Goal: Task Accomplishment & Management: Use online tool/utility

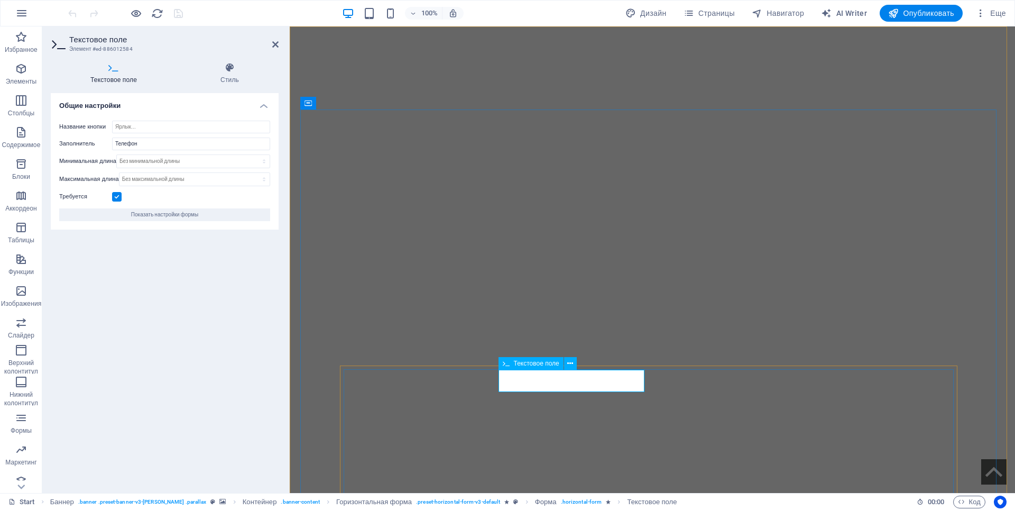
type input "Количество"
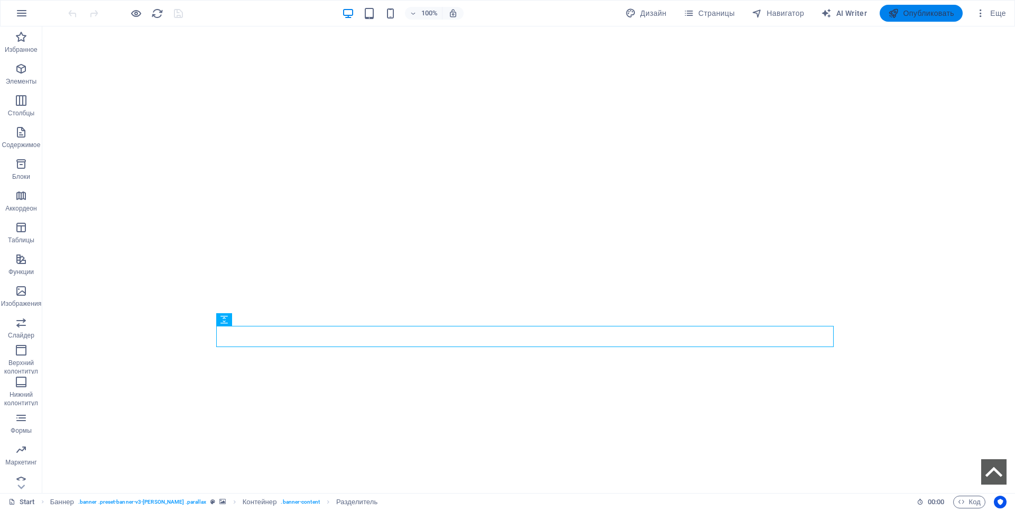
click at [918, 14] on span "Опубликовать" at bounding box center [921, 13] width 66 height 11
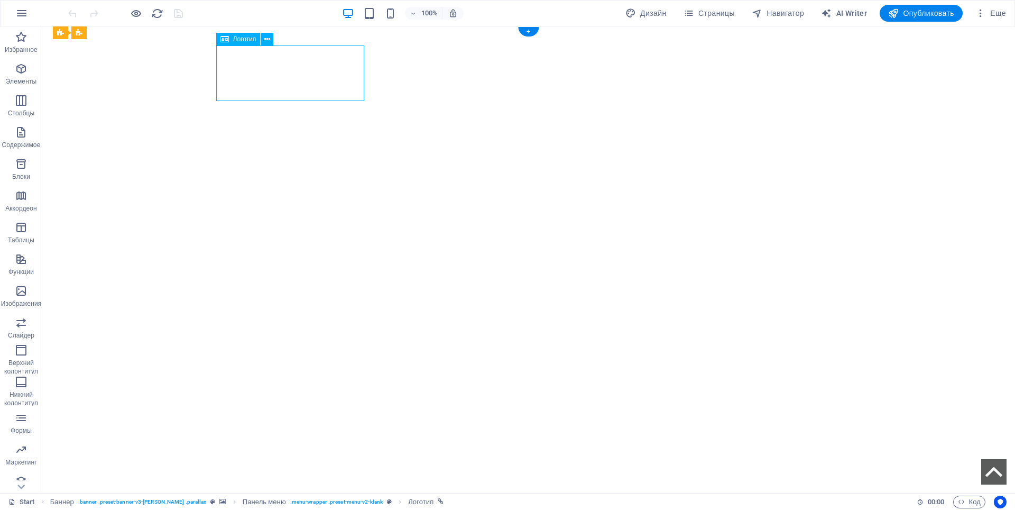
select select "px"
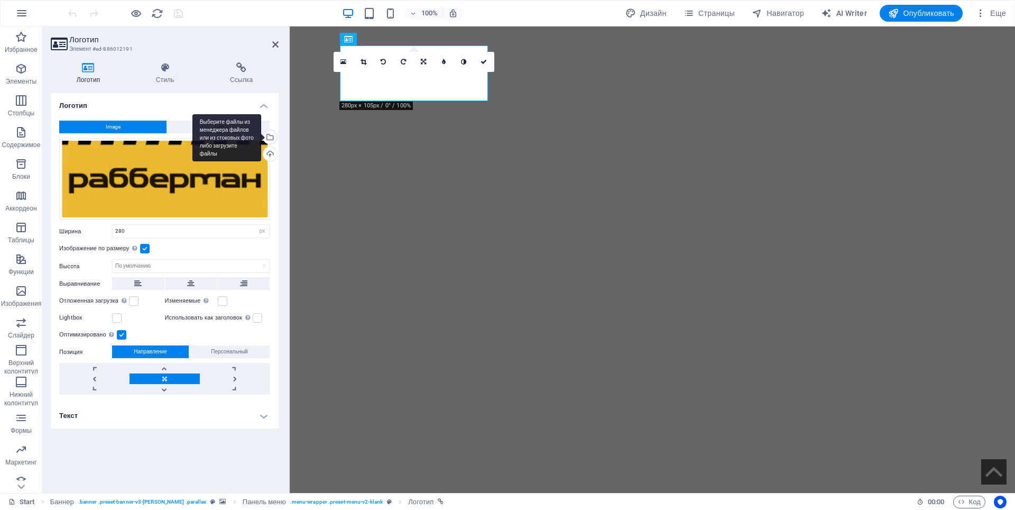
click at [270, 141] on div "Выберите файлы из менеджера файлов или из стоковых фото либо загрузите файлы" at bounding box center [269, 138] width 16 height 16
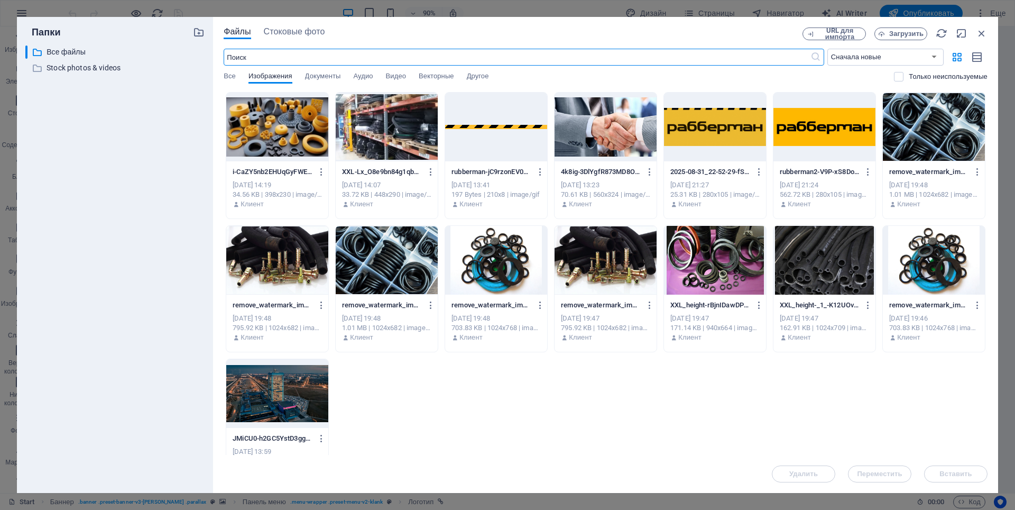
click at [840, 128] on div at bounding box center [824, 127] width 102 height 69
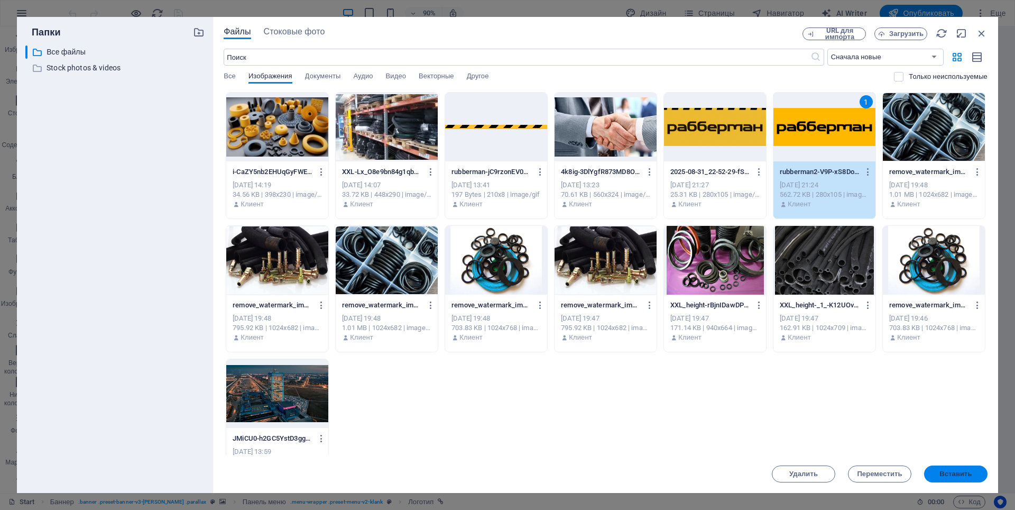
click at [955, 477] on span "Вставить" at bounding box center [955, 474] width 32 height 6
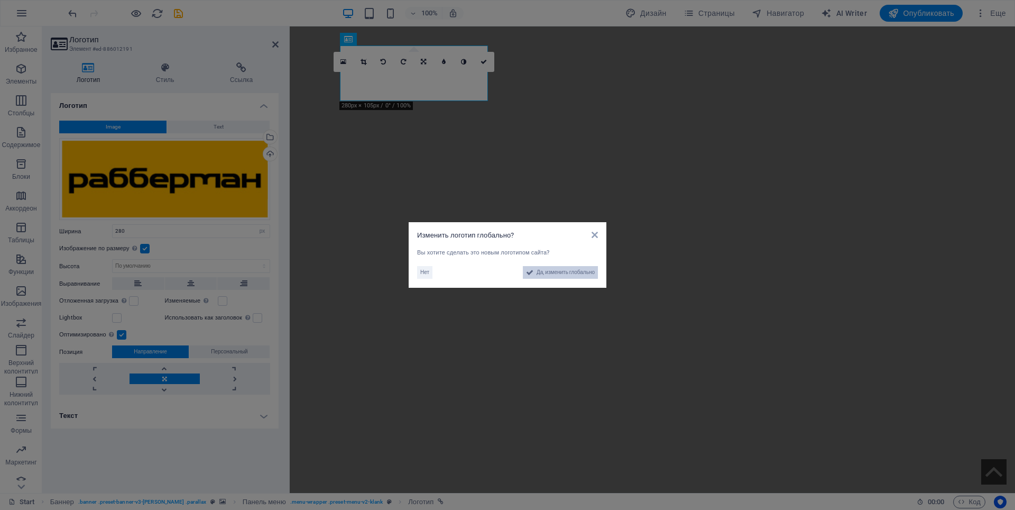
click at [559, 275] on span "Да, изменить глобально" at bounding box center [566, 272] width 58 height 13
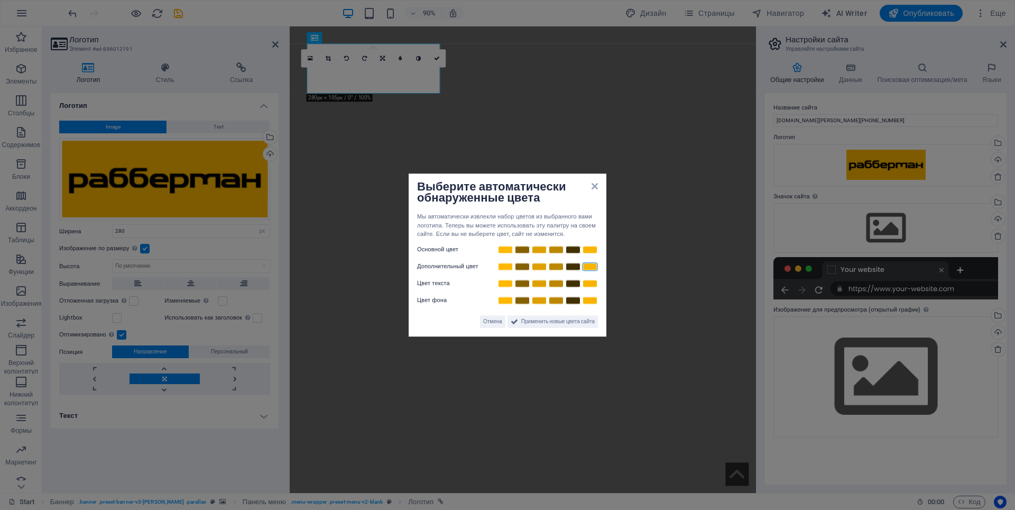
click at [595, 186] on div "Выберите автоматически обнаруженные цвета Мы автоматически извлекли набор цвето…" at bounding box center [508, 254] width 198 height 163
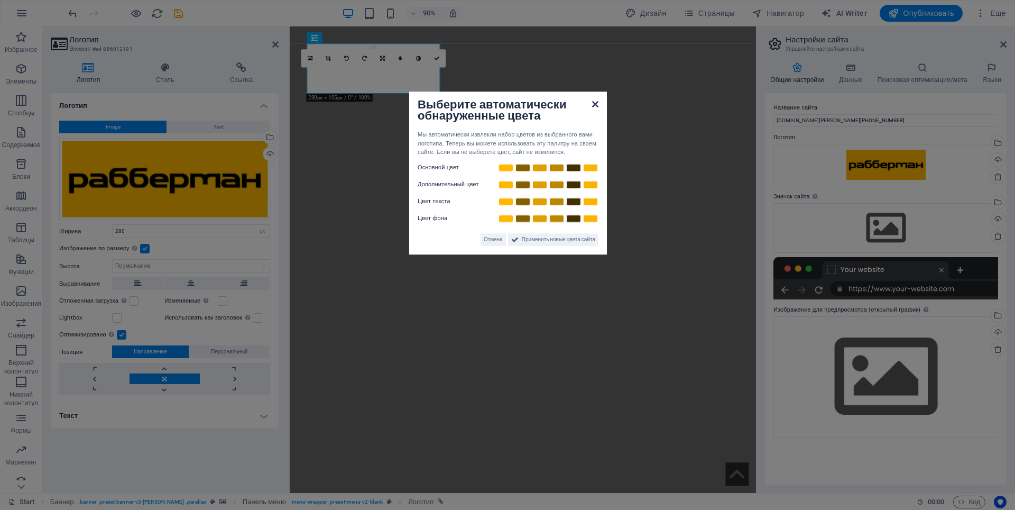
click at [596, 106] on icon at bounding box center [595, 104] width 6 height 8
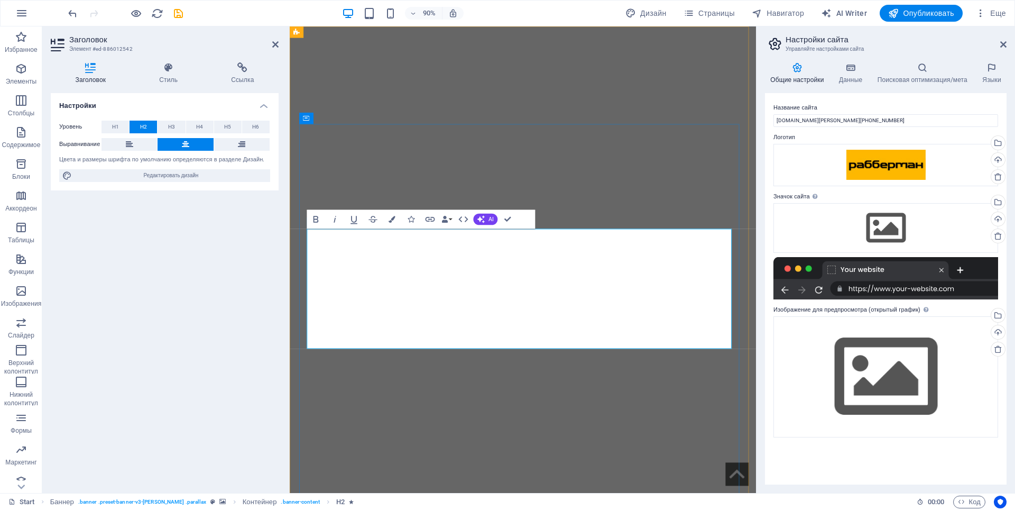
drag, startPoint x: 705, startPoint y: 373, endPoint x: 743, endPoint y: 341, distance: 49.1
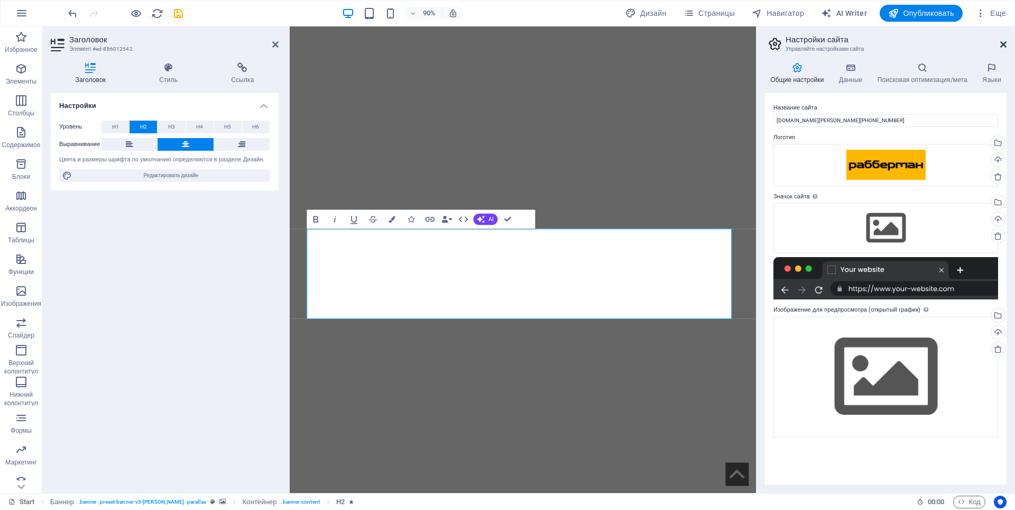
click at [1003, 44] on icon at bounding box center [1003, 44] width 6 height 8
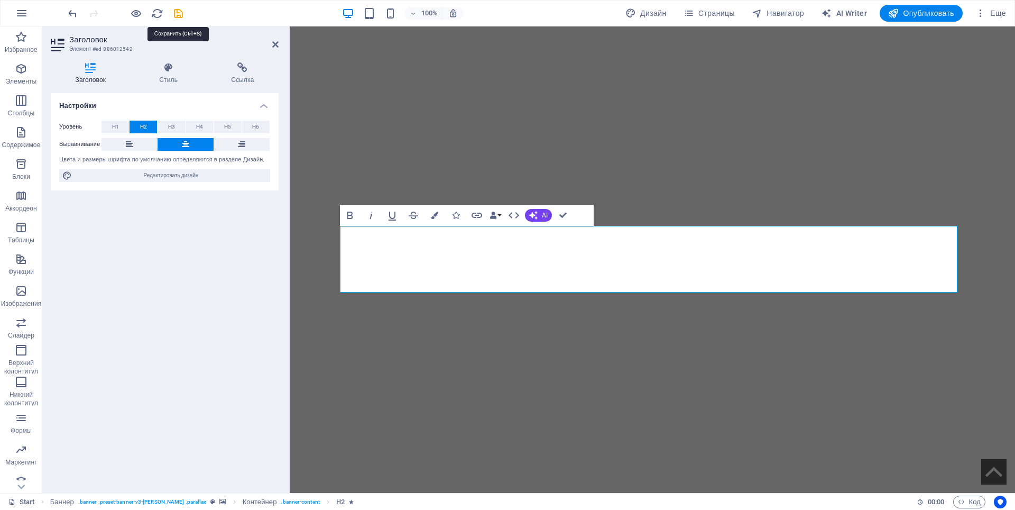
drag, startPoint x: 177, startPoint y: 11, endPoint x: 178, endPoint y: 16, distance: 5.3
click at [176, 11] on icon "save" at bounding box center [178, 13] width 12 height 12
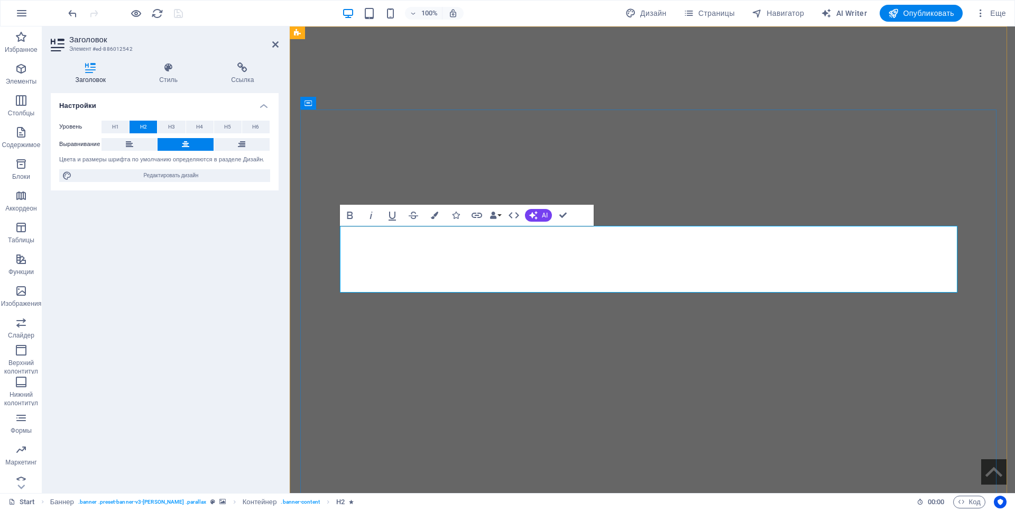
drag, startPoint x: 476, startPoint y: 245, endPoint x: 371, endPoint y: 247, distance: 105.2
drag, startPoint x: 726, startPoint y: 243, endPoint x: 701, endPoint y: 245, distance: 24.9
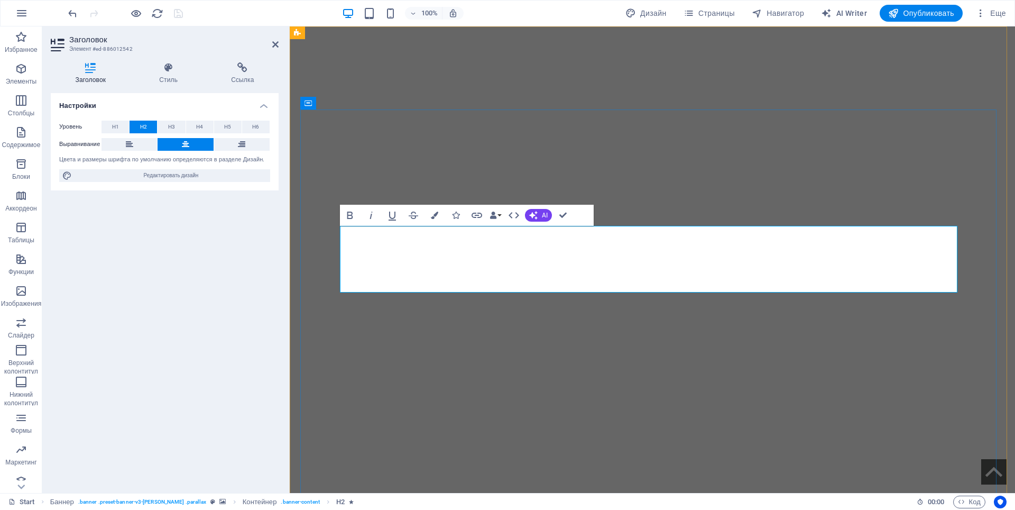
drag, startPoint x: 709, startPoint y: 278, endPoint x: 611, endPoint y: 285, distance: 99.1
drag, startPoint x: 655, startPoint y: 279, endPoint x: 646, endPoint y: 282, distance: 10.2
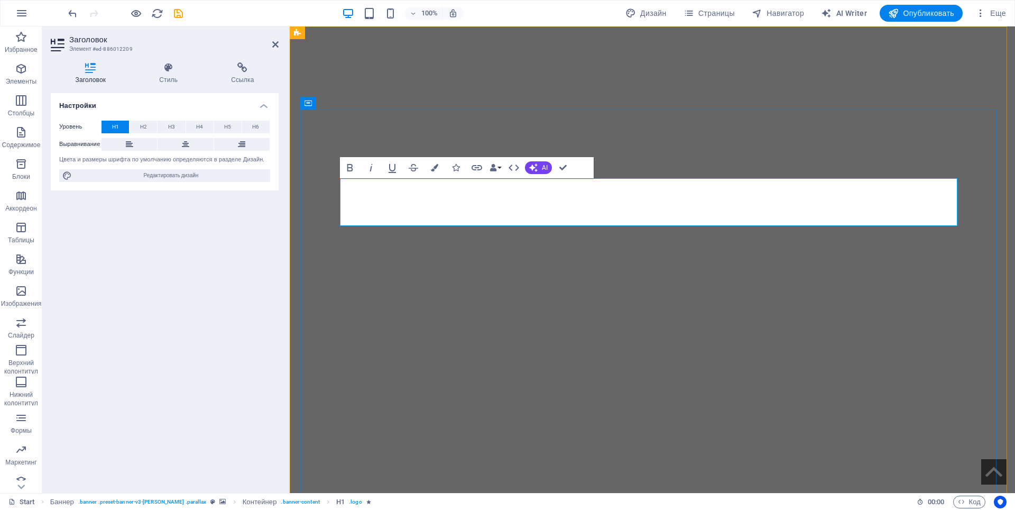
click at [389, 292] on div "Разделитель" at bounding box center [379, 286] width 78 height 13
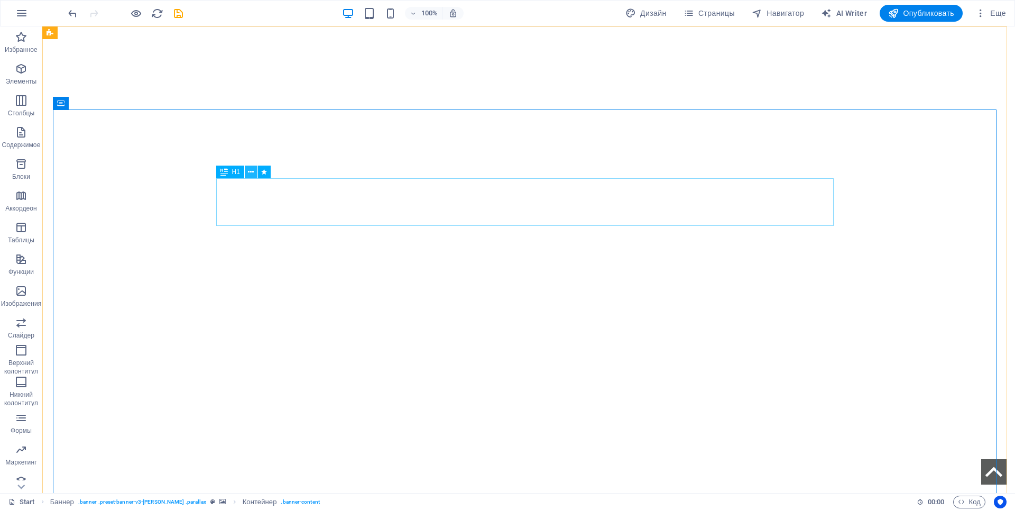
click at [254, 173] on button at bounding box center [251, 171] width 13 height 13
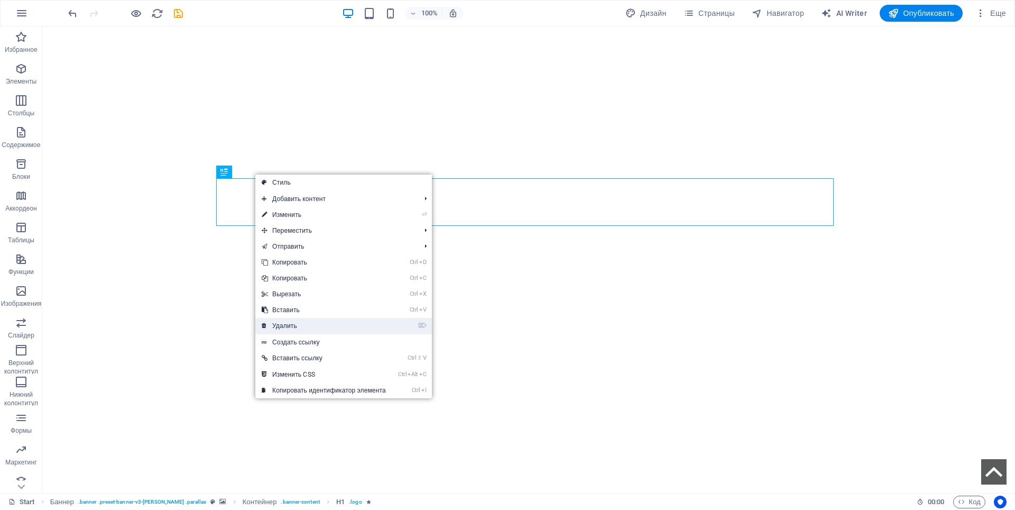
click at [293, 324] on link "⌦ Удалить" at bounding box center [323, 326] width 137 height 16
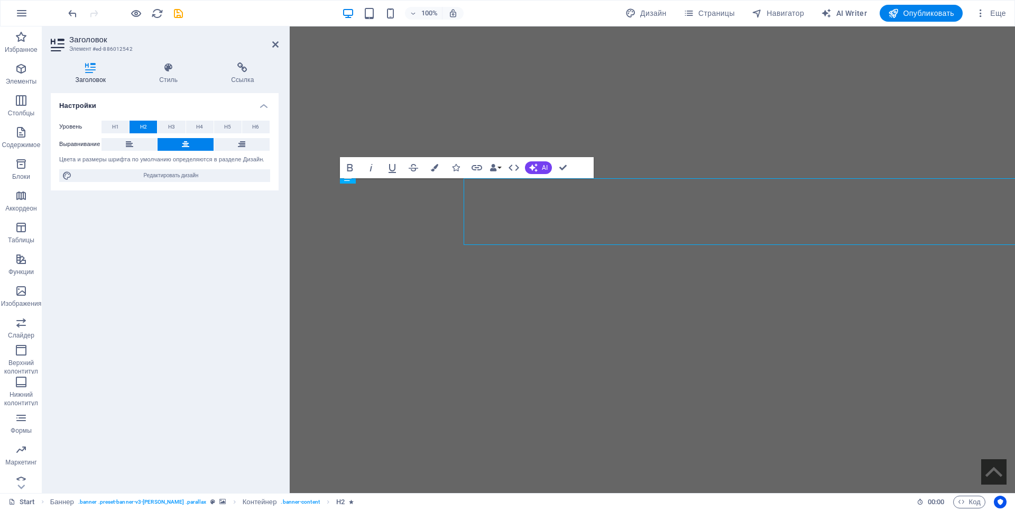
click at [268, 195] on div "Настройки Уровень H1 H2 H3 H4 H5 H6 Выравнивание Цвета и размеры шрифта по умол…" at bounding box center [165, 288] width 228 height 391
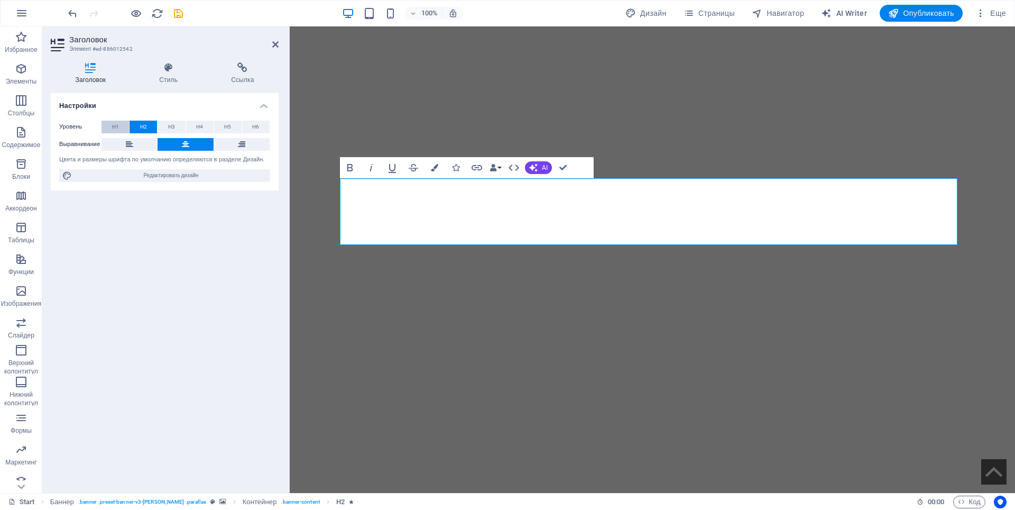
click at [115, 125] on span "H1" at bounding box center [115, 127] width 7 height 13
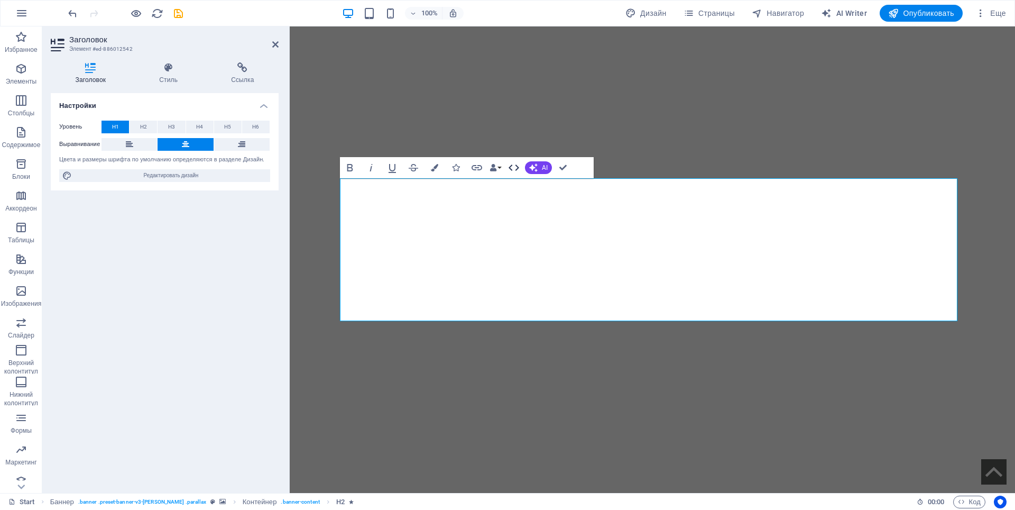
click at [517, 168] on icon "button" at bounding box center [514, 167] width 13 height 13
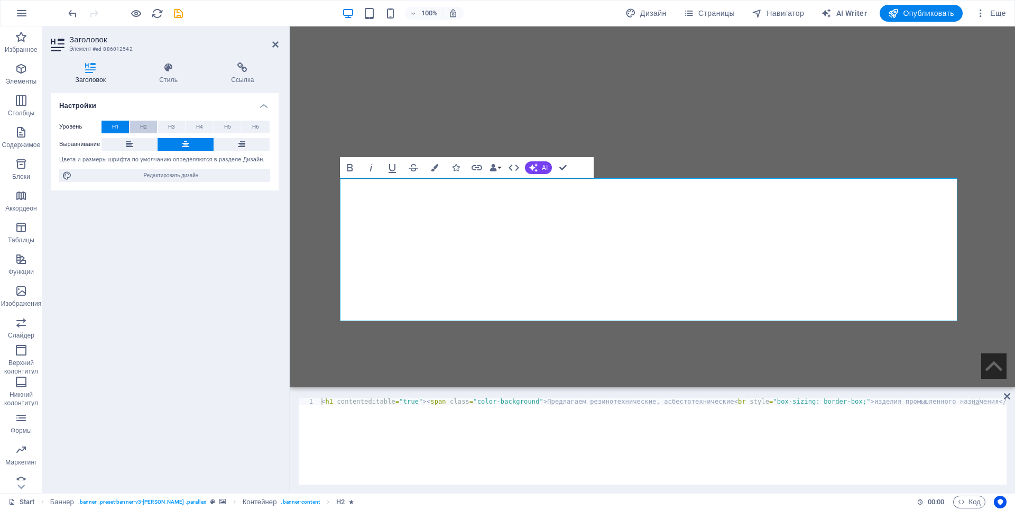
click at [135, 126] on button "H2" at bounding box center [143, 127] width 27 height 13
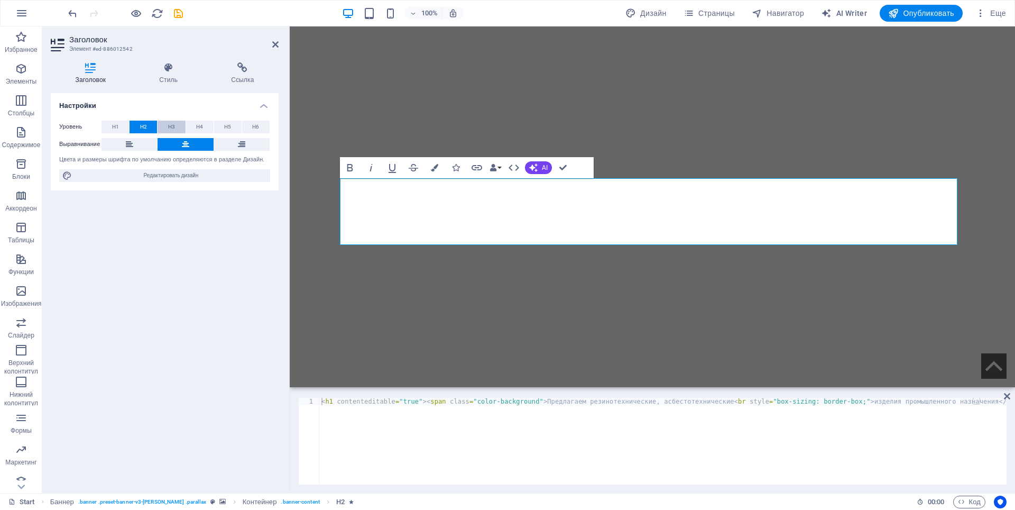
click at [171, 126] on span "H3" at bounding box center [171, 127] width 7 height 13
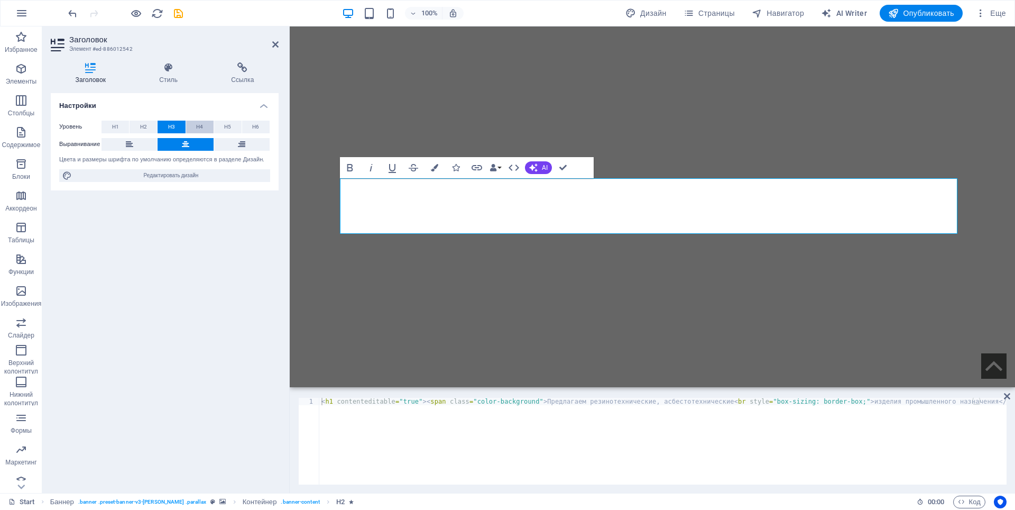
click at [197, 126] on span "H4" at bounding box center [199, 127] width 7 height 13
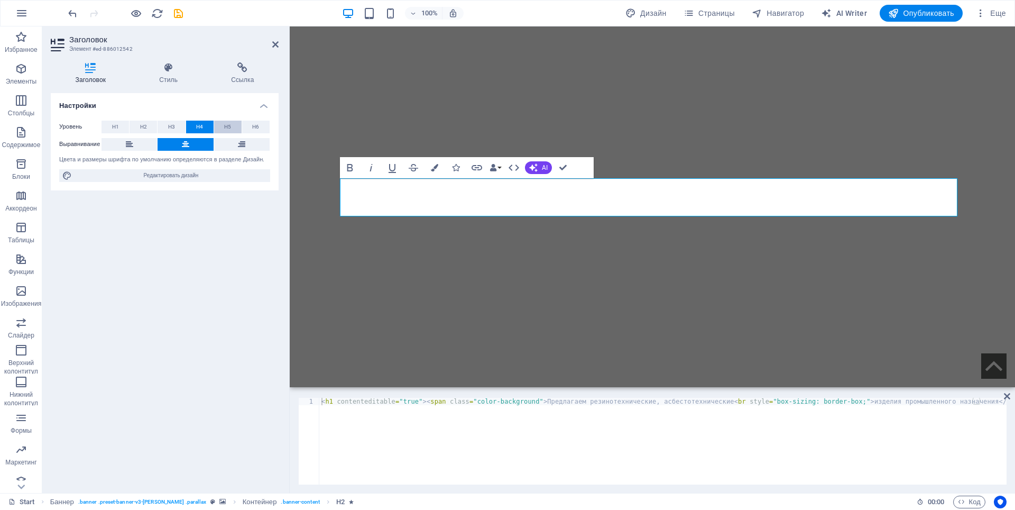
click at [222, 126] on button "H5" at bounding box center [227, 127] width 27 height 13
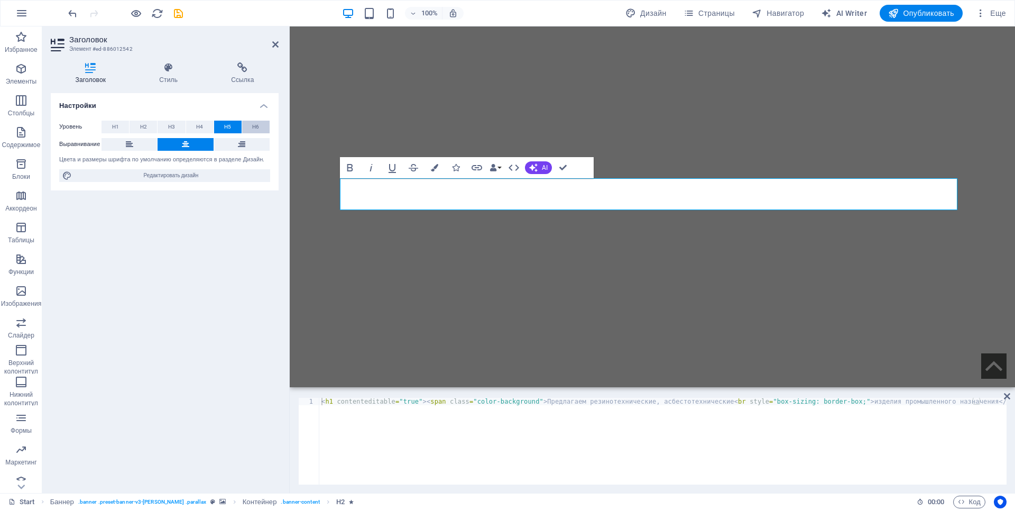
click at [246, 126] on button "H6" at bounding box center [255, 127] width 27 height 13
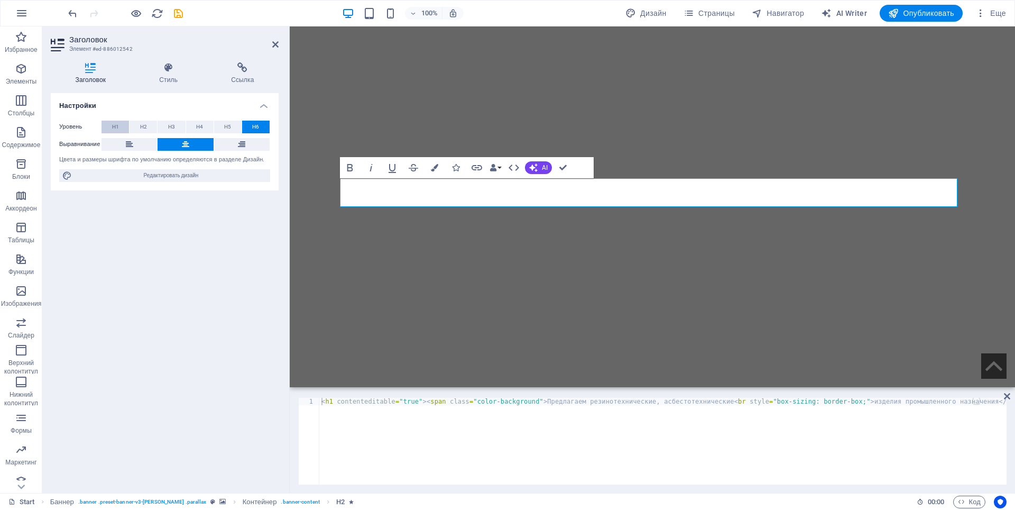
click at [108, 128] on button "H1" at bounding box center [115, 127] width 27 height 13
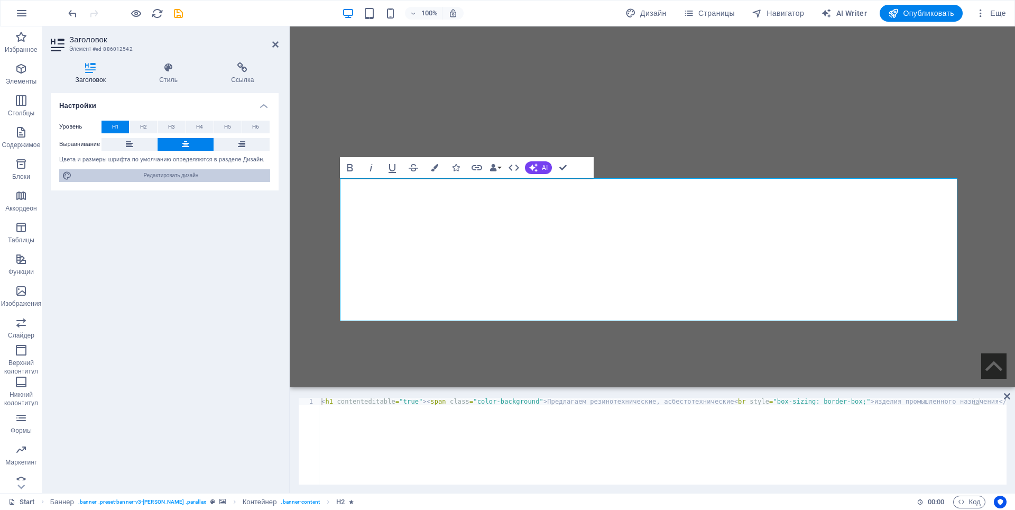
click at [189, 172] on span "Редактировать дизайн" at bounding box center [171, 175] width 192 height 13
select select "px"
select select "400"
select select "px"
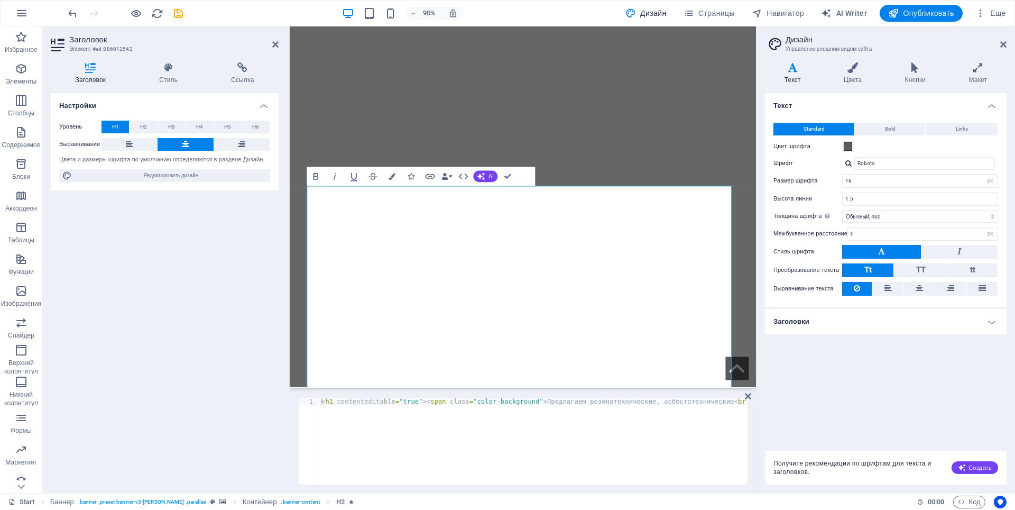
click at [852, 320] on h4 "Заголовки" at bounding box center [886, 321] width 242 height 25
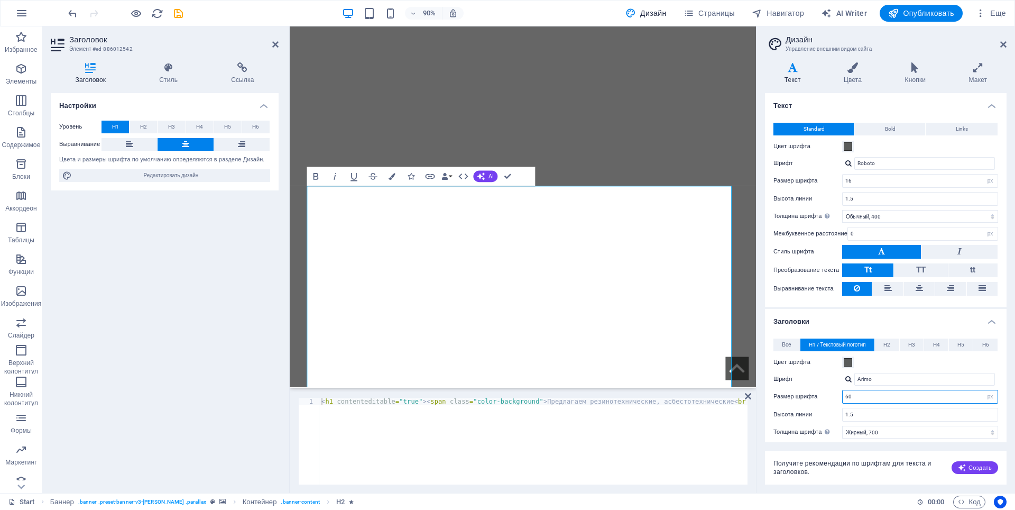
drag, startPoint x: 851, startPoint y: 395, endPoint x: 842, endPoint y: 395, distance: 9.0
click at [842, 395] on div "60 rem px em %" at bounding box center [920, 397] width 156 height 14
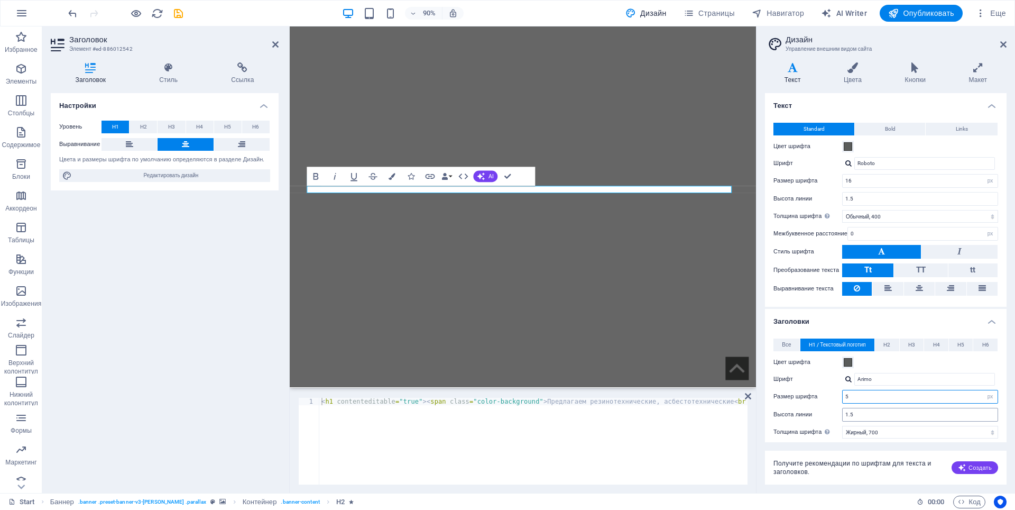
type input "50"
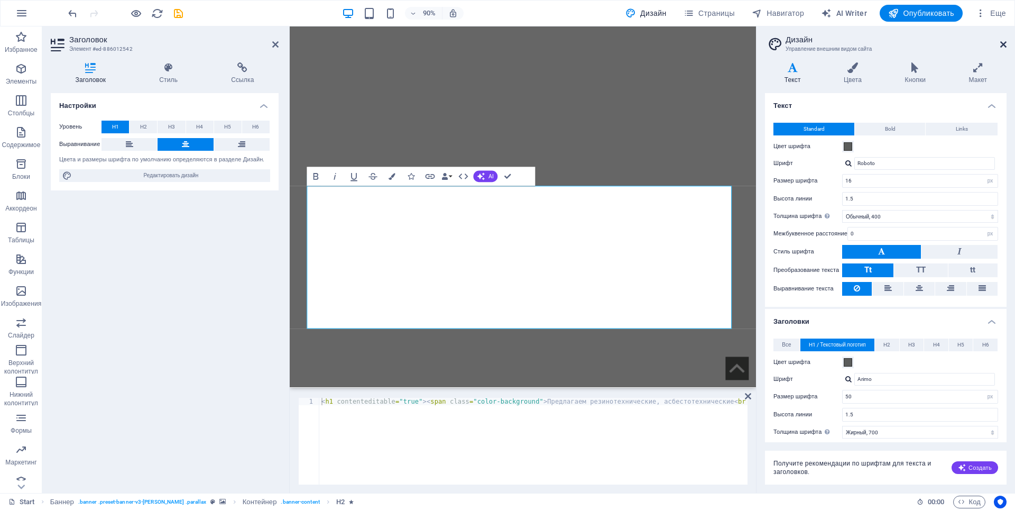
click at [1004, 45] on icon at bounding box center [1003, 44] width 6 height 8
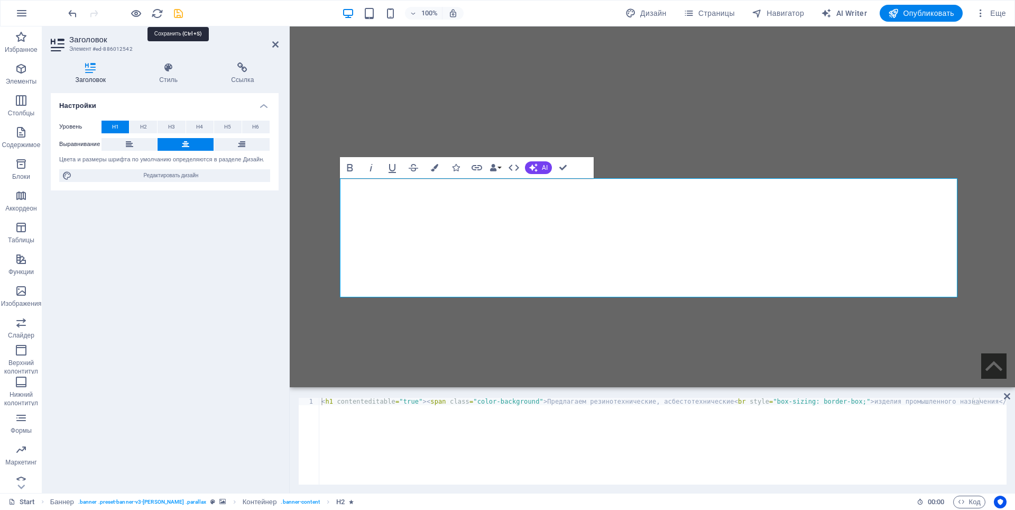
drag, startPoint x: 179, startPoint y: 10, endPoint x: 287, endPoint y: 41, distance: 112.4
click at [179, 10] on icon "save" at bounding box center [178, 13] width 12 height 12
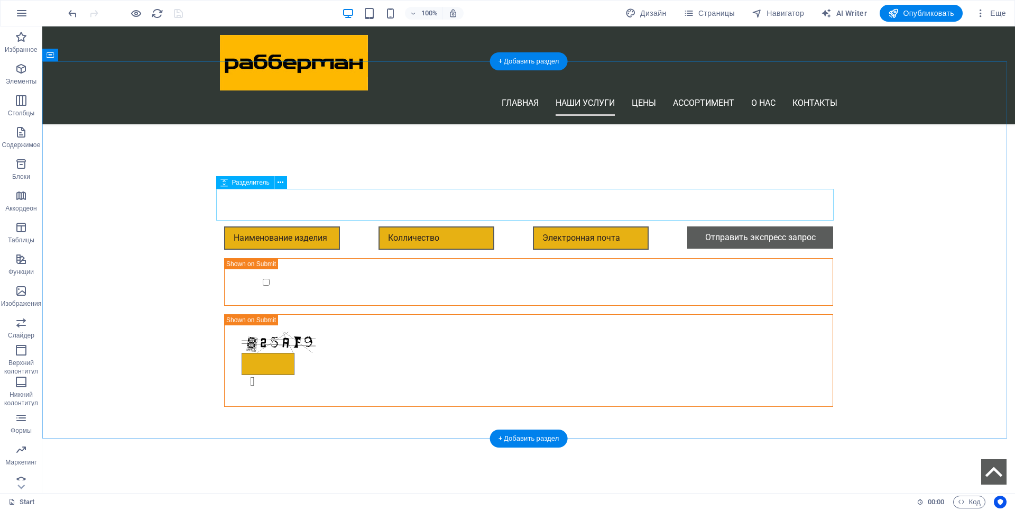
scroll to position [582, 0]
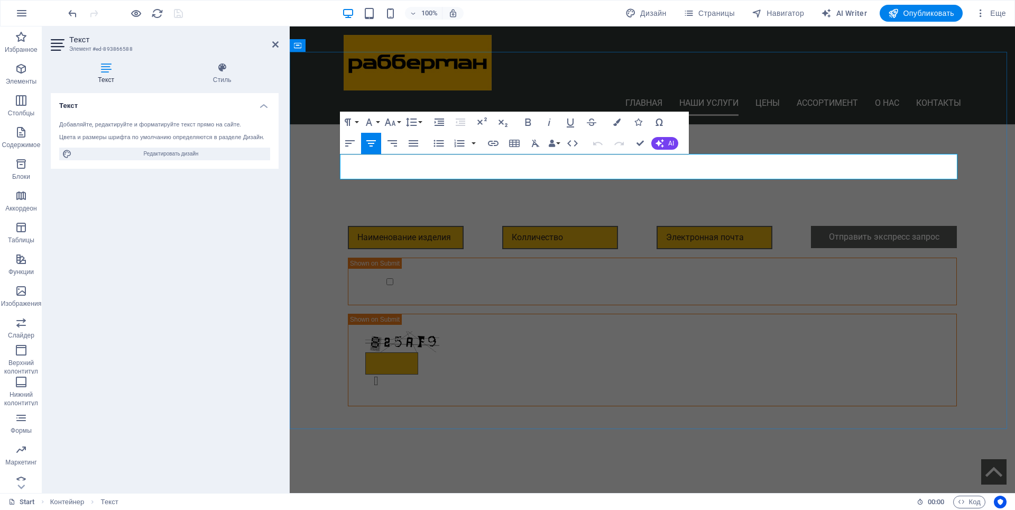
drag, startPoint x: 536, startPoint y: 163, endPoint x: 753, endPoint y: 157, distance: 216.8
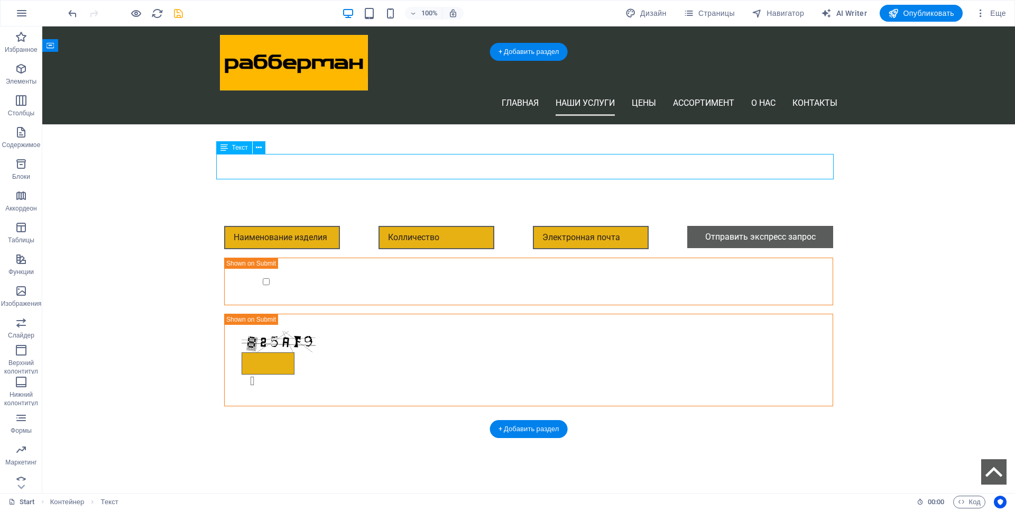
drag, startPoint x: 251, startPoint y: 158, endPoint x: 637, endPoint y: 172, distance: 386.7
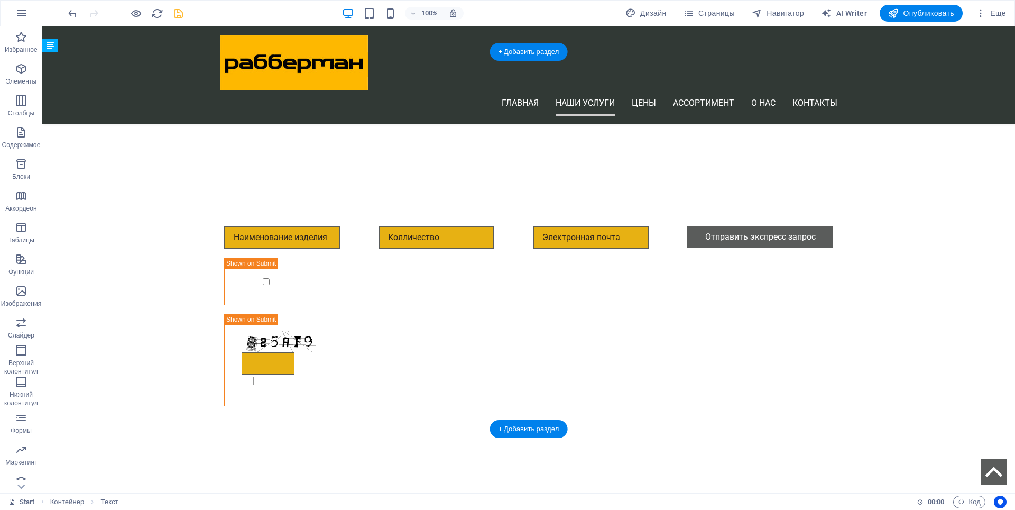
drag, startPoint x: 770, startPoint y: 172, endPoint x: 527, endPoint y: 181, distance: 243.9
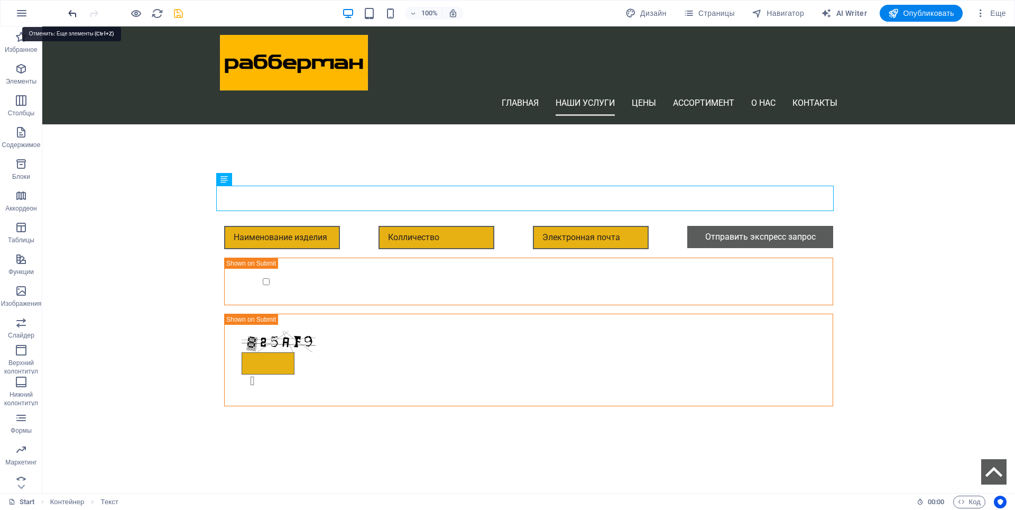
click at [74, 12] on icon "undo" at bounding box center [73, 13] width 12 height 12
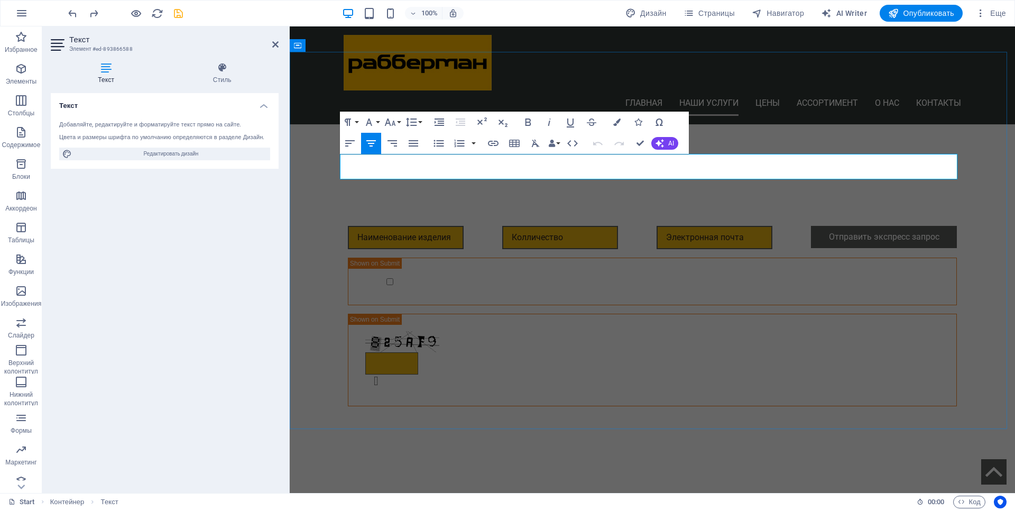
click at [663, 141] on icon "button" at bounding box center [660, 143] width 8 height 8
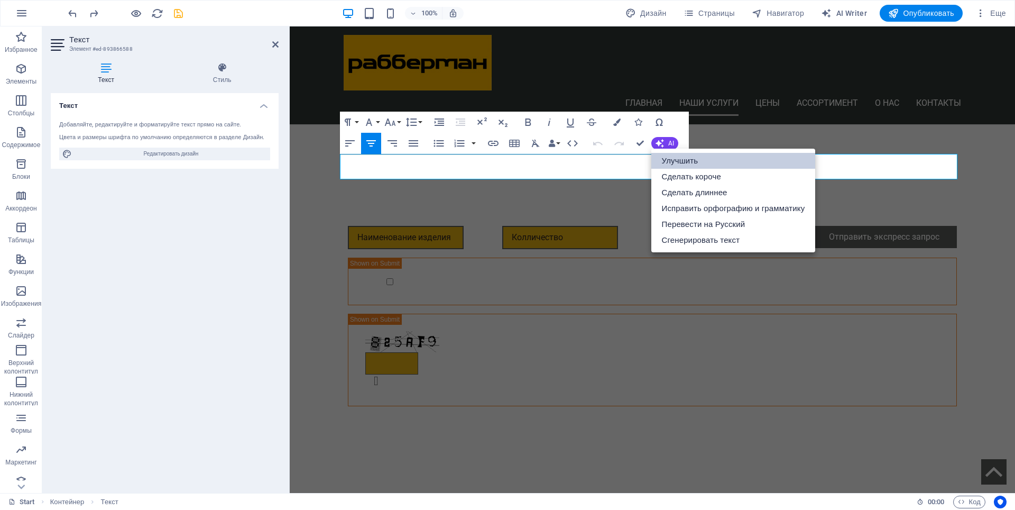
click at [696, 161] on link "Улучшить" at bounding box center [733, 161] width 164 height 16
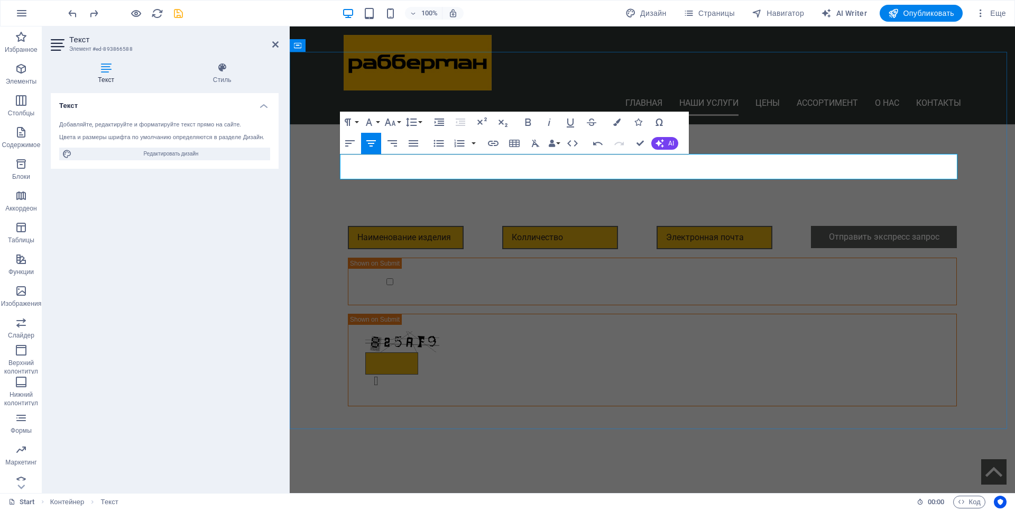
click at [399, 122] on button "Font Size" at bounding box center [392, 122] width 20 height 21
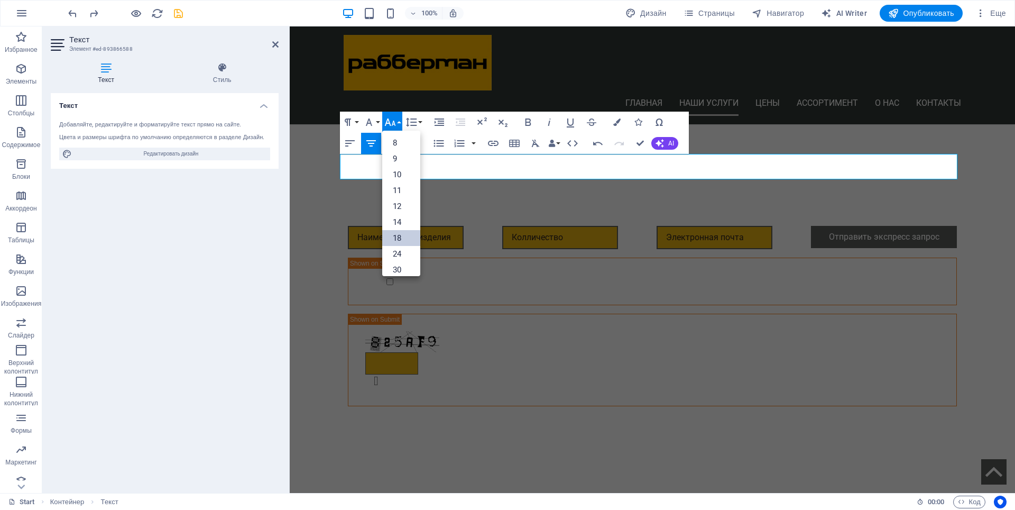
click at [402, 236] on link "18" at bounding box center [401, 238] width 38 height 16
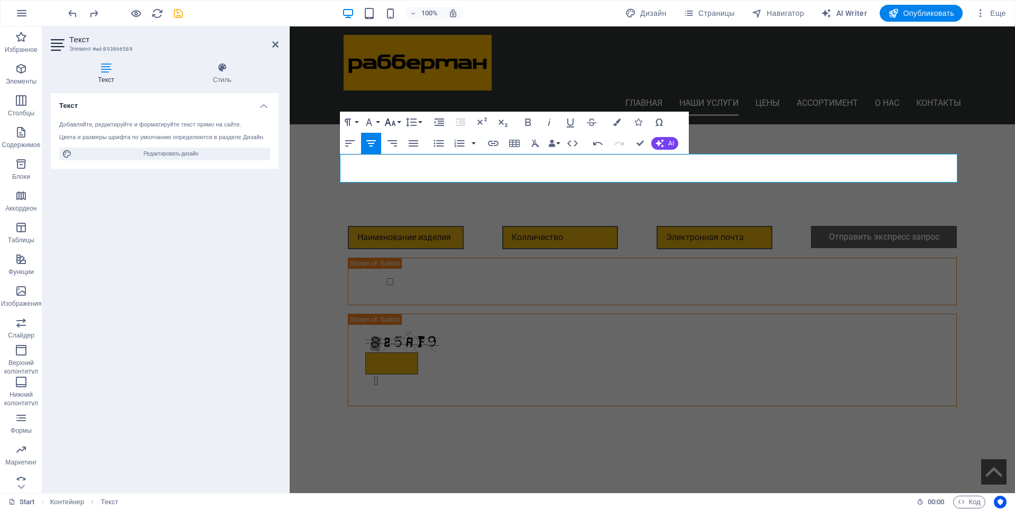
click at [396, 118] on icon "button" at bounding box center [390, 122] width 13 height 13
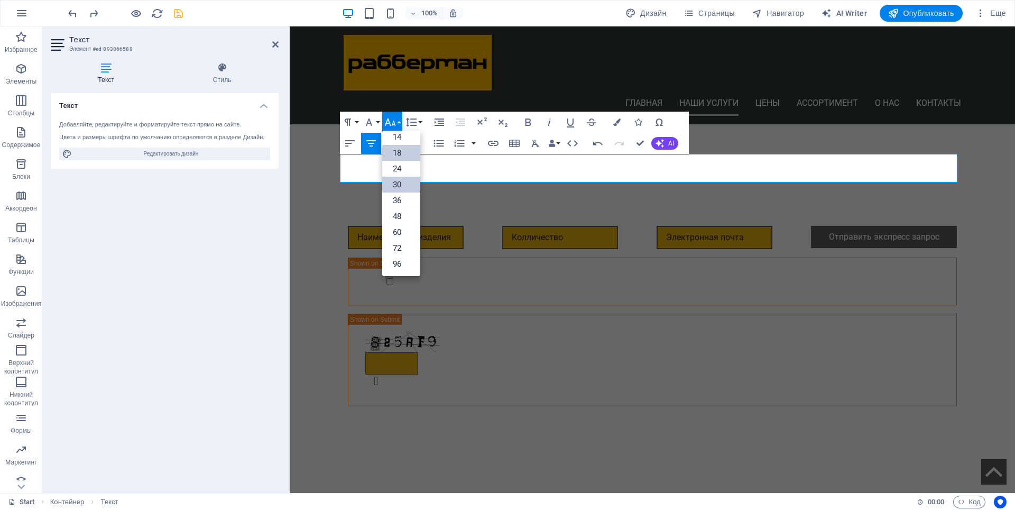
scroll to position [85, 0]
click at [404, 165] on link "24" at bounding box center [401, 169] width 38 height 16
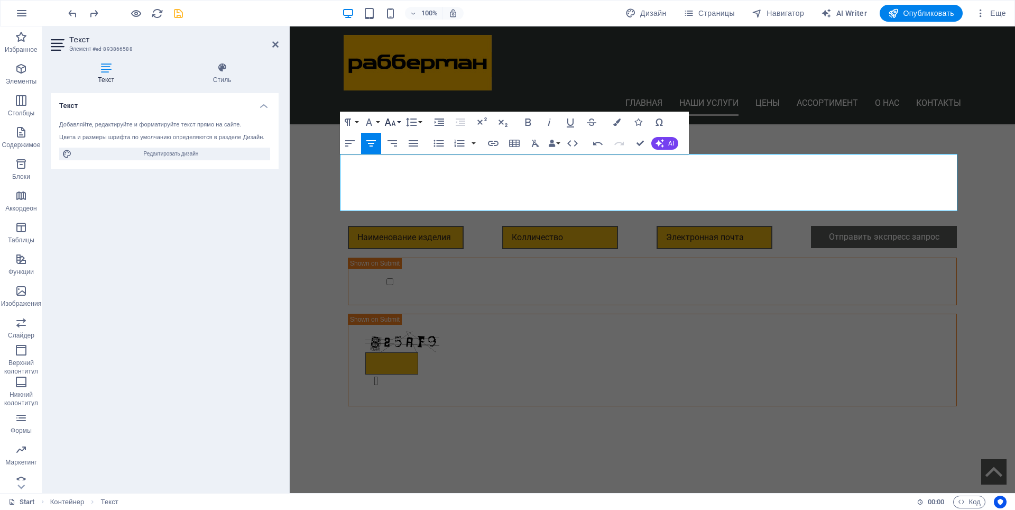
click at [395, 122] on icon "button" at bounding box center [390, 122] width 13 height 13
click at [397, 168] on link "24" at bounding box center [401, 169] width 38 height 16
click at [392, 123] on icon "button" at bounding box center [389, 121] width 11 height 7
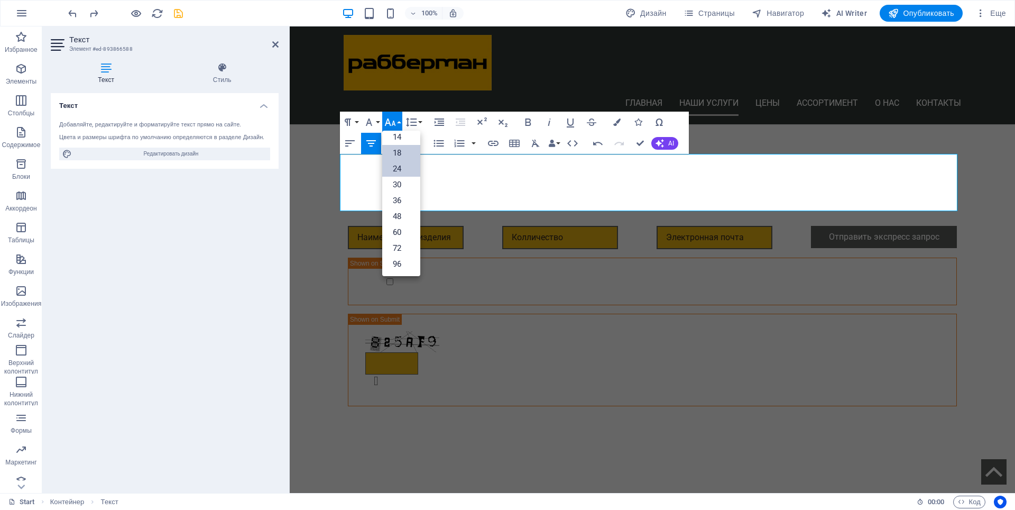
drag, startPoint x: 395, startPoint y: 152, endPoint x: 154, endPoint y: 129, distance: 242.2
click at [395, 152] on link "18" at bounding box center [401, 153] width 38 height 16
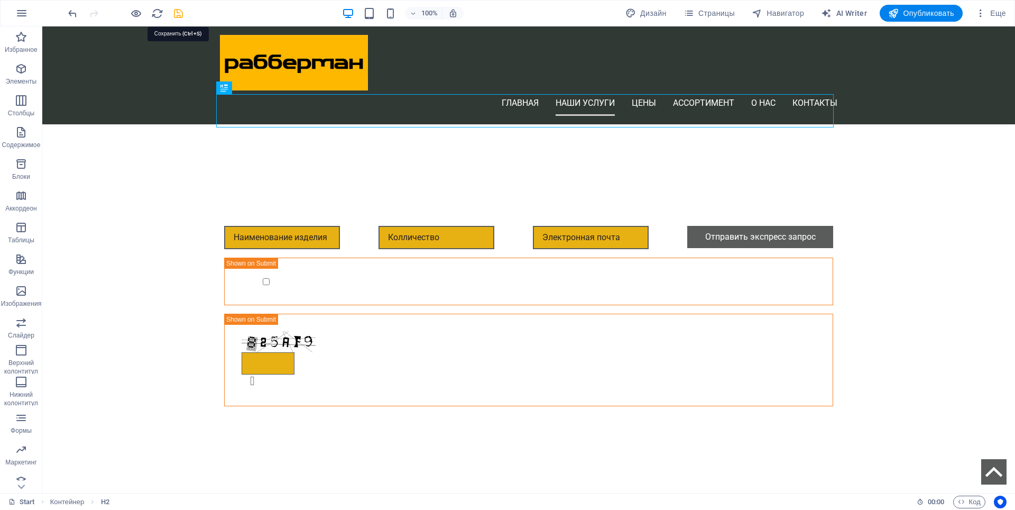
click at [177, 14] on icon "save" at bounding box center [178, 13] width 12 height 12
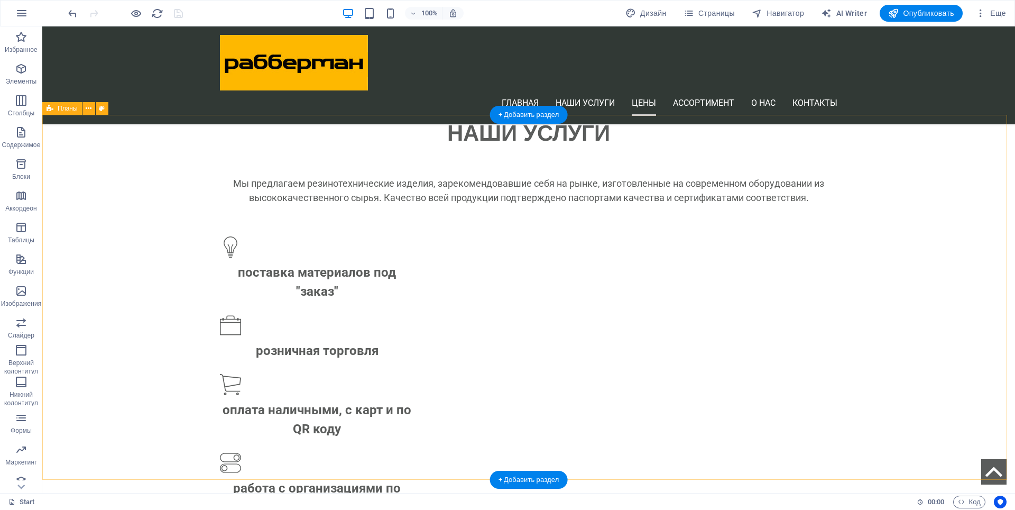
scroll to position [1004, 0]
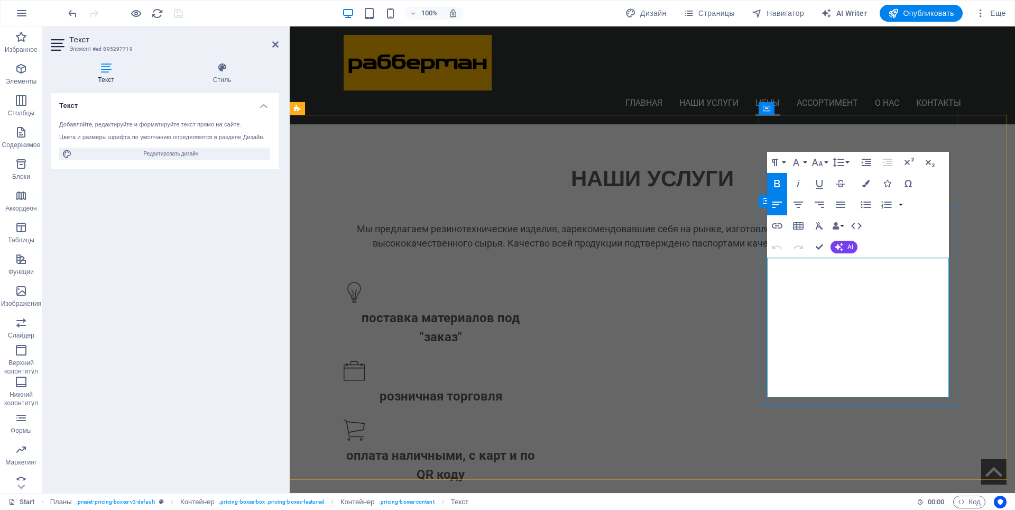
drag, startPoint x: 769, startPoint y: 355, endPoint x: 838, endPoint y: 352, distance: 69.4
drag, startPoint x: 769, startPoint y: 353, endPoint x: 924, endPoint y: 388, distance: 158.9
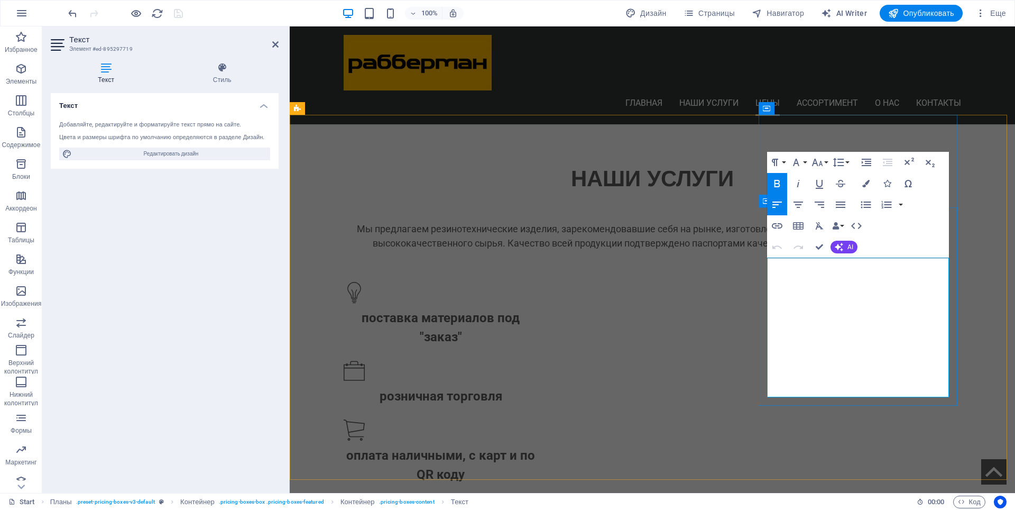
scroll to position [1043, 0]
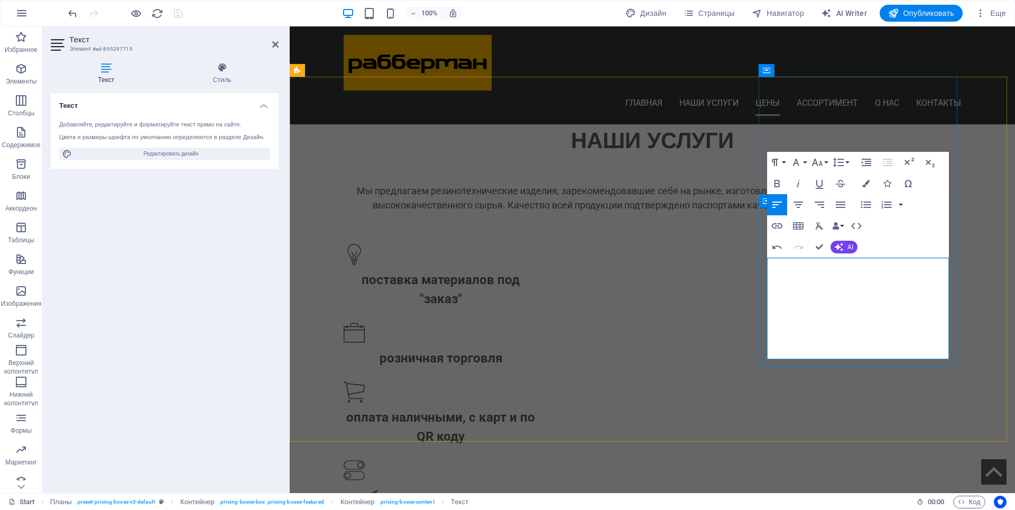
drag, startPoint x: 809, startPoint y: 263, endPoint x: 767, endPoint y: 266, distance: 41.9
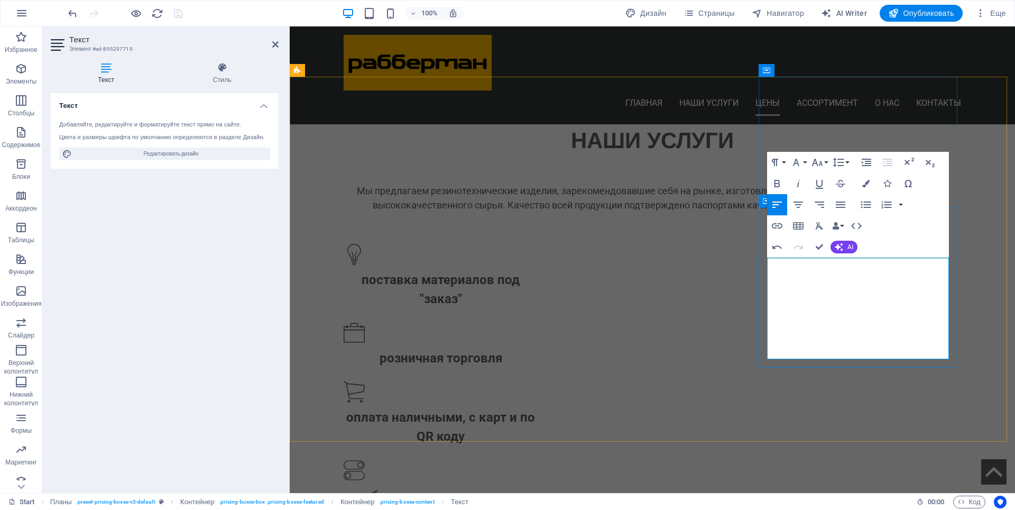
scroll to position [1055, 0]
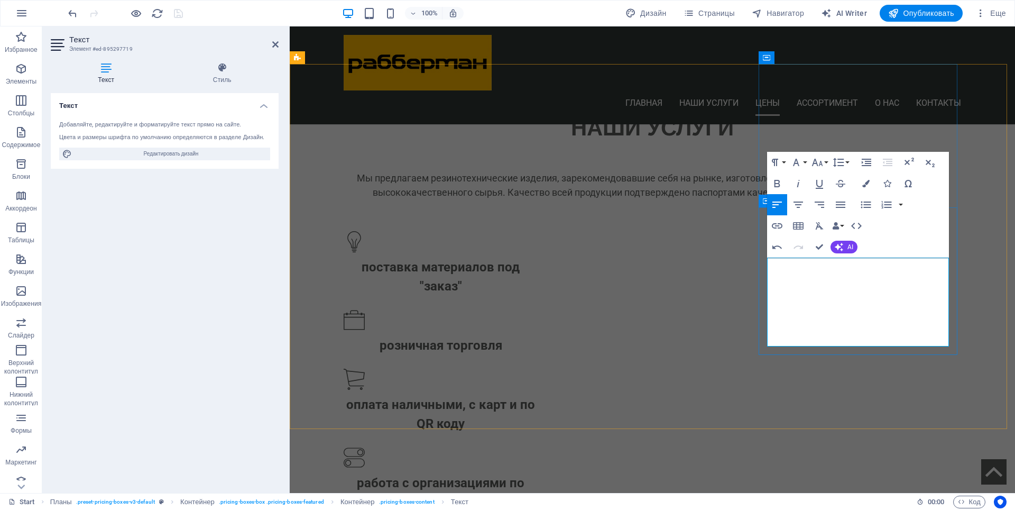
drag, startPoint x: 768, startPoint y: 265, endPoint x: 930, endPoint y: 320, distance: 171.0
click at [827, 163] on button "Font Size" at bounding box center [819, 162] width 20 height 21
click at [825, 187] on link "14" at bounding box center [828, 187] width 38 height 16
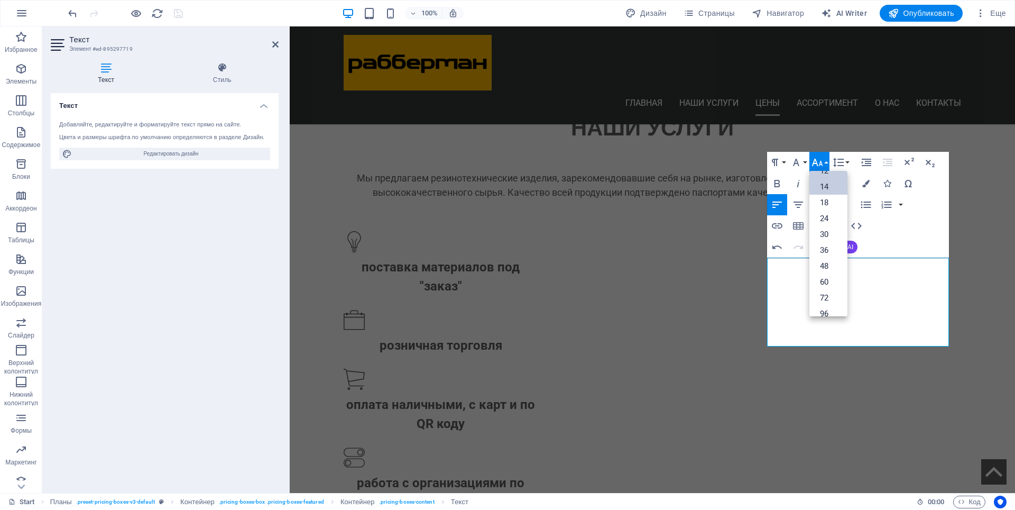
scroll to position [1043, 0]
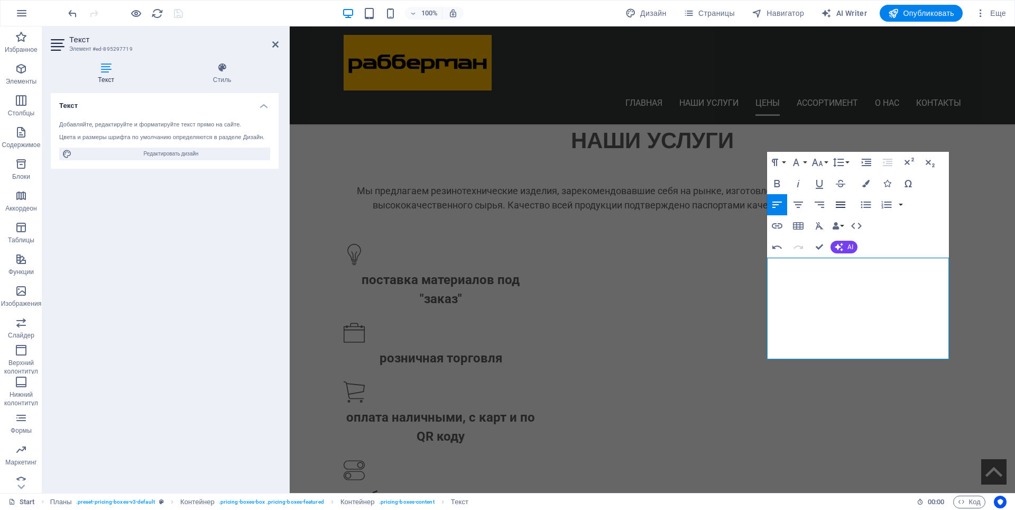
click at [840, 206] on icon "button" at bounding box center [840, 204] width 13 height 13
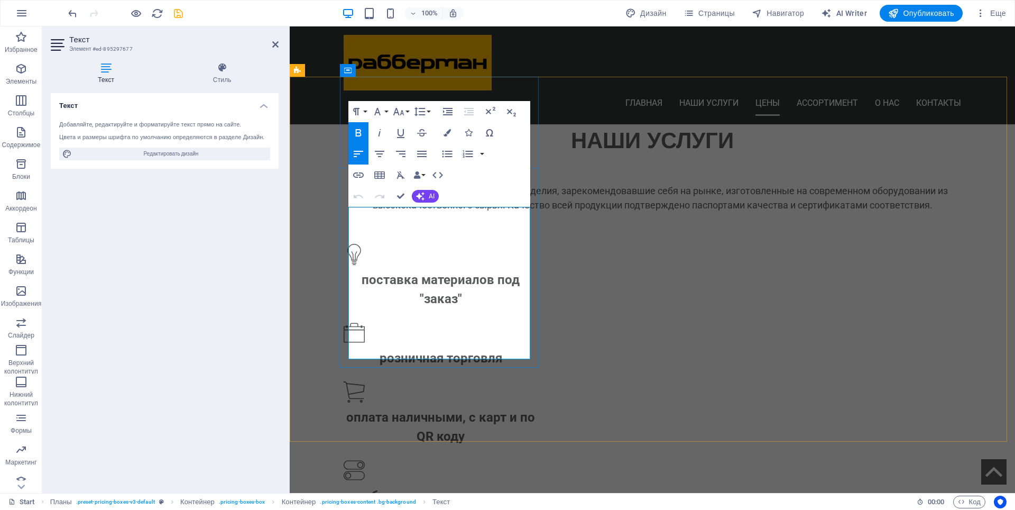
drag, startPoint x: 390, startPoint y: 213, endPoint x: 350, endPoint y: 211, distance: 39.7
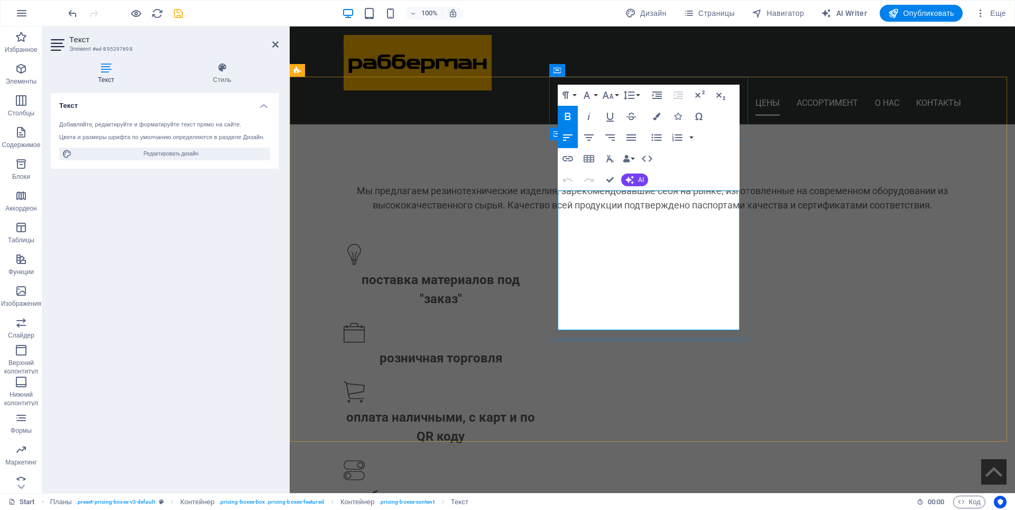
drag, startPoint x: 559, startPoint y: 288, endPoint x: 714, endPoint y: 322, distance: 158.3
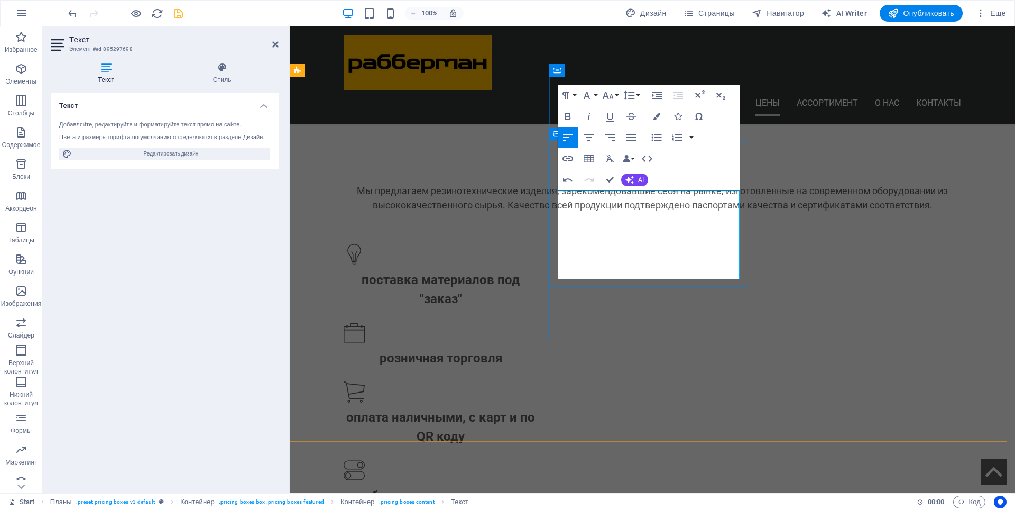
drag, startPoint x: 600, startPoint y: 194, endPoint x: 557, endPoint y: 199, distance: 42.6
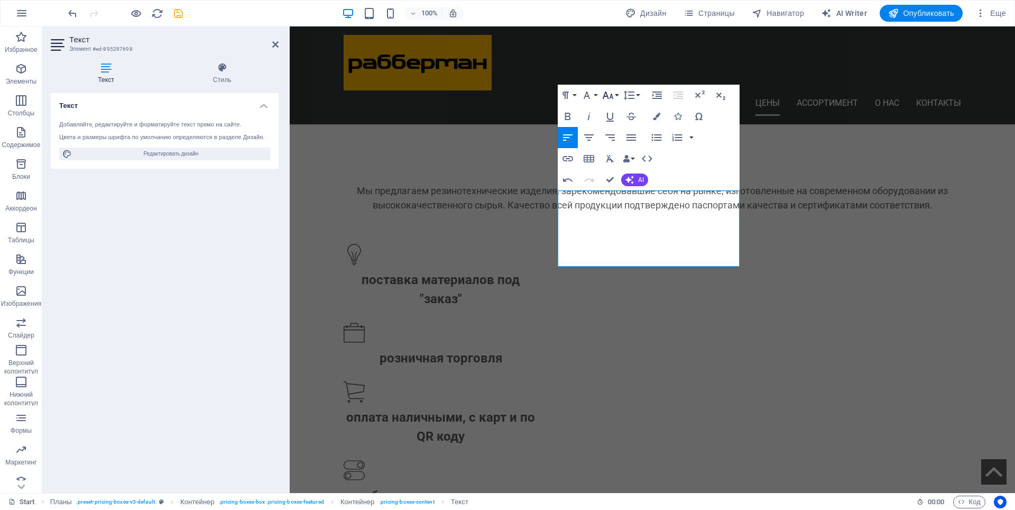
click at [616, 94] on button "Font Size" at bounding box center [610, 95] width 20 height 21
click at [622, 123] on link "14" at bounding box center [619, 120] width 38 height 16
click at [631, 138] on icon "button" at bounding box center [631, 137] width 10 height 6
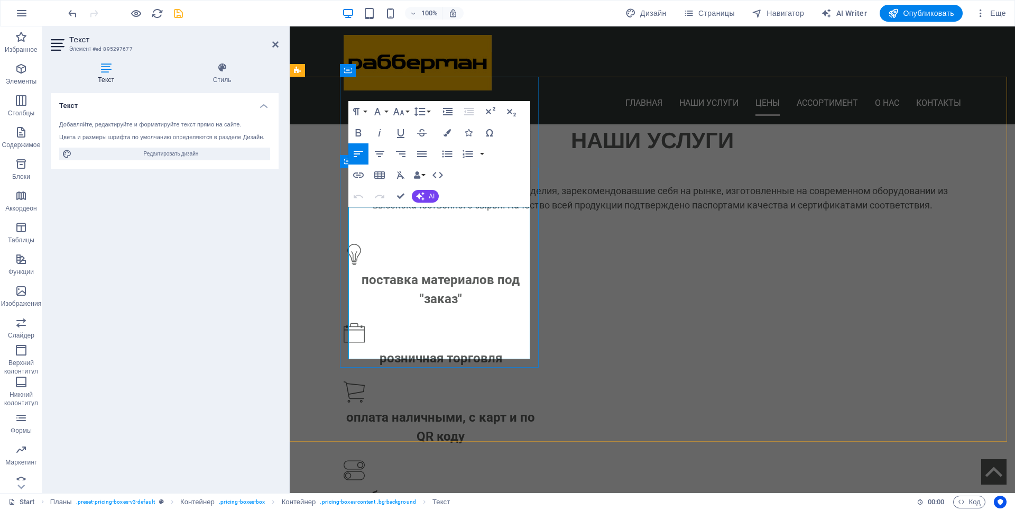
drag, startPoint x: 349, startPoint y: 216, endPoint x: 441, endPoint y: 272, distance: 107.4
click at [407, 112] on button "Font Size" at bounding box center [401, 111] width 20 height 21
click at [411, 139] on link "14" at bounding box center [410, 136] width 38 height 16
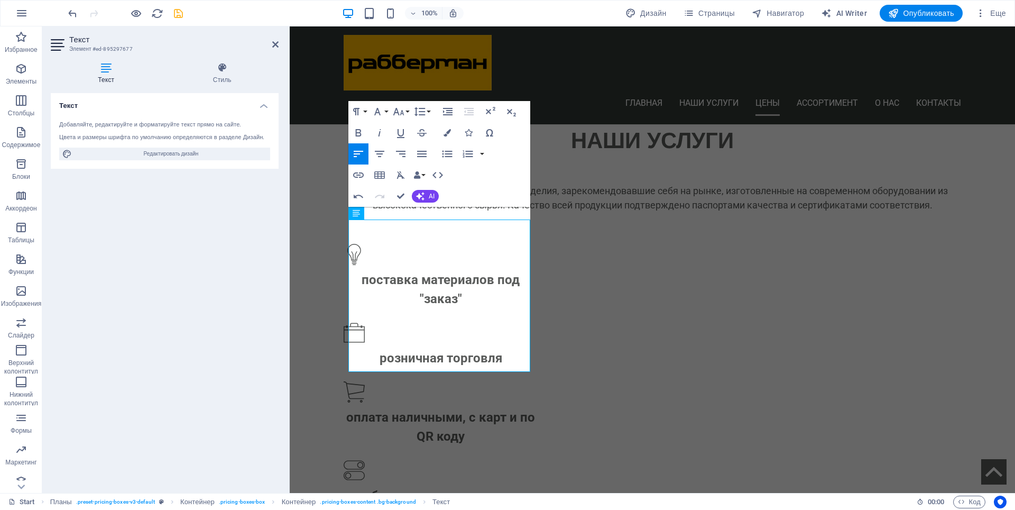
scroll to position [1030, 0]
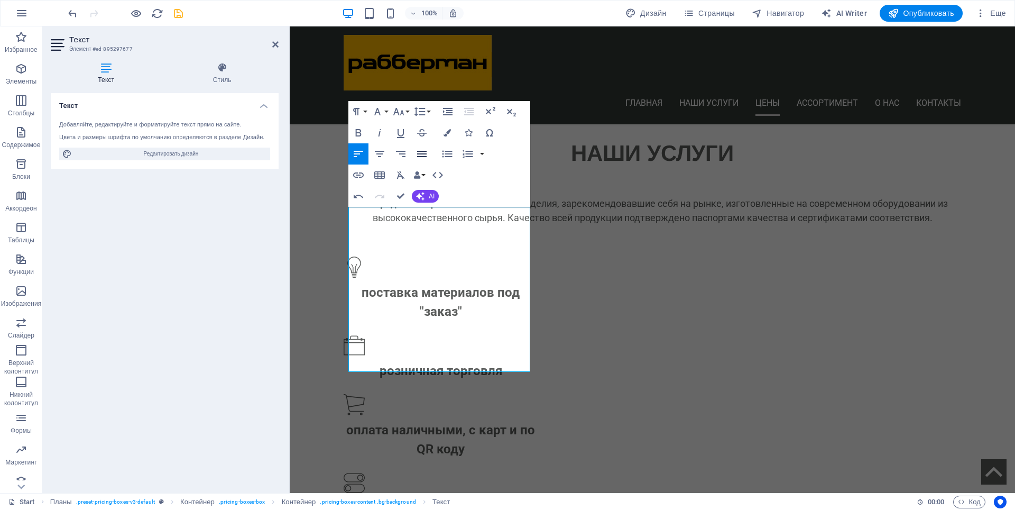
click at [422, 150] on icon "button" at bounding box center [422, 153] width 13 height 13
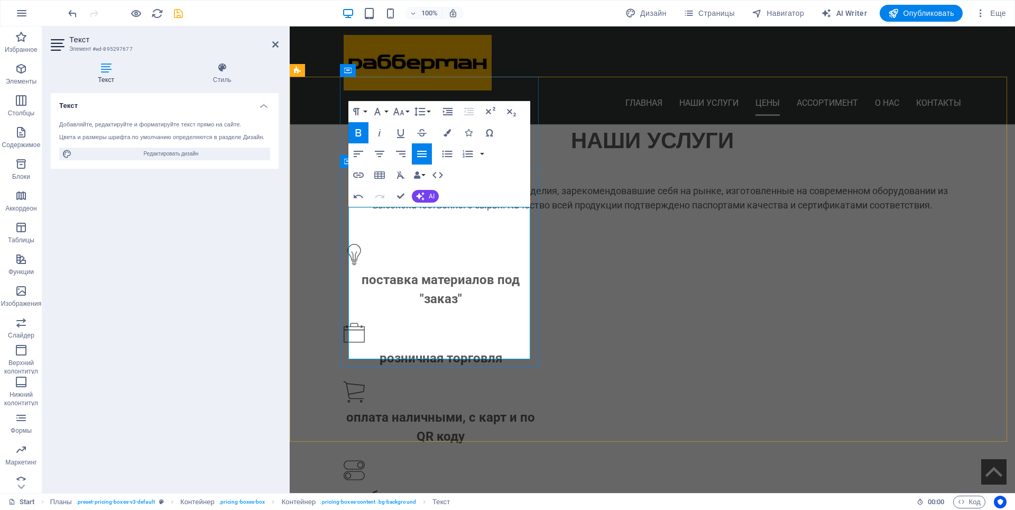
drag, startPoint x: 354, startPoint y: 301, endPoint x: 437, endPoint y: 356, distance: 99.9
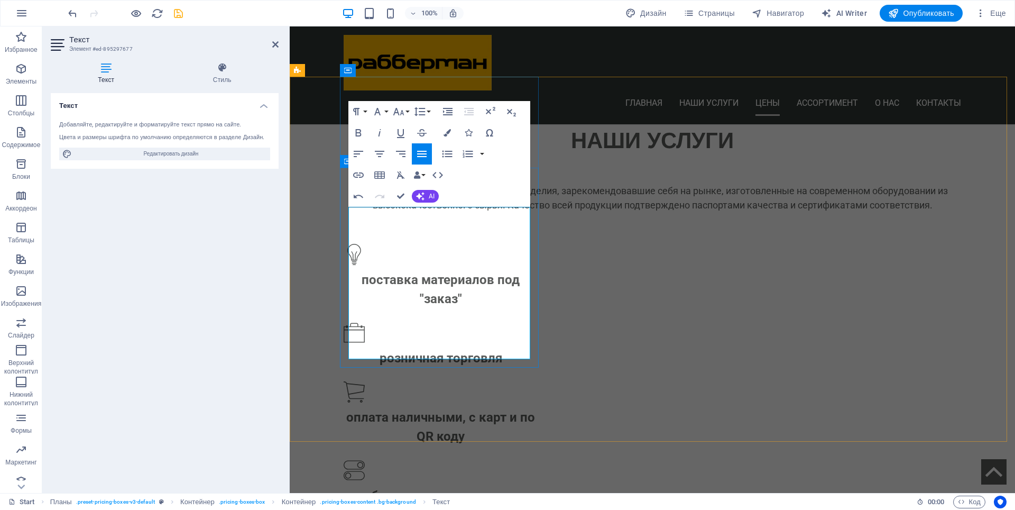
click at [403, 112] on icon "button" at bounding box center [398, 111] width 13 height 13
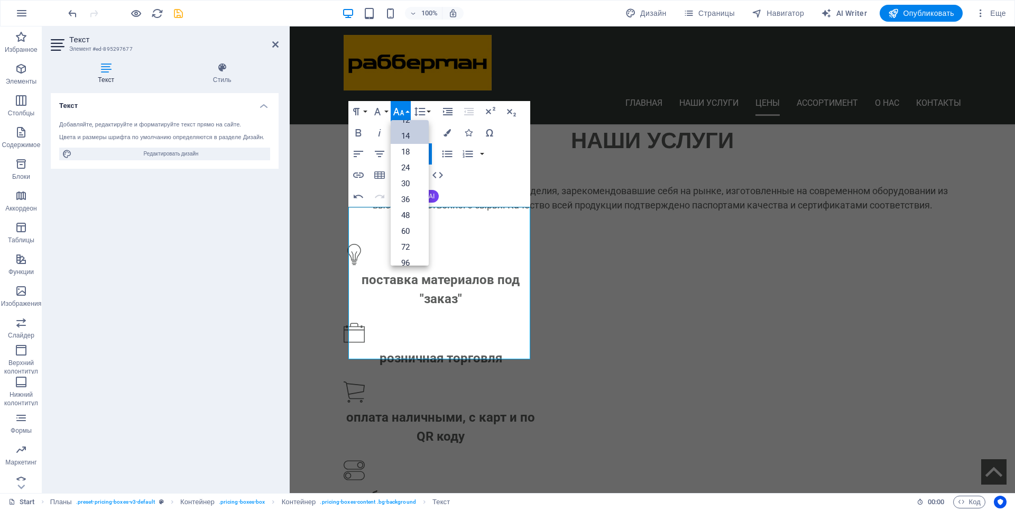
click at [413, 139] on link "14" at bounding box center [410, 136] width 38 height 16
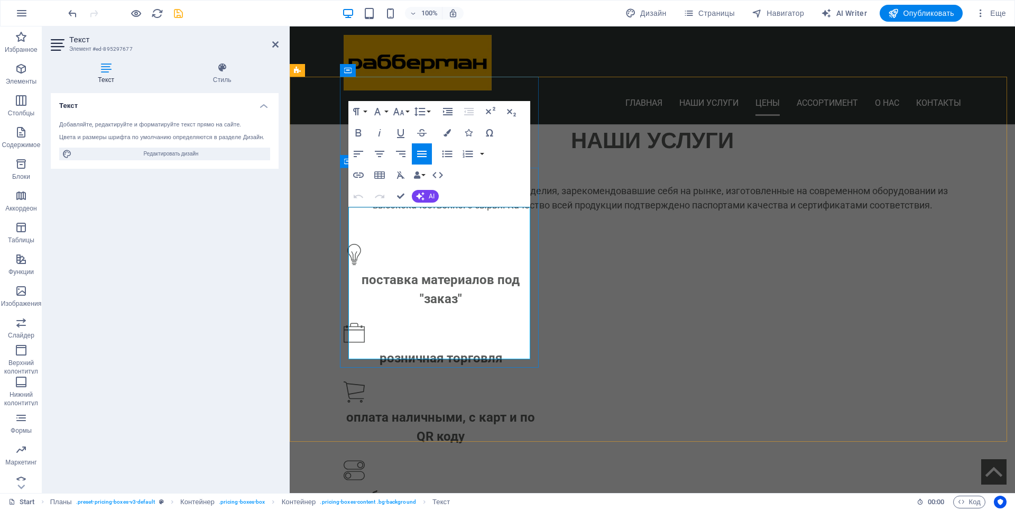
drag, startPoint x: 435, startPoint y: 314, endPoint x: 391, endPoint y: 320, distance: 43.8
drag, startPoint x: 472, startPoint y: 303, endPoint x: 457, endPoint y: 303, distance: 15.3
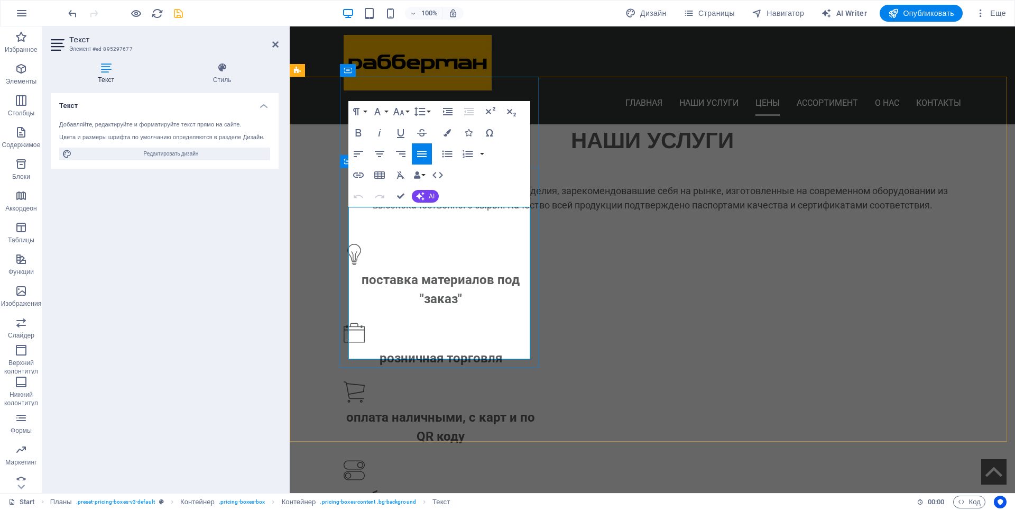
drag, startPoint x: 349, startPoint y: 306, endPoint x: 414, endPoint y: 350, distance: 78.3
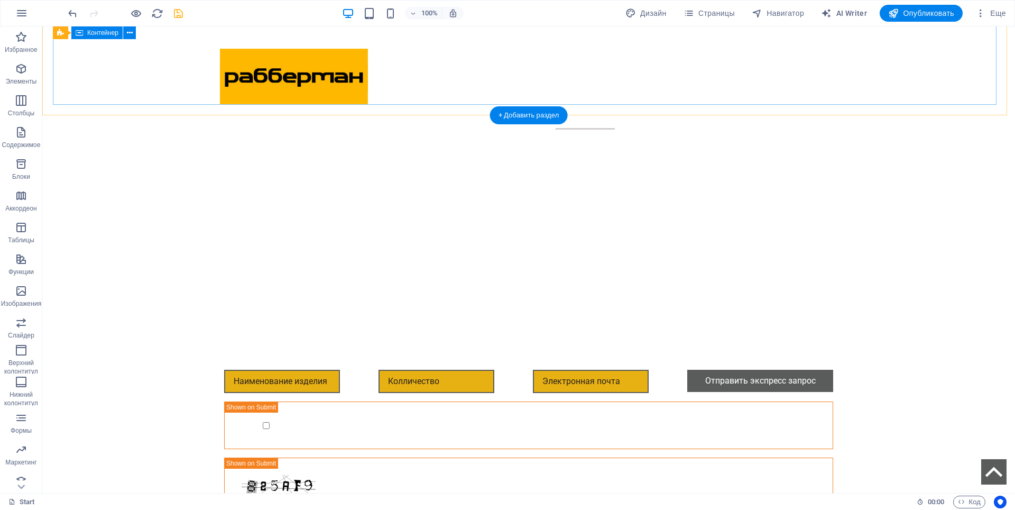
scroll to position [476, 0]
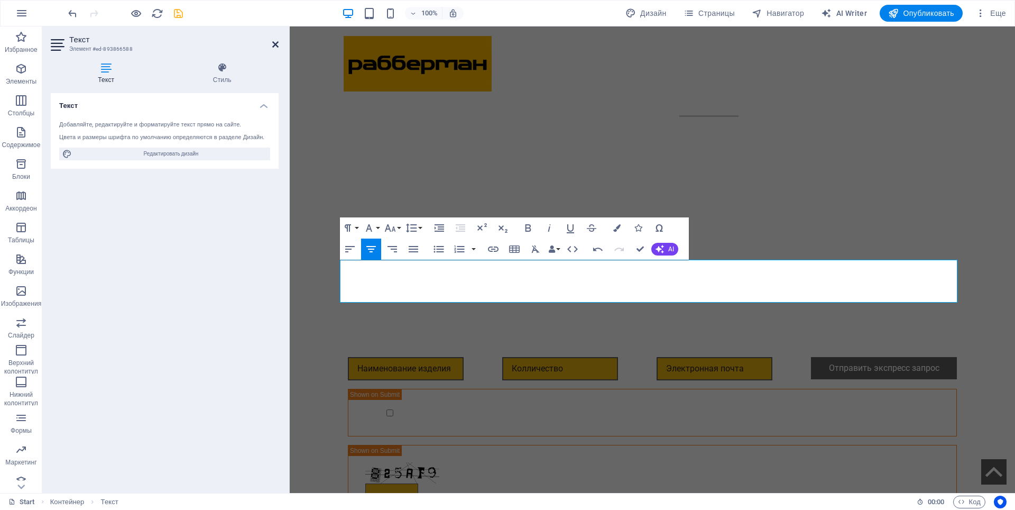
click at [273, 44] on icon at bounding box center [275, 44] width 6 height 8
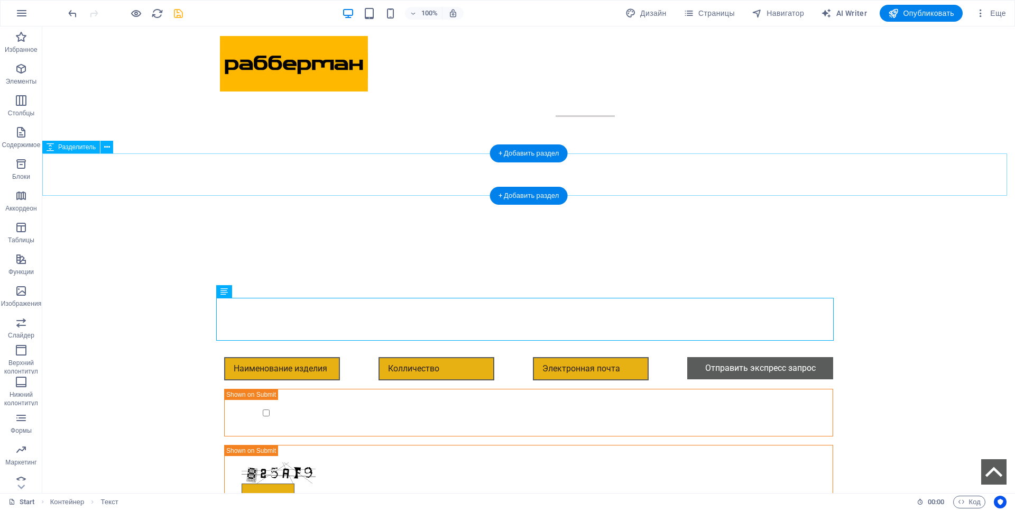
scroll to position [423, 0]
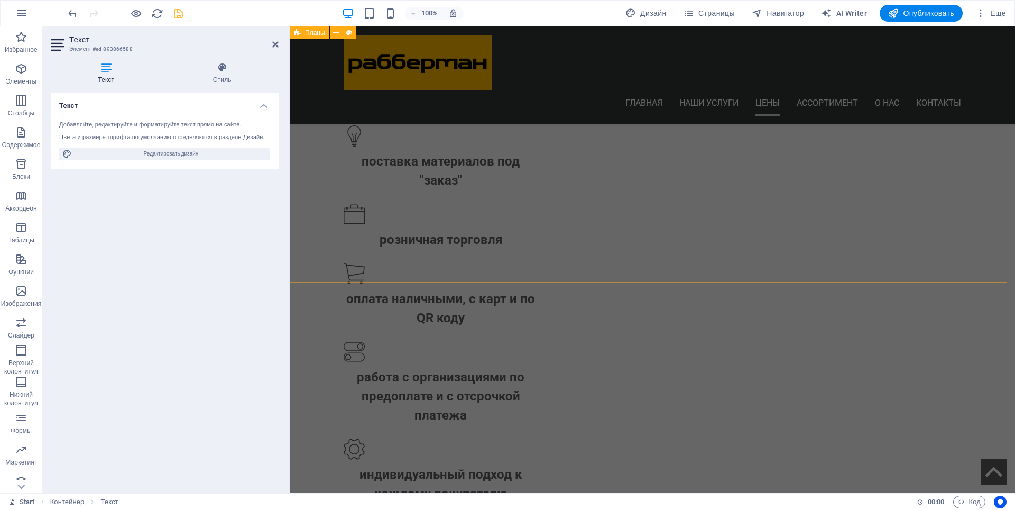
scroll to position [1216, 0]
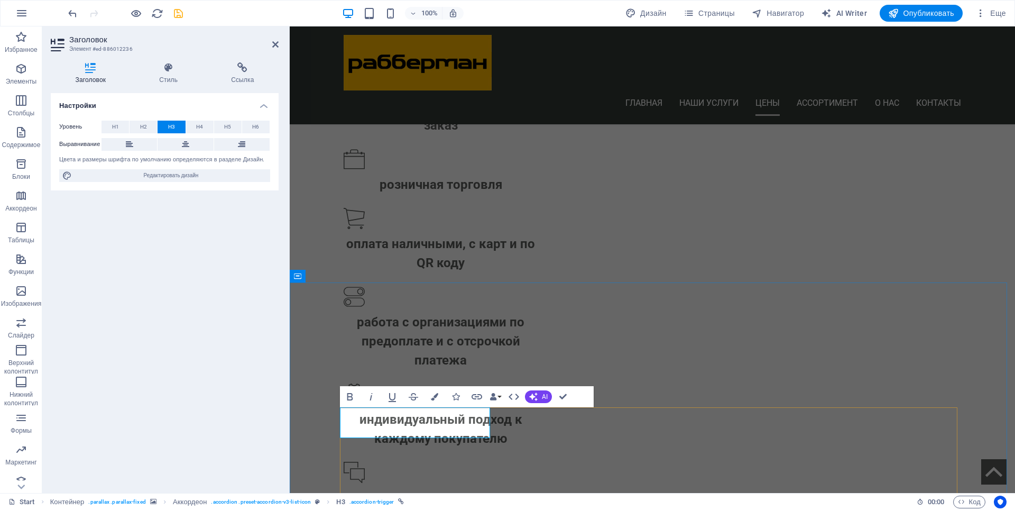
drag, startPoint x: 428, startPoint y: 424, endPoint x: 400, endPoint y: 423, distance: 28.0
drag, startPoint x: 450, startPoint y: 437, endPoint x: 419, endPoint y: 436, distance: 31.8
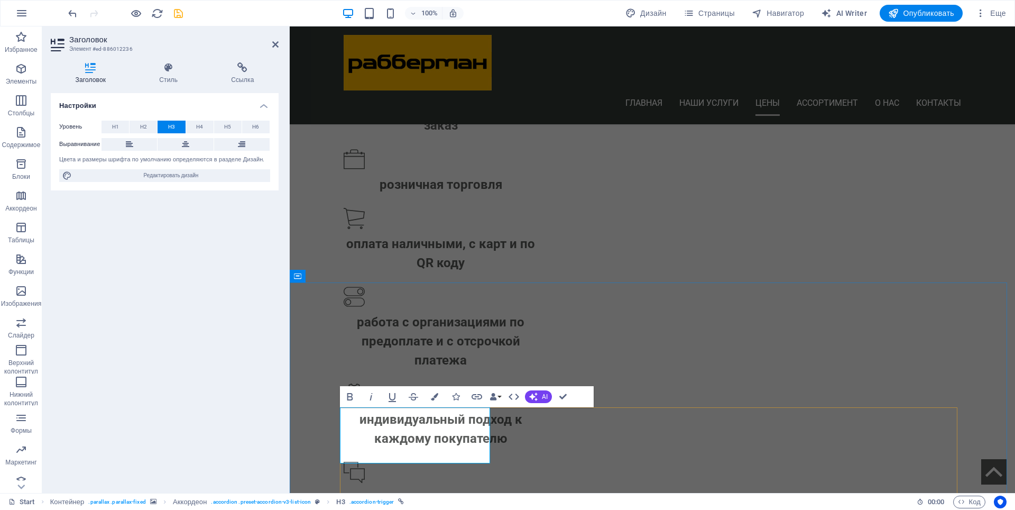
click at [276, 45] on icon at bounding box center [275, 44] width 6 height 8
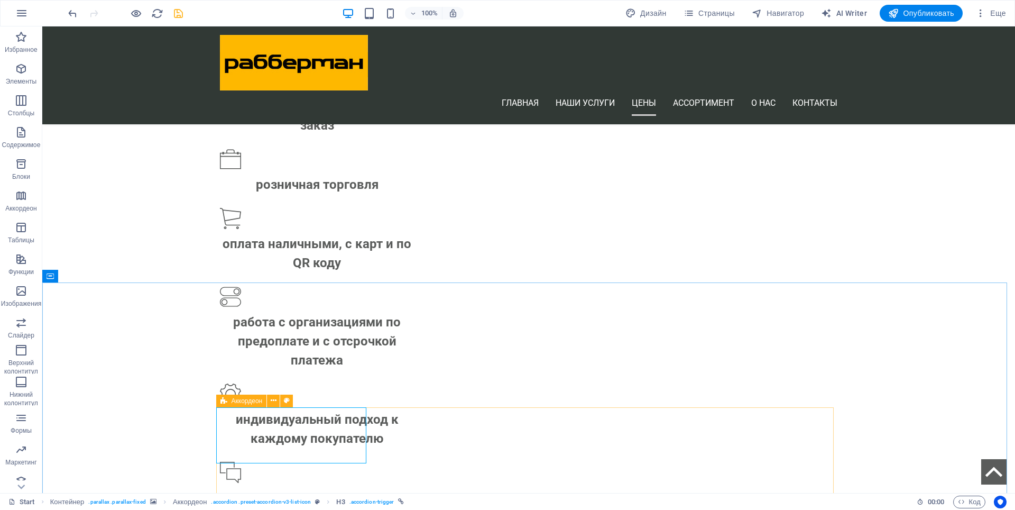
click at [230, 401] on div "Аккордеон" at bounding box center [241, 400] width 51 height 13
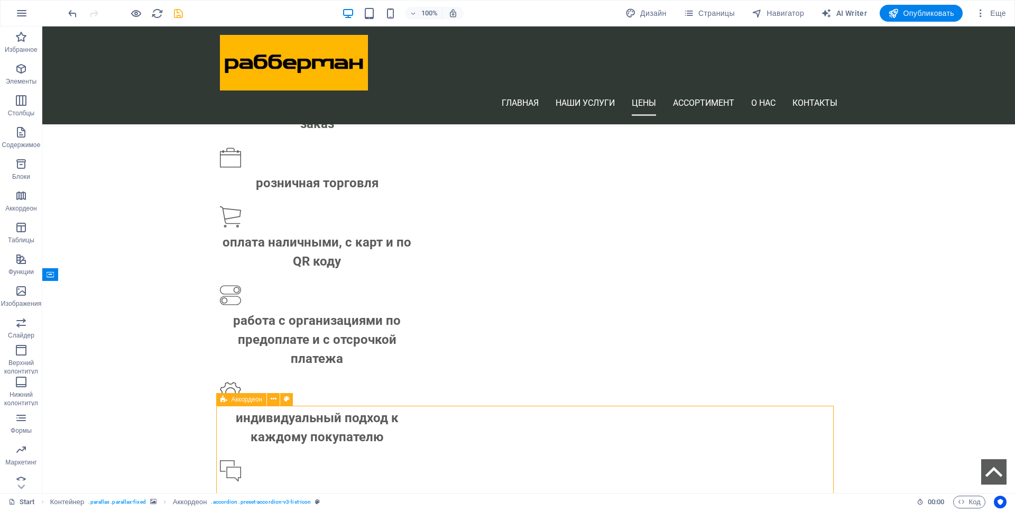
click at [230, 401] on div "Аккордеон" at bounding box center [241, 399] width 51 height 13
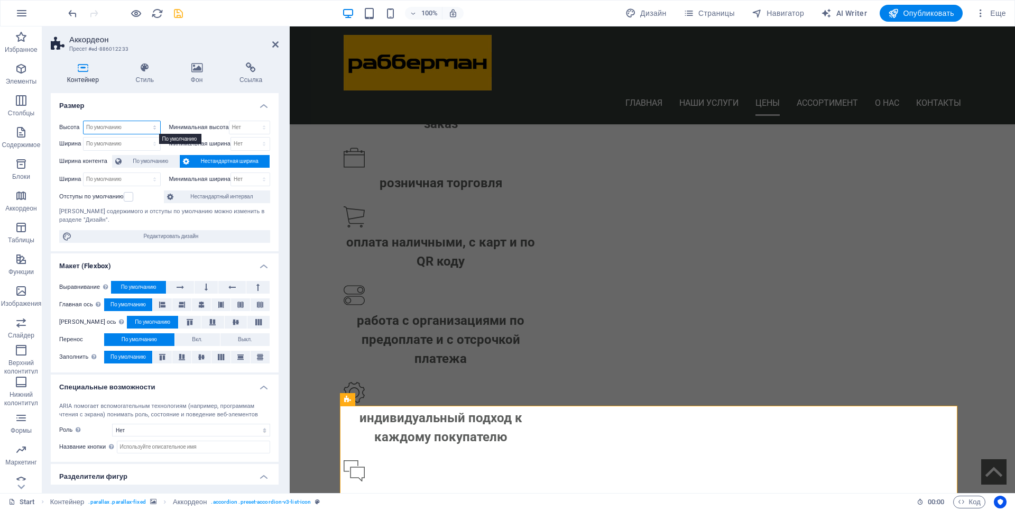
click at [128, 125] on select "По умолчанию px rem % vh vw" at bounding box center [122, 127] width 77 height 13
click at [105, 106] on h4 "Размер" at bounding box center [165, 102] width 228 height 19
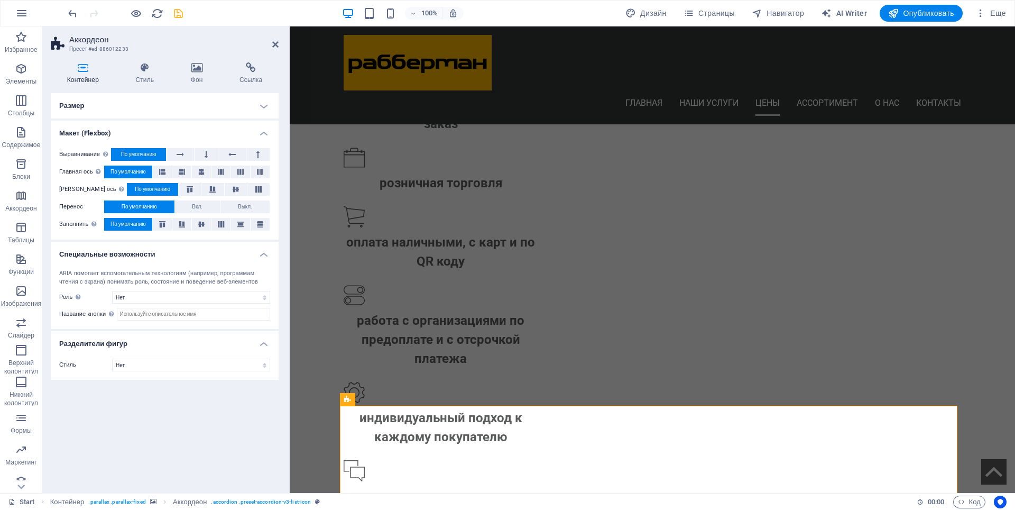
click at [82, 79] on h4 "Контейнер" at bounding box center [85, 73] width 69 height 22
click at [76, 102] on h4 "Размер" at bounding box center [165, 105] width 228 height 25
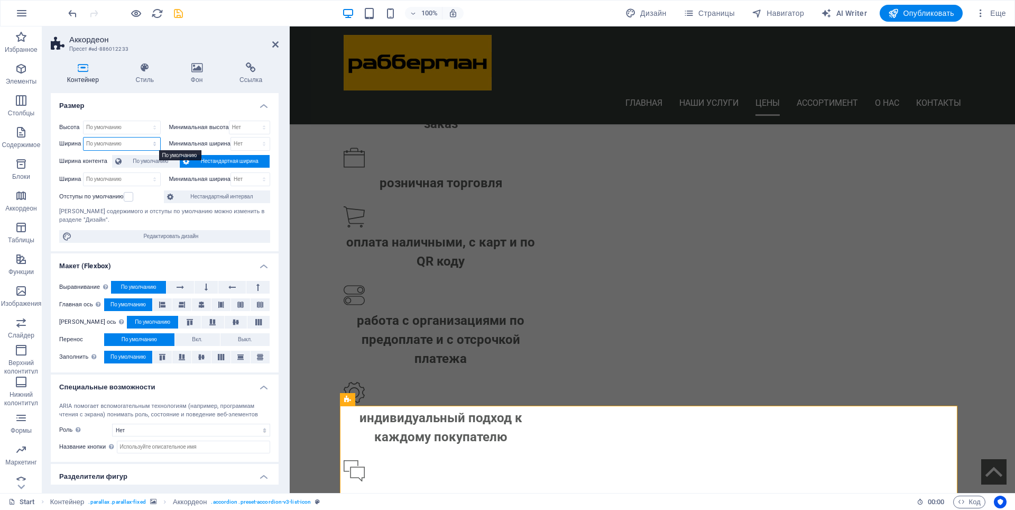
click at [95, 146] on select "По умолчанию px rem % em vh vw" at bounding box center [122, 143] width 77 height 13
select select "px"
click at [144, 137] on select "По умолчанию px rem % em vh vw" at bounding box center [122, 143] width 77 height 13
type input "1168"
click at [372, 399] on div "H3" at bounding box center [372, 399] width 28 height 13
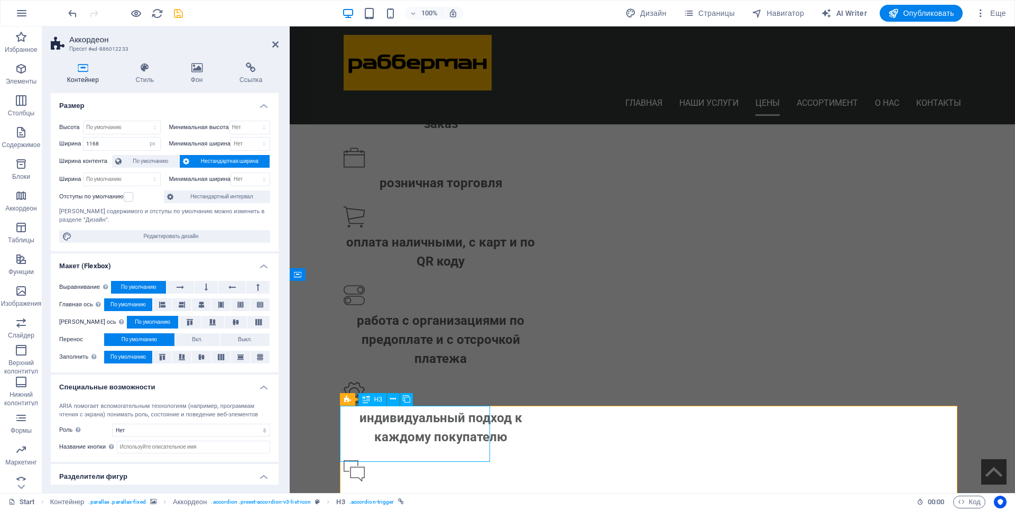
click at [372, 399] on div "H3" at bounding box center [372, 399] width 28 height 13
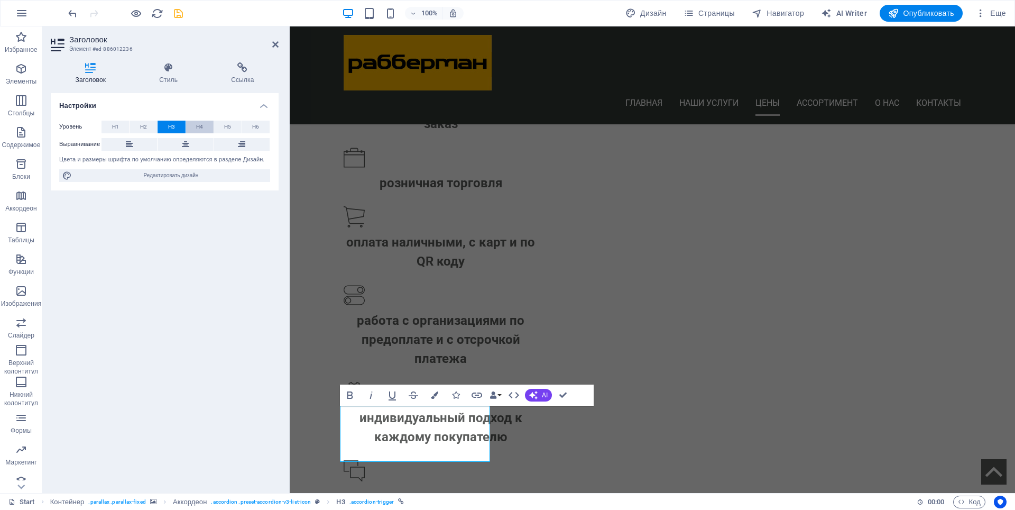
click at [196, 128] on button "H4" at bounding box center [199, 127] width 27 height 13
click at [224, 126] on button "H5" at bounding box center [227, 127] width 27 height 13
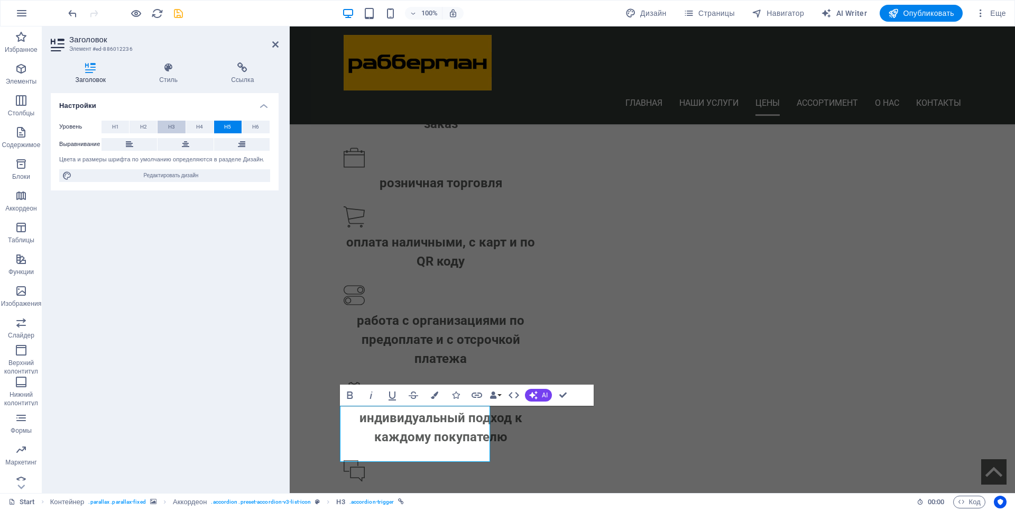
click at [168, 126] on span "H3" at bounding box center [171, 127] width 7 height 13
click at [136, 143] on button at bounding box center [130, 144] width 56 height 13
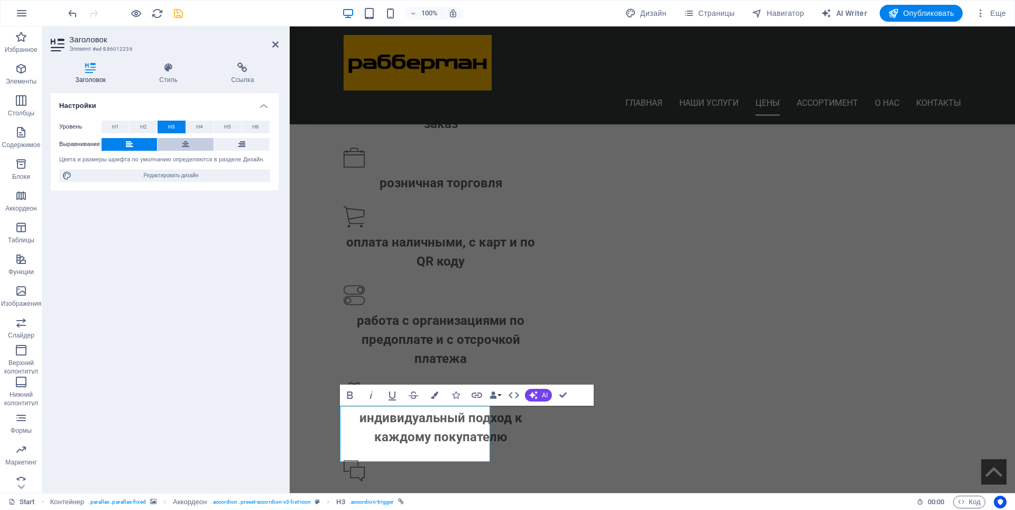
click at [188, 148] on icon at bounding box center [185, 144] width 7 height 13
click at [234, 144] on button at bounding box center [242, 144] width 56 height 13
click at [183, 146] on icon at bounding box center [185, 144] width 7 height 13
click at [142, 125] on span "H2" at bounding box center [143, 127] width 7 height 13
click at [131, 144] on icon at bounding box center [129, 144] width 7 height 13
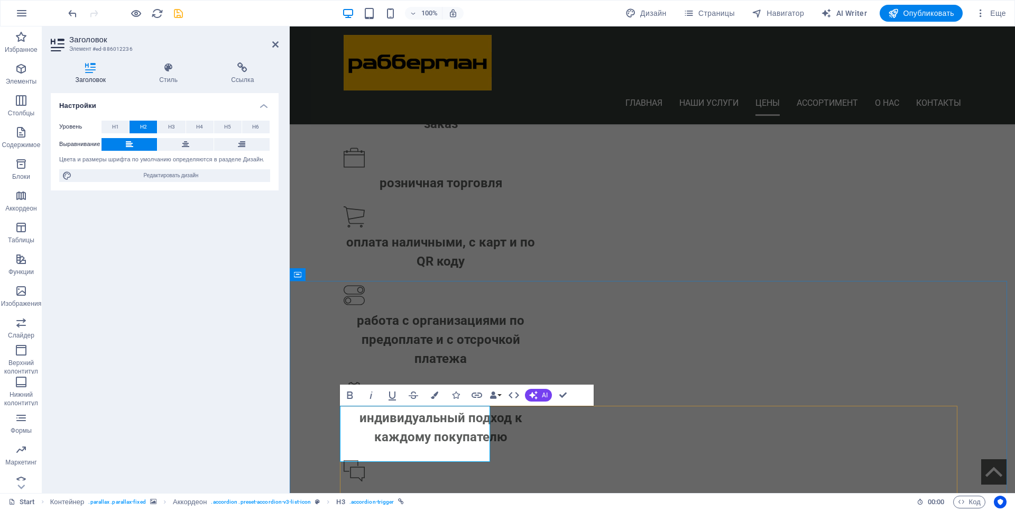
drag, startPoint x: 510, startPoint y: 422, endPoint x: 820, endPoint y: 429, distance: 309.9
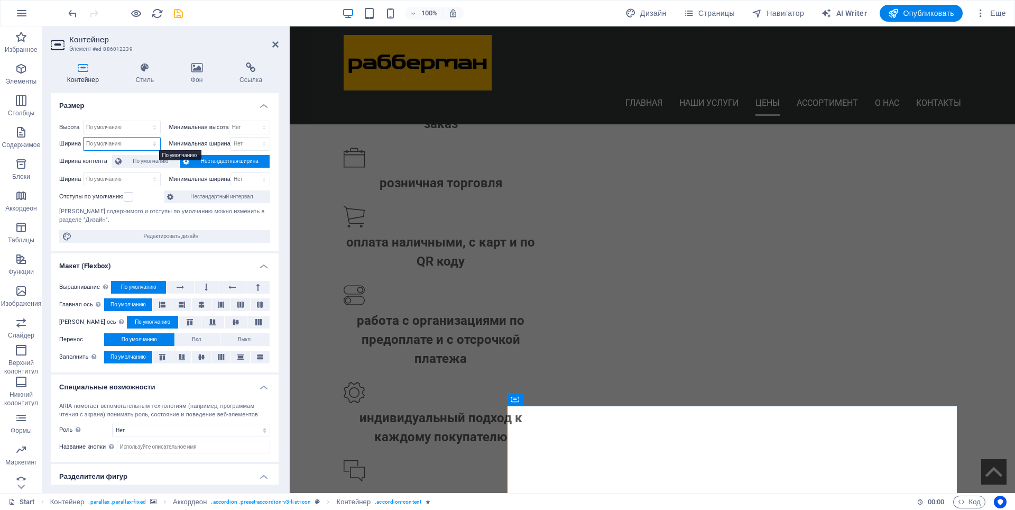
click at [127, 145] on select "По умолчанию px rem % em vh vw" at bounding box center [122, 143] width 77 height 13
select select "px"
click at [144, 137] on select "По умолчанию px rem % em vh vw" at bounding box center [122, 143] width 77 height 13
type input "840"
click at [130, 196] on label at bounding box center [129, 197] width 10 height 10
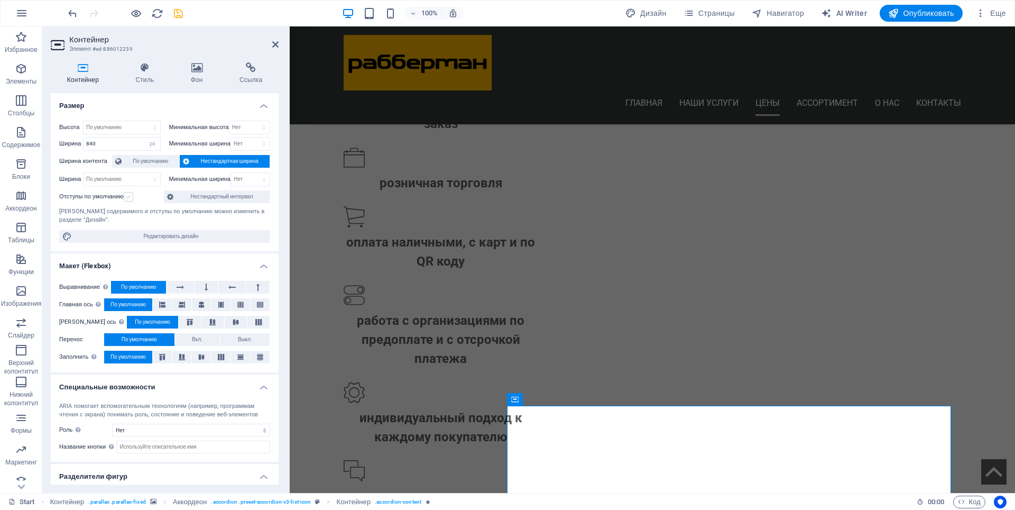
click at [0, 0] on input "Отступы по умолчанию" at bounding box center [0, 0] width 0 height 0
click at [273, 41] on icon at bounding box center [275, 44] width 6 height 8
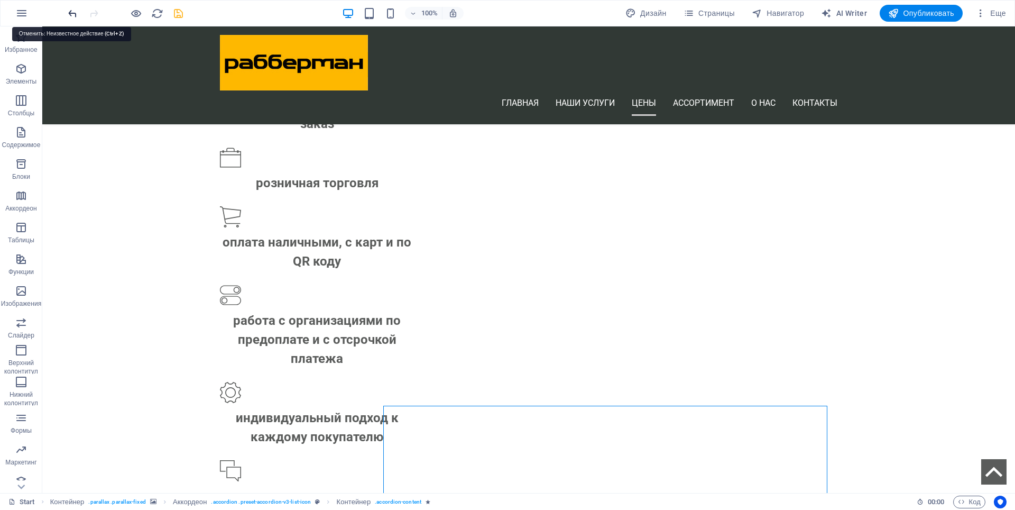
click at [72, 12] on icon "undo" at bounding box center [73, 13] width 12 height 12
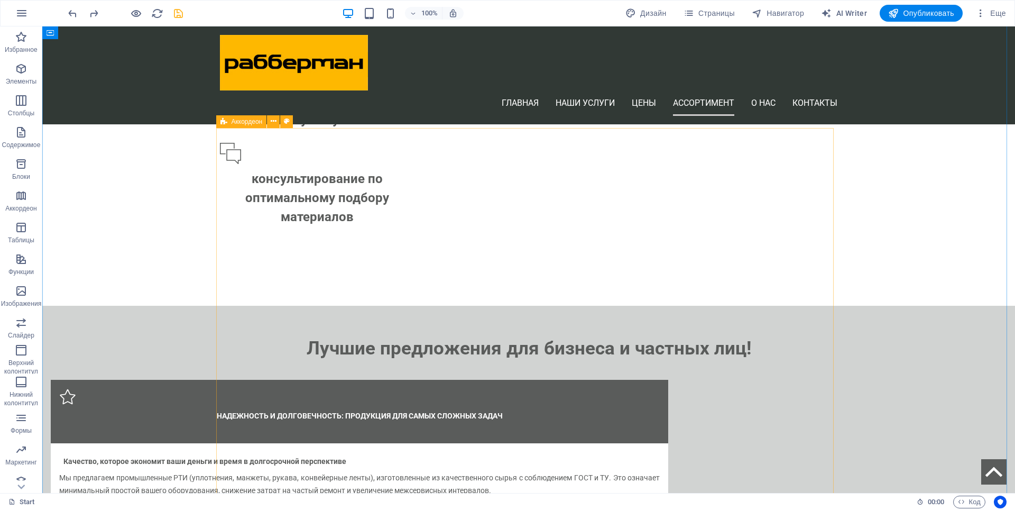
scroll to position [1482, 0]
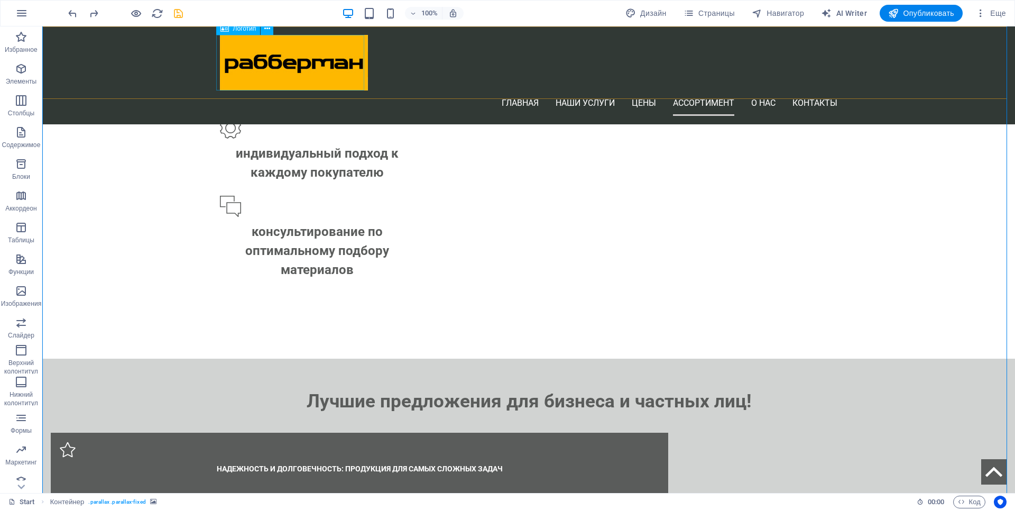
click at [314, 53] on div at bounding box center [528, 63] width 617 height 56
select select "px"
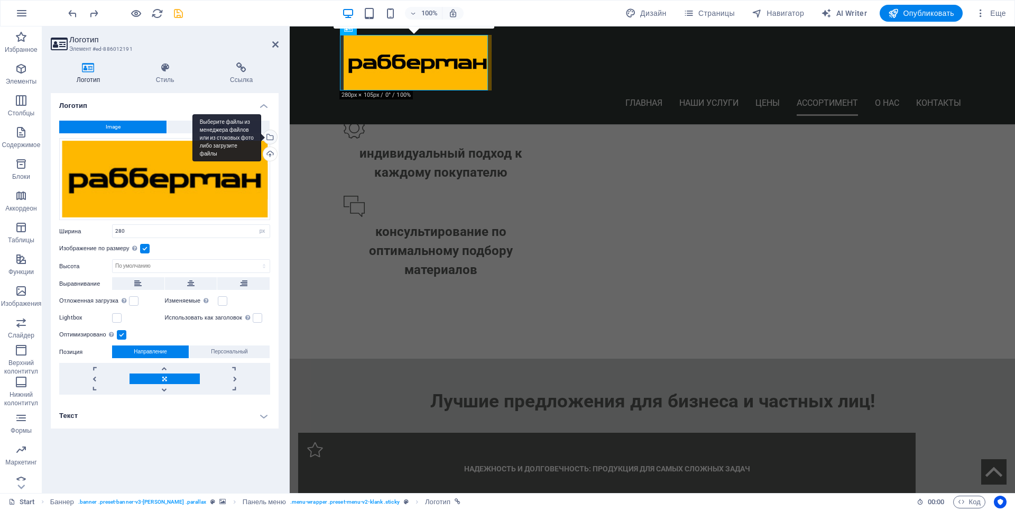
click at [261, 134] on div "Выберите файлы из менеджера файлов или из стоковых фото либо загрузите файлы" at bounding box center [226, 138] width 69 height 48
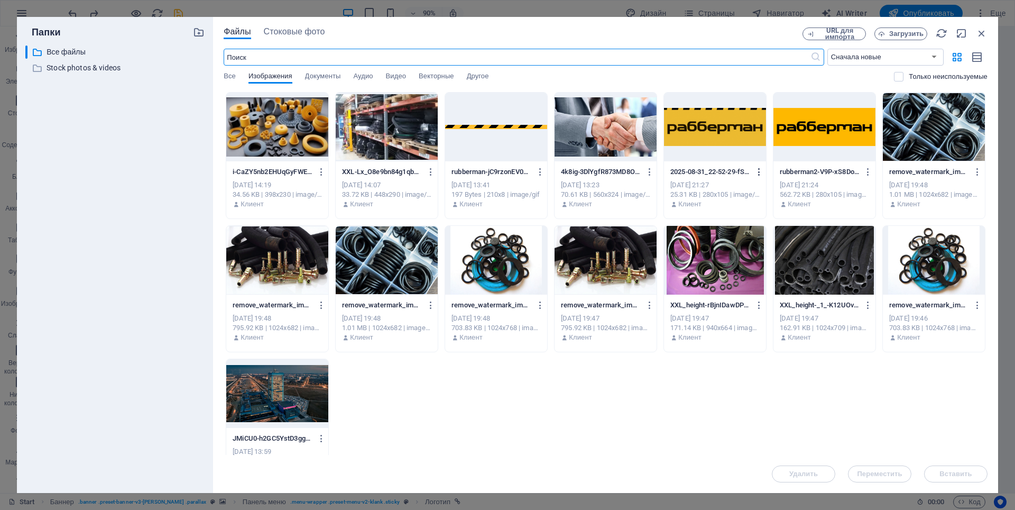
click at [758, 173] on icon "button" at bounding box center [759, 172] width 10 height 10
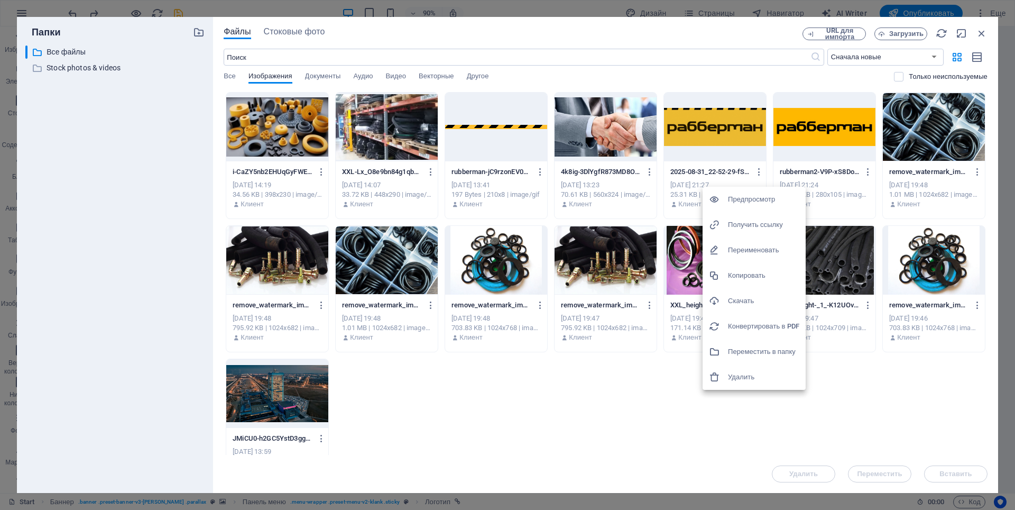
click at [737, 376] on h6 "Удалить" at bounding box center [763, 377] width 71 height 13
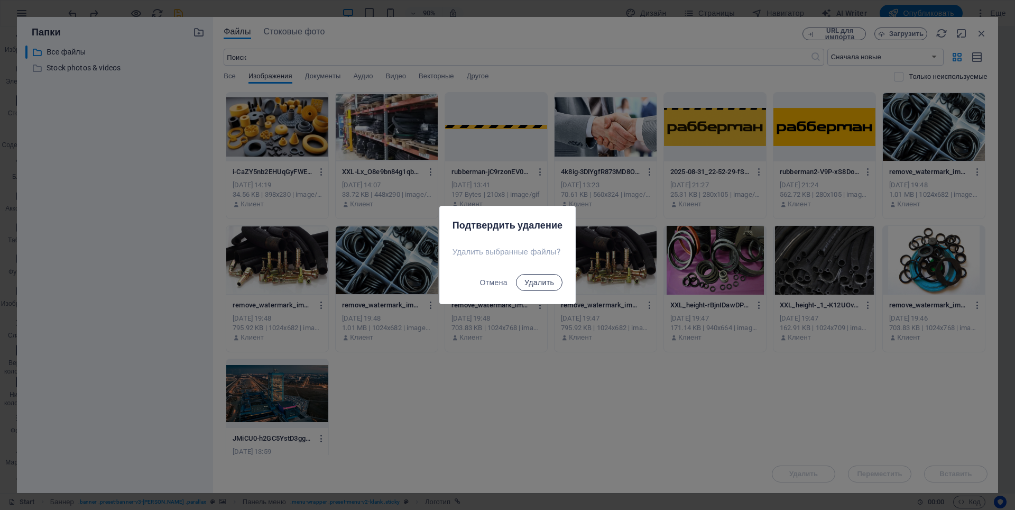
click at [549, 284] on span "Удалить" at bounding box center [539, 282] width 30 height 8
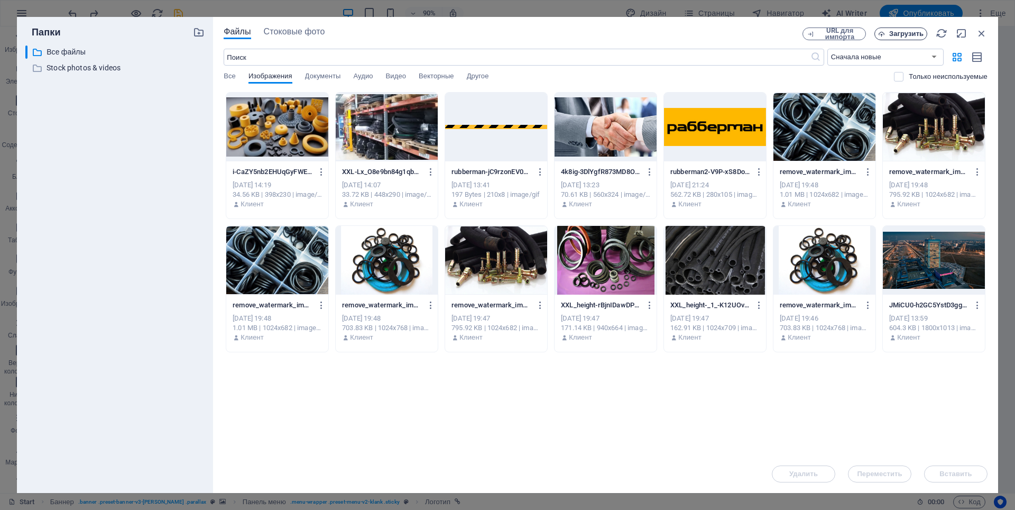
click at [900, 35] on span "Загрузить" at bounding box center [906, 34] width 34 height 6
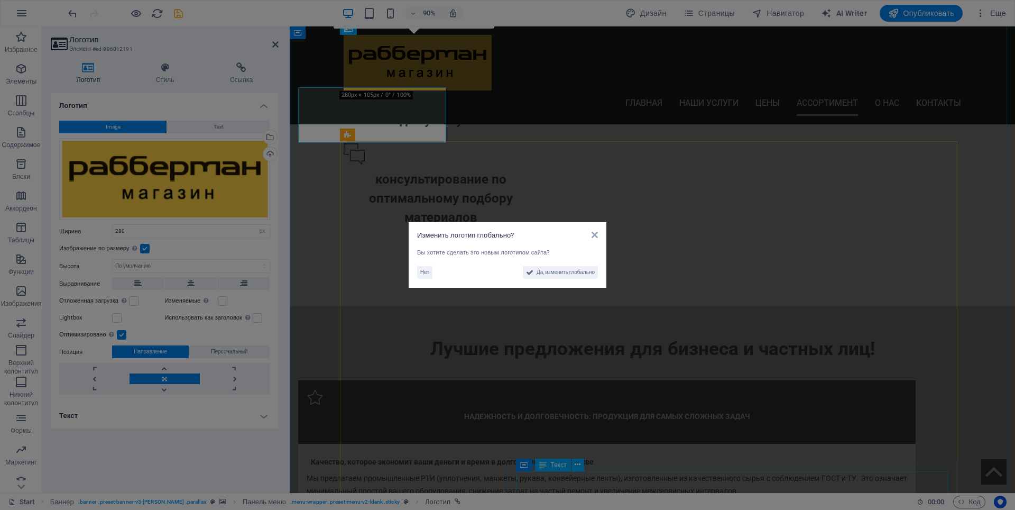
scroll to position [1482, 0]
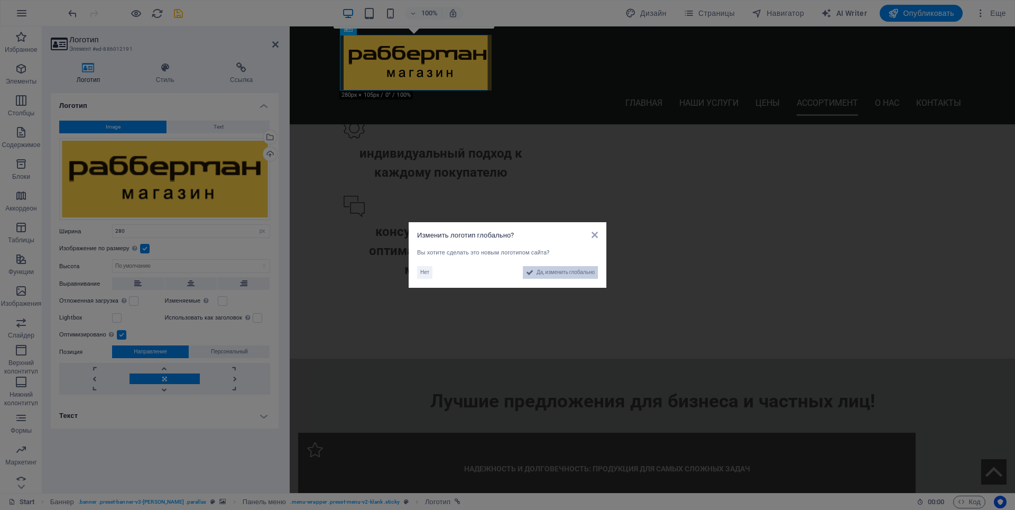
click at [575, 276] on span "Да, изменить глобально" at bounding box center [566, 272] width 58 height 13
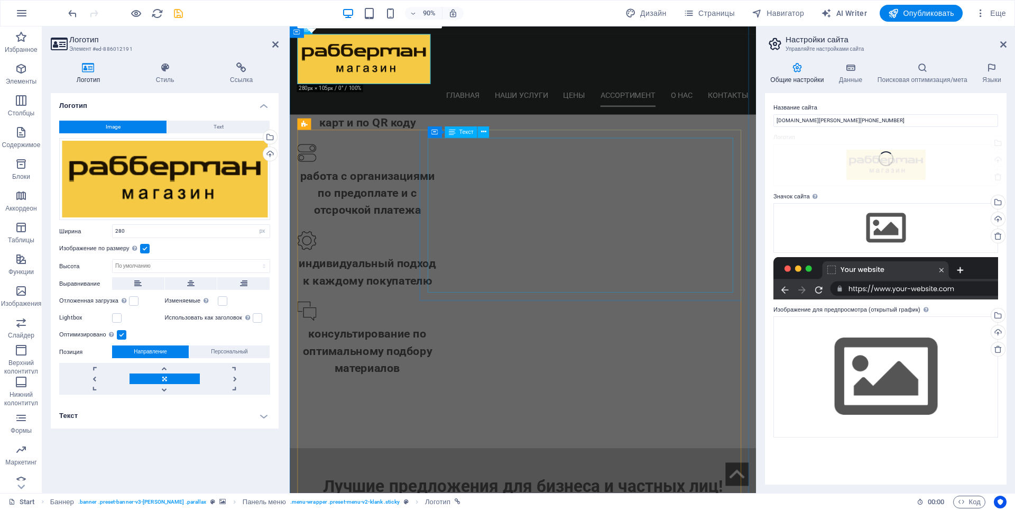
scroll to position [1534, 0]
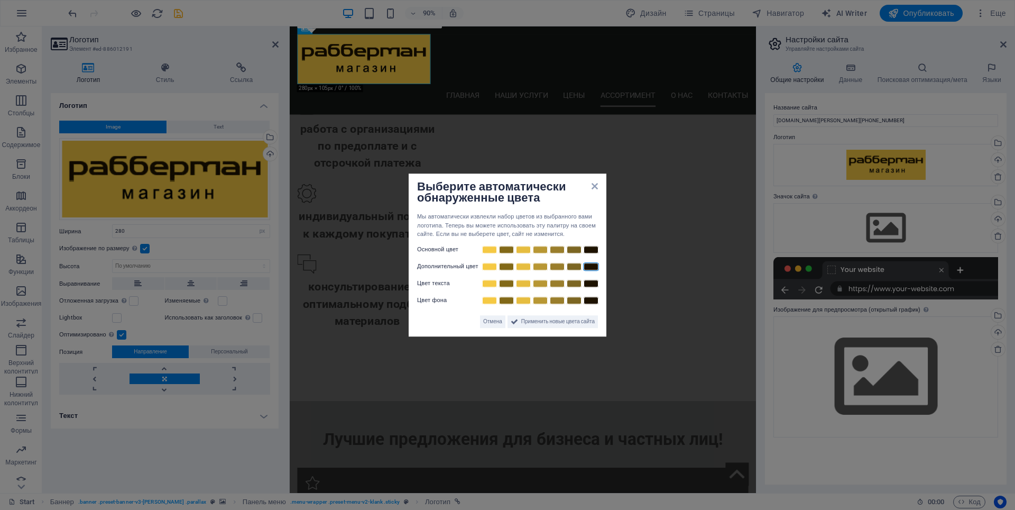
click at [596, 187] on div "Выберите автоматически обнаруженные цвета Мы автоматически извлекли набор цвето…" at bounding box center [508, 254] width 198 height 163
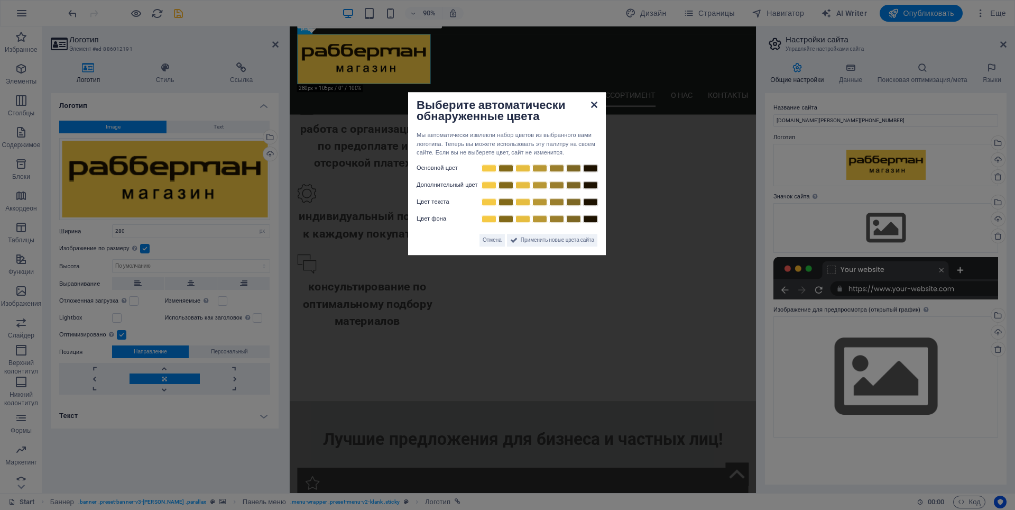
click at [593, 106] on icon at bounding box center [594, 105] width 6 height 8
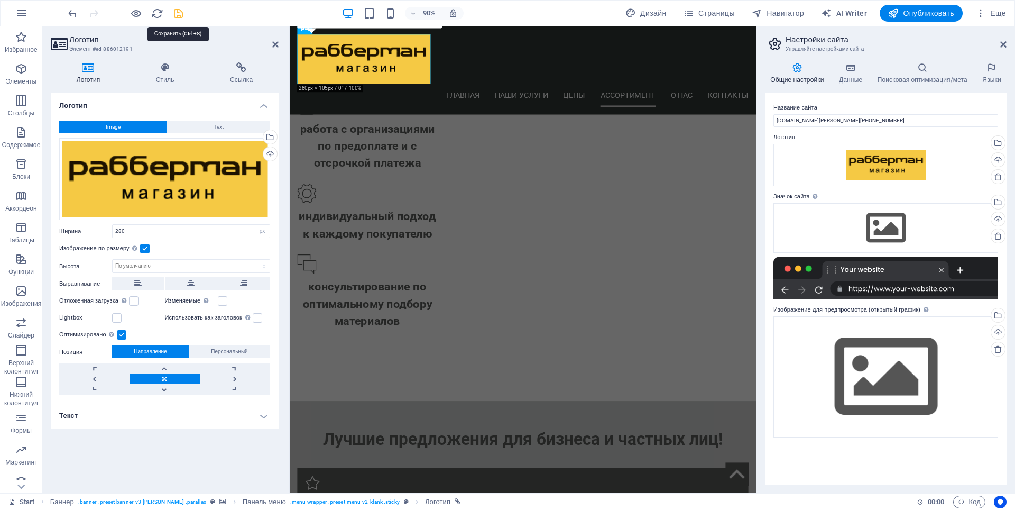
drag, startPoint x: 178, startPoint y: 16, endPoint x: 145, endPoint y: 79, distance: 71.4
click at [178, 16] on icon "save" at bounding box center [178, 13] width 12 height 12
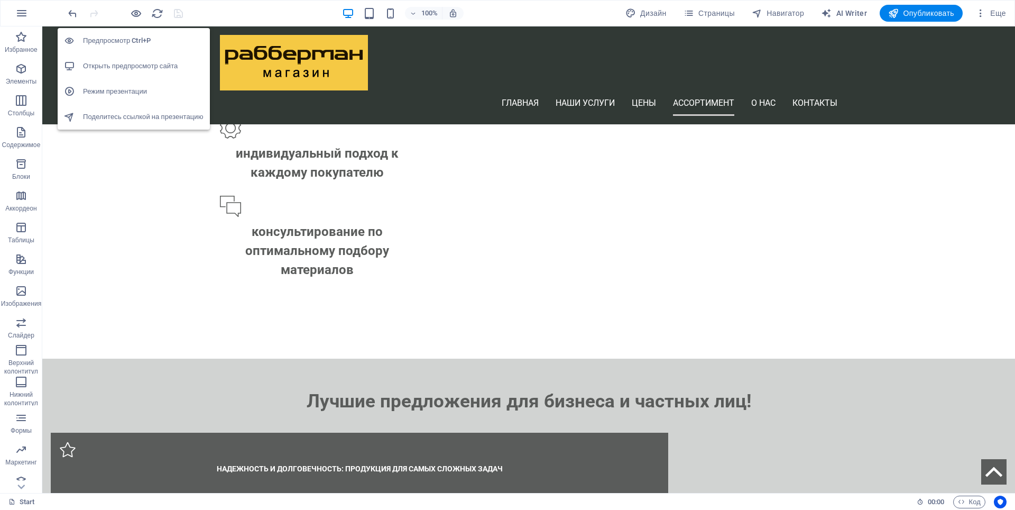
click at [126, 70] on h6 "Открыть предпросмотр сайта" at bounding box center [143, 66] width 121 height 13
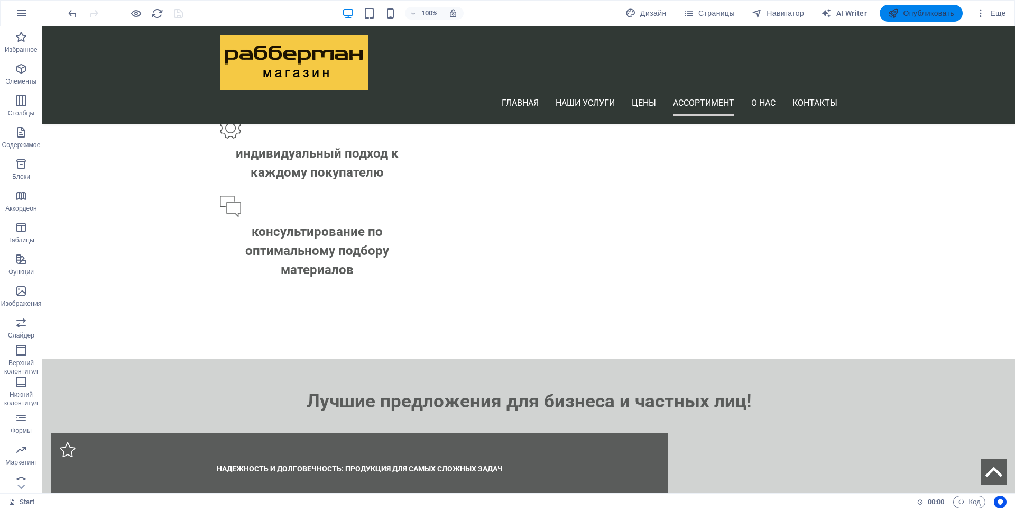
click at [910, 12] on span "Опубликовать" at bounding box center [921, 13] width 66 height 11
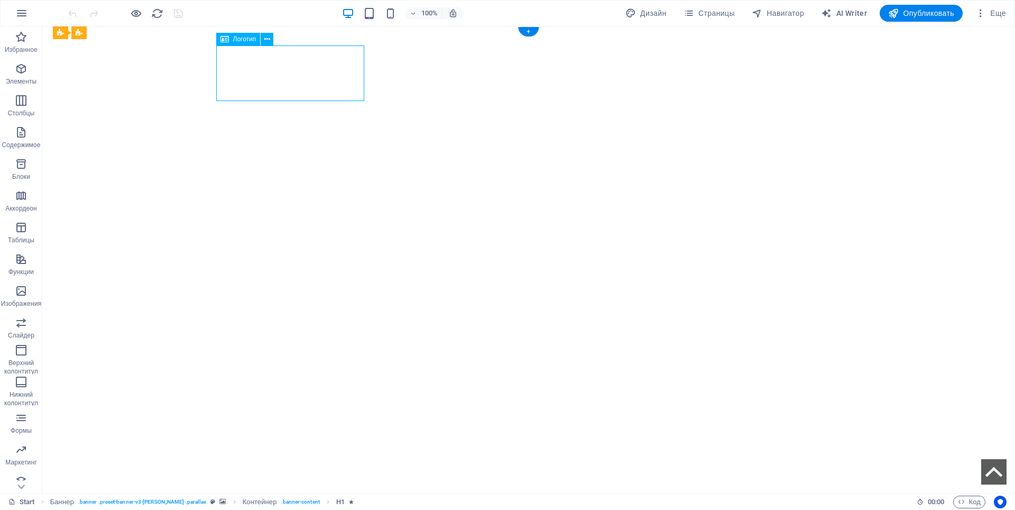
select select "px"
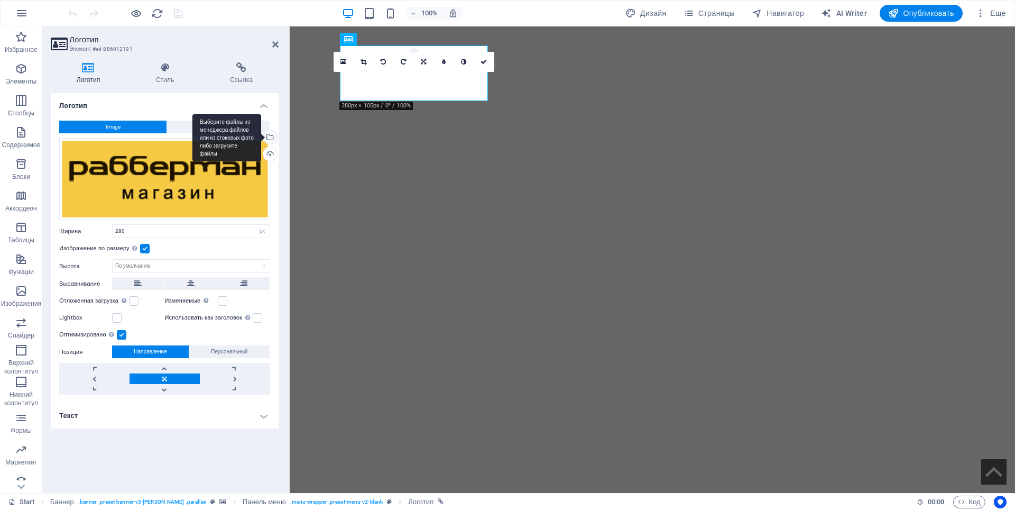
click at [271, 138] on div "Выберите файлы из менеджера файлов или из стоковых фото либо загрузите файлы" at bounding box center [269, 138] width 16 height 16
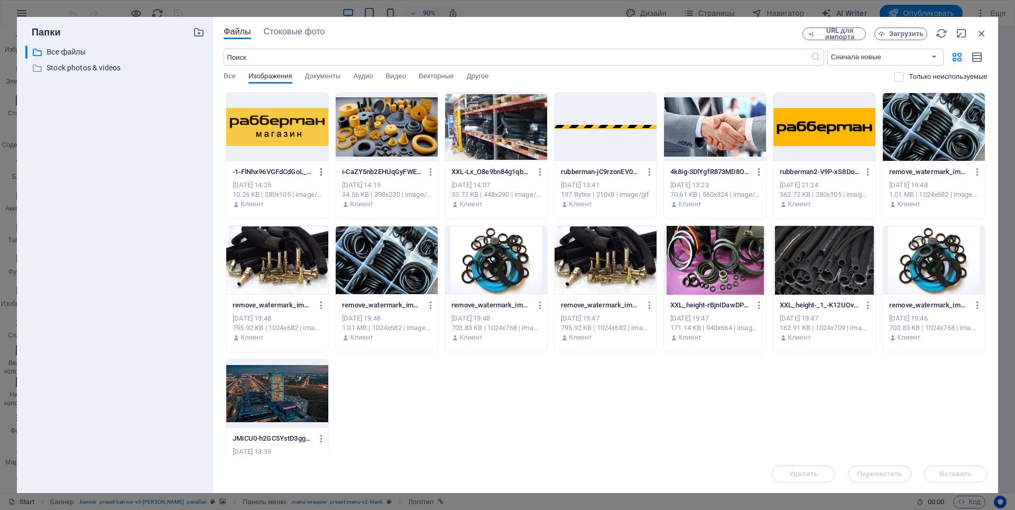
click at [319, 173] on icon "button" at bounding box center [322, 172] width 10 height 10
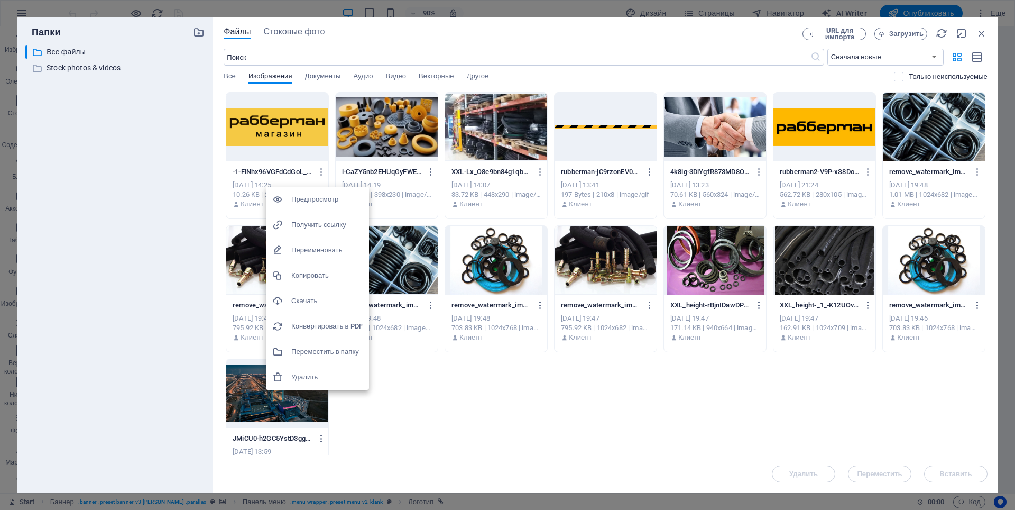
click at [302, 376] on h6 "Удалить" at bounding box center [326, 377] width 71 height 13
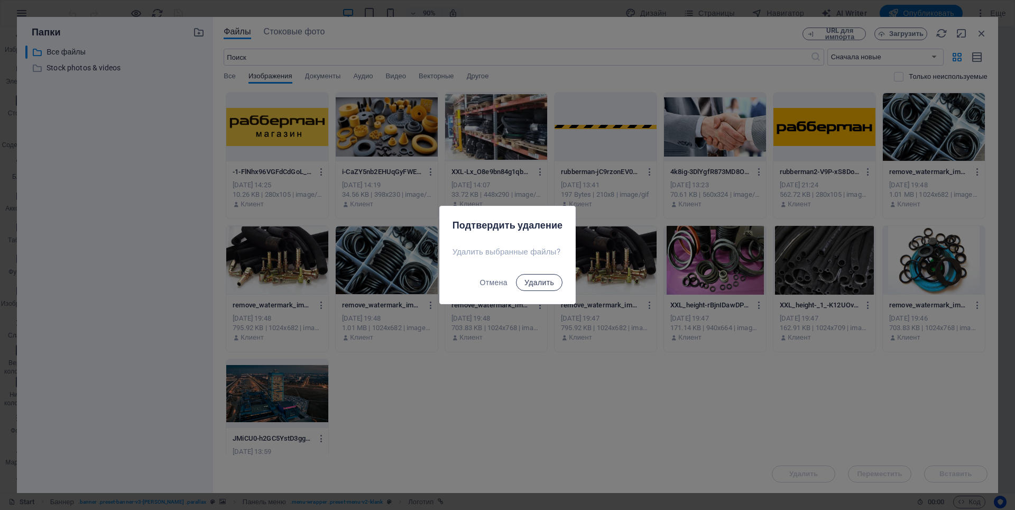
click at [547, 279] on span "Удалить" at bounding box center [539, 282] width 30 height 8
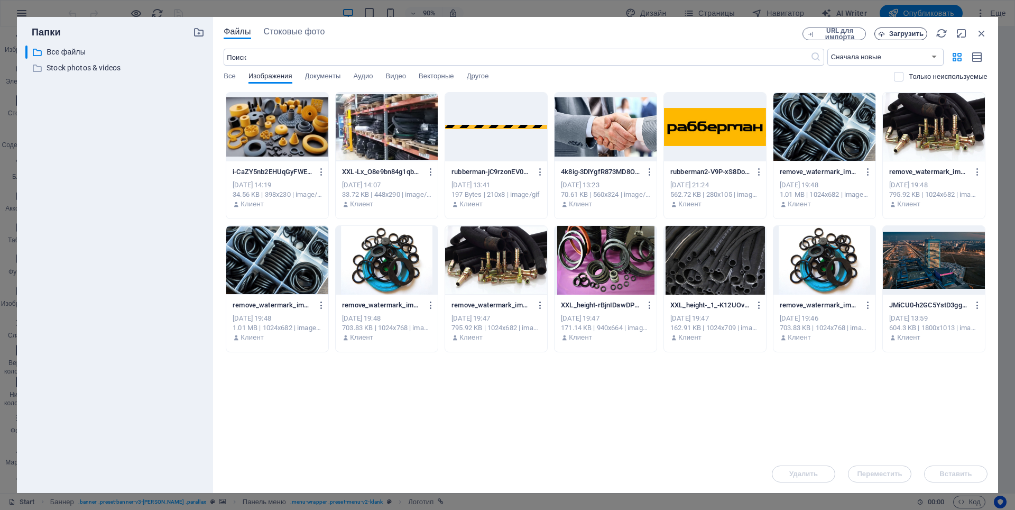
click at [898, 35] on span "Загрузить" at bounding box center [906, 34] width 34 height 6
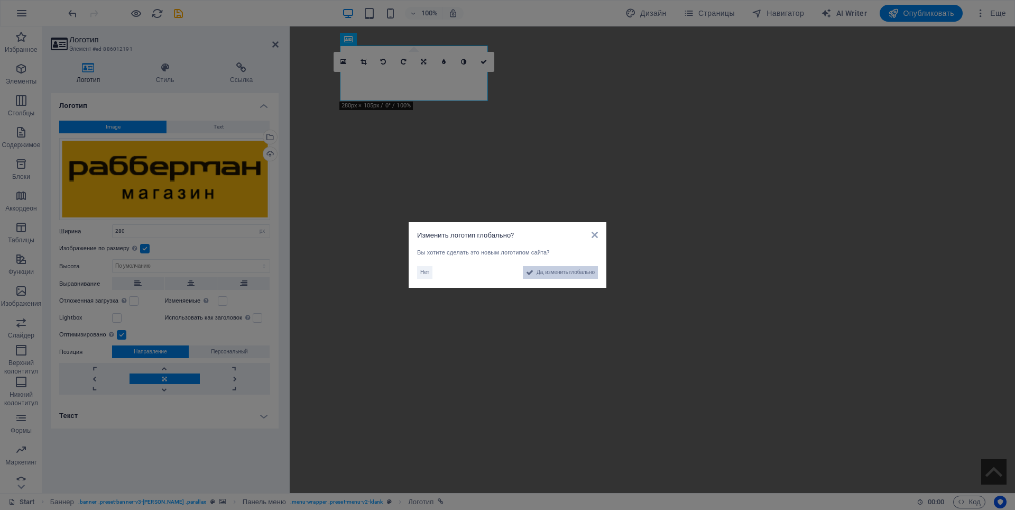
click at [551, 275] on span "Да, изменить глобально" at bounding box center [566, 272] width 58 height 13
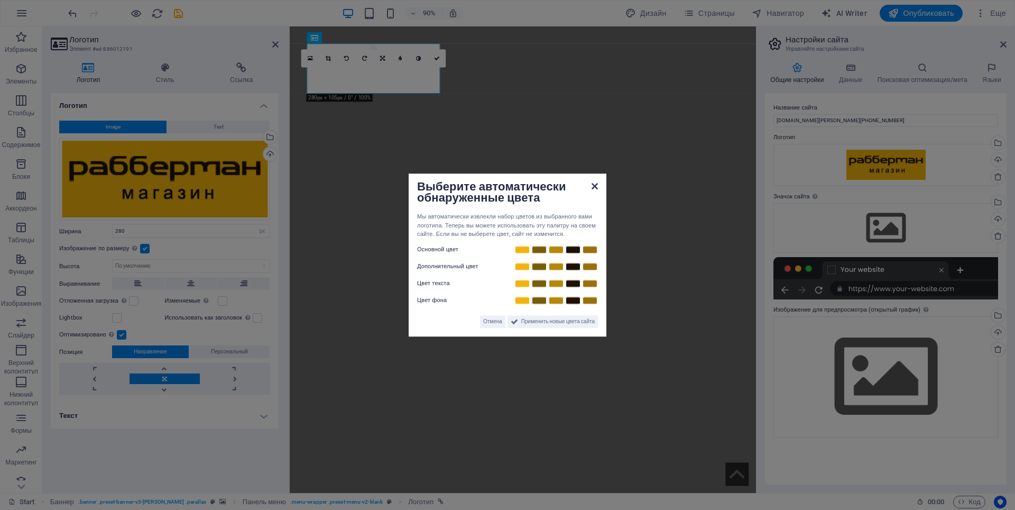
click at [594, 185] on icon at bounding box center [595, 186] width 6 height 8
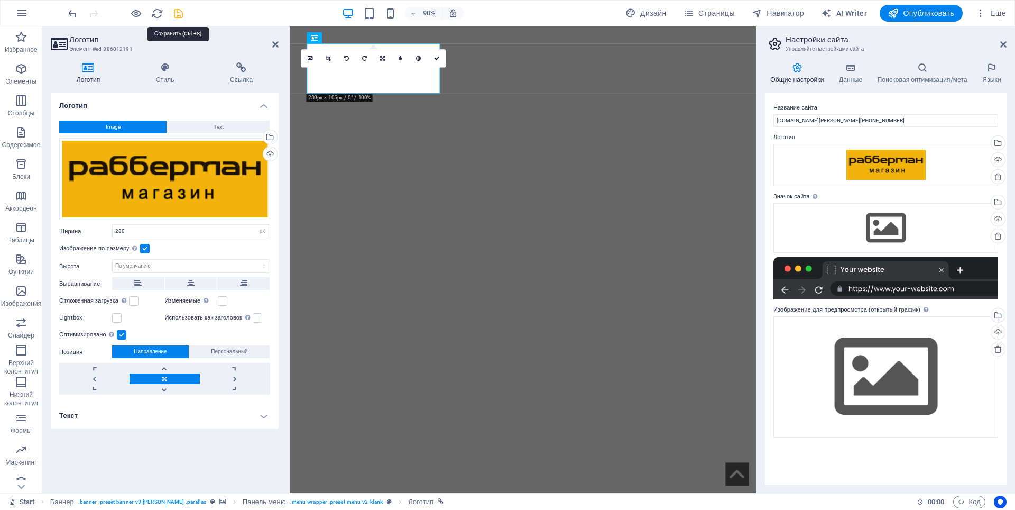
click at [178, 15] on icon "save" at bounding box center [178, 13] width 12 height 12
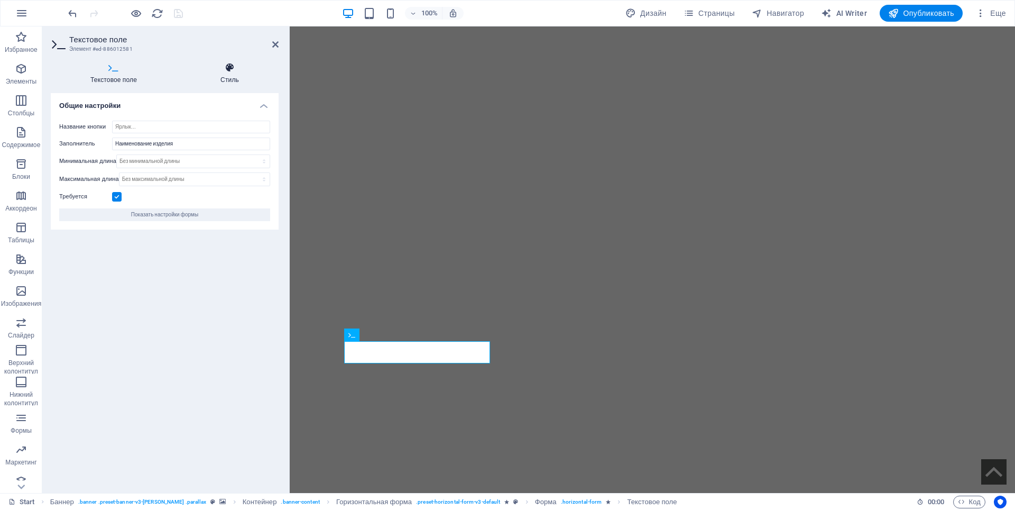
click at [232, 74] on h4 "Стиль" at bounding box center [230, 73] width 98 height 22
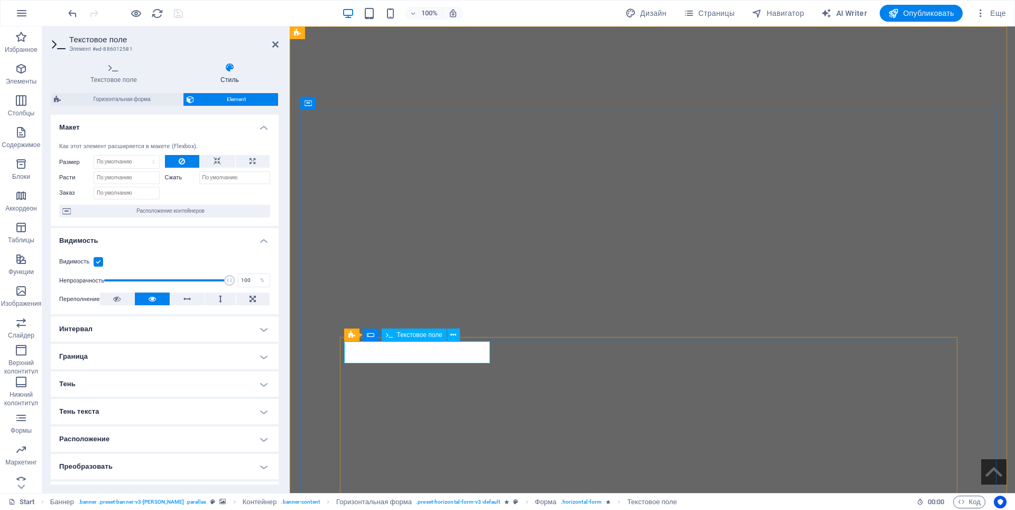
click at [418, 332] on span "Текстовое поле" at bounding box center [419, 334] width 45 height 6
click at [119, 78] on h4 "Текстовое поле" at bounding box center [116, 73] width 130 height 22
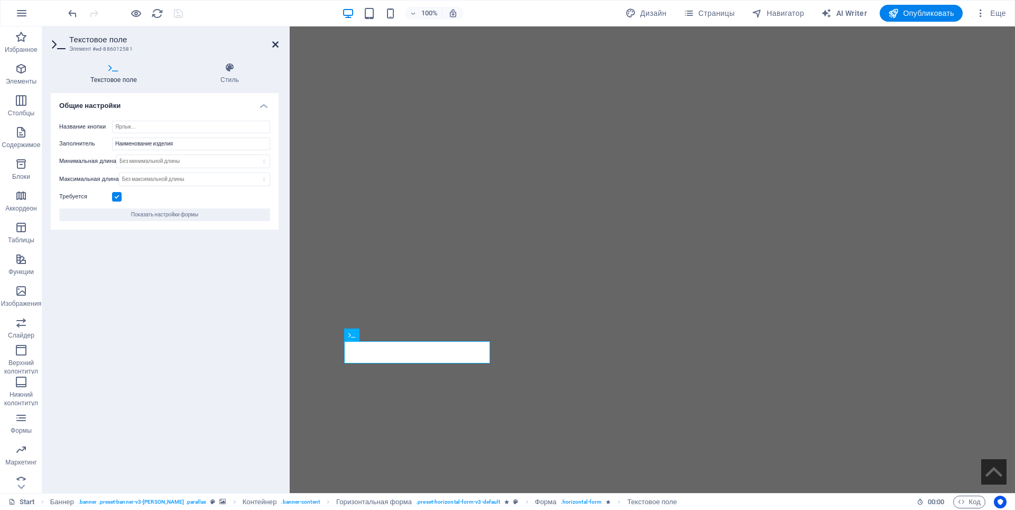
drag, startPoint x: 273, startPoint y: 45, endPoint x: 283, endPoint y: 156, distance: 111.5
click at [273, 45] on icon at bounding box center [275, 44] width 6 height 8
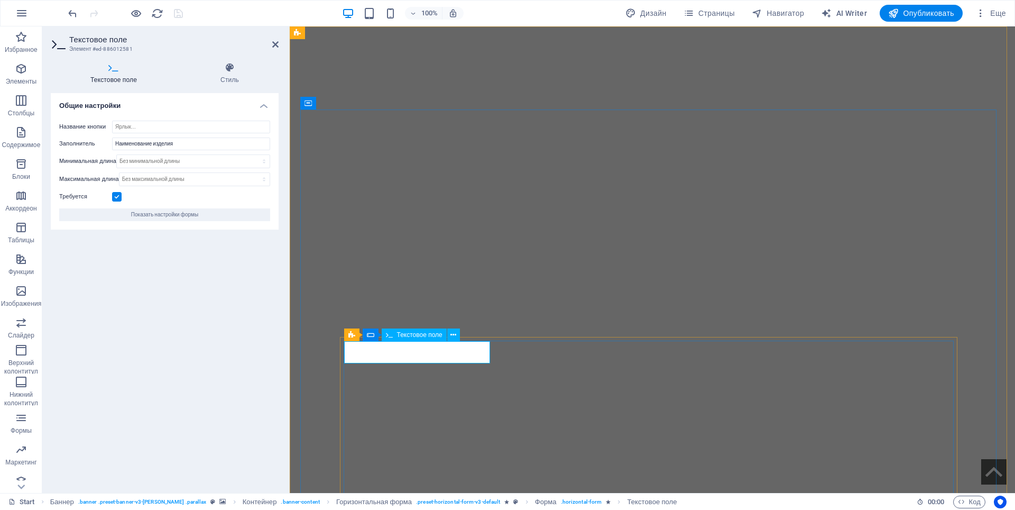
click at [430, 336] on span "Текстовое поле" at bounding box center [419, 334] width 45 height 6
click at [222, 75] on h4 "Стиль" at bounding box center [230, 73] width 98 height 22
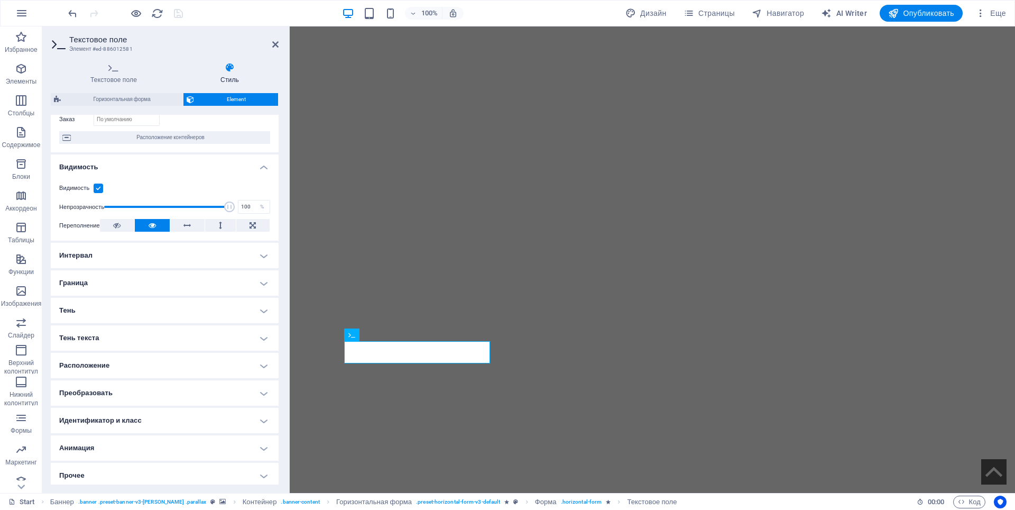
scroll to position [77, 0]
click at [112, 356] on h4 "Расположение" at bounding box center [165, 361] width 228 height 25
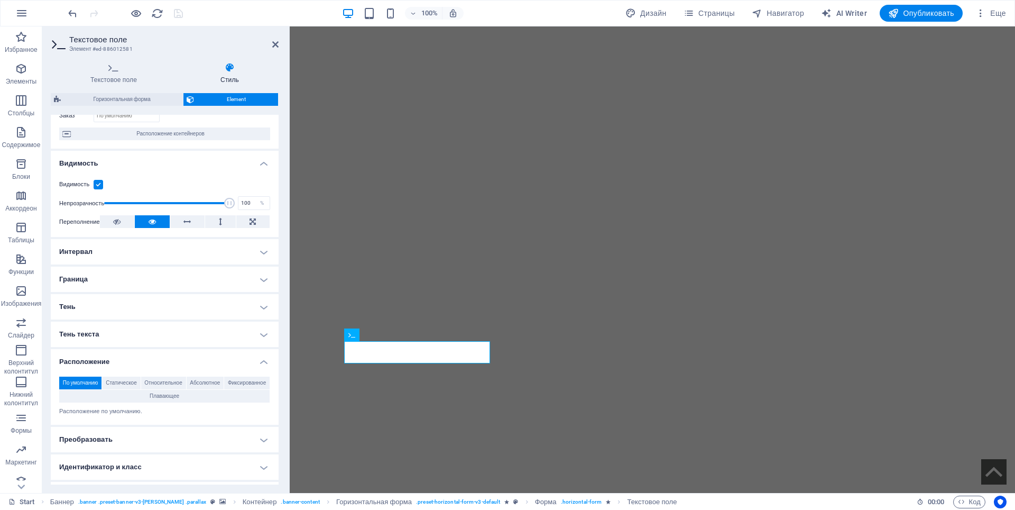
click at [121, 337] on h4 "Тень текста" at bounding box center [165, 333] width 228 height 25
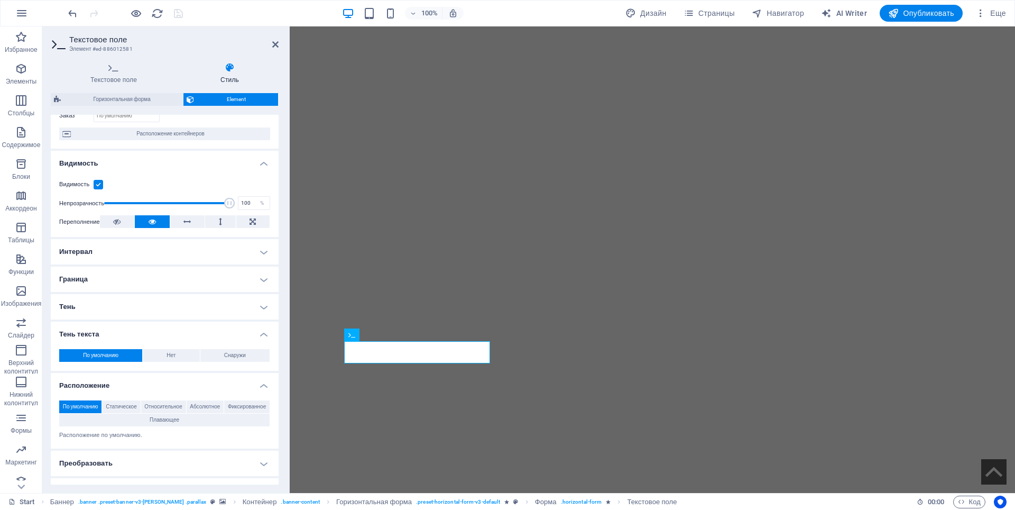
click at [132, 303] on h4 "Тень" at bounding box center [165, 306] width 228 height 25
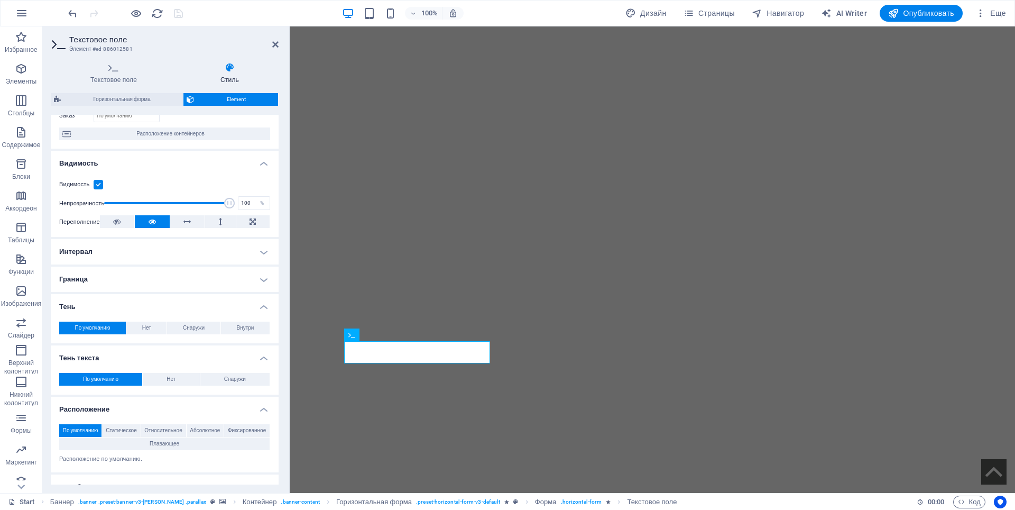
click at [132, 287] on h4 "Граница" at bounding box center [165, 278] width 228 height 25
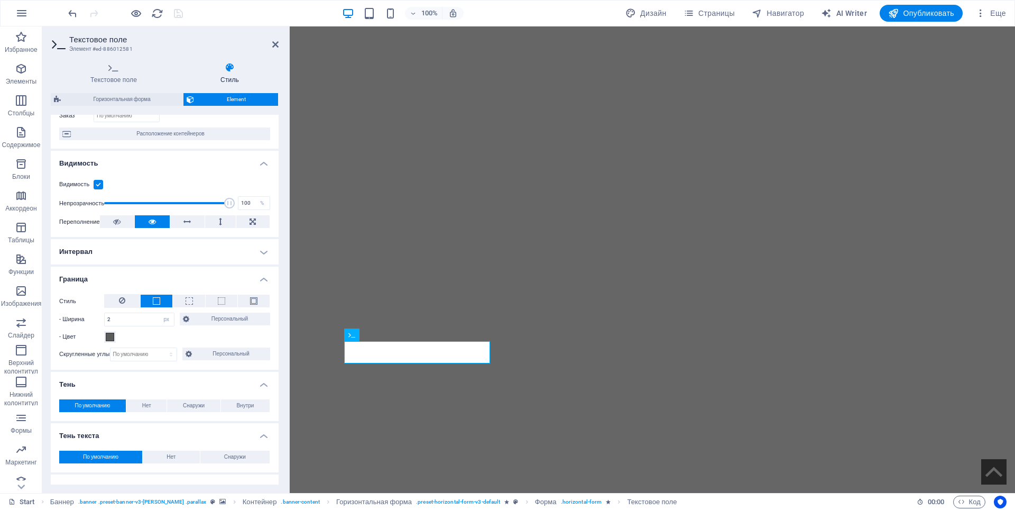
click at [136, 258] on h4 "Интервал" at bounding box center [165, 251] width 228 height 25
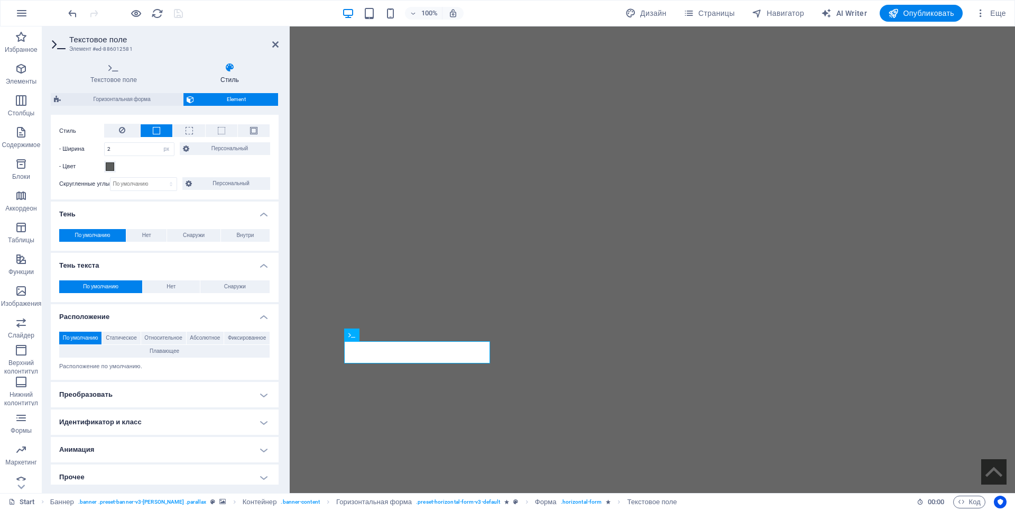
scroll to position [295, 0]
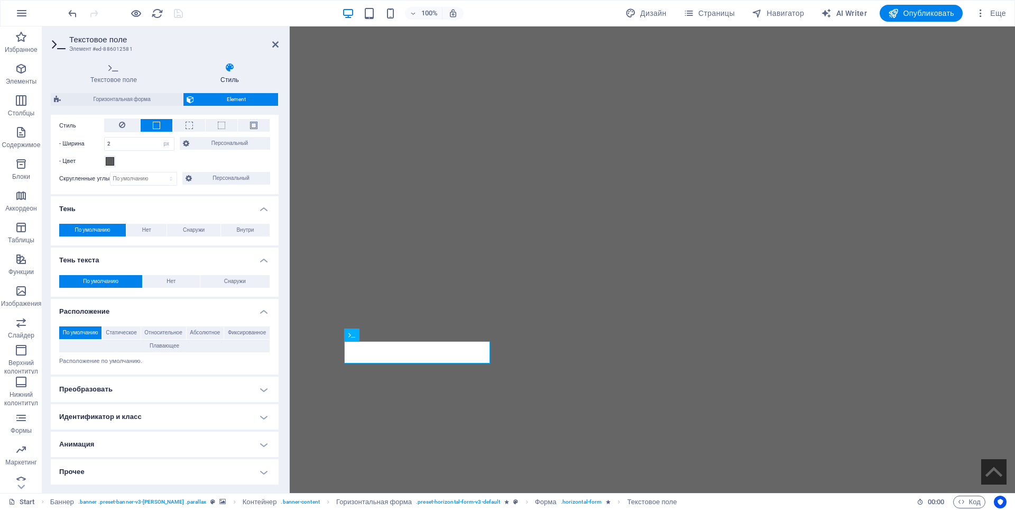
click at [116, 394] on h4 "Преобразовать" at bounding box center [165, 388] width 228 height 25
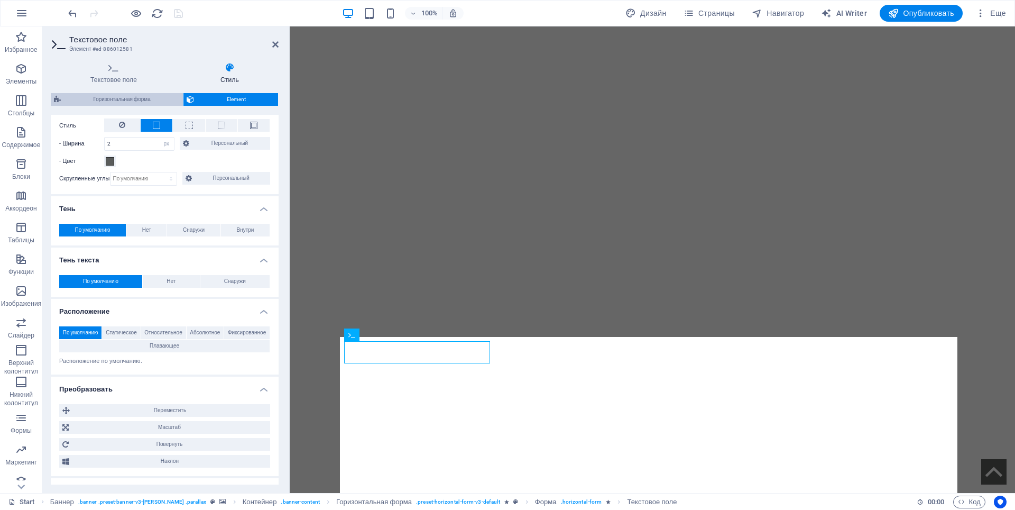
click at [142, 94] on span "Горизонтальная форма" at bounding box center [122, 99] width 116 height 13
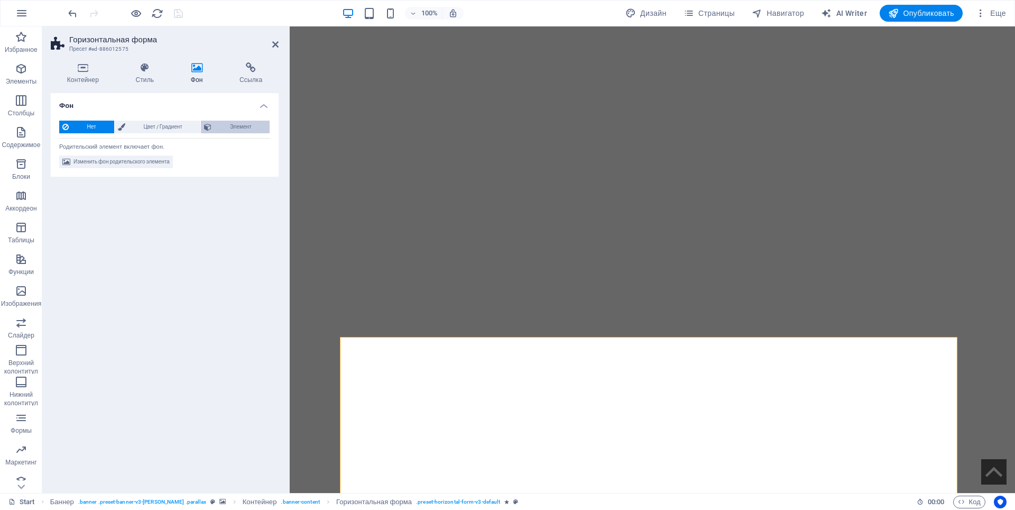
click at [234, 130] on span "Элемент" at bounding box center [241, 127] width 52 height 13
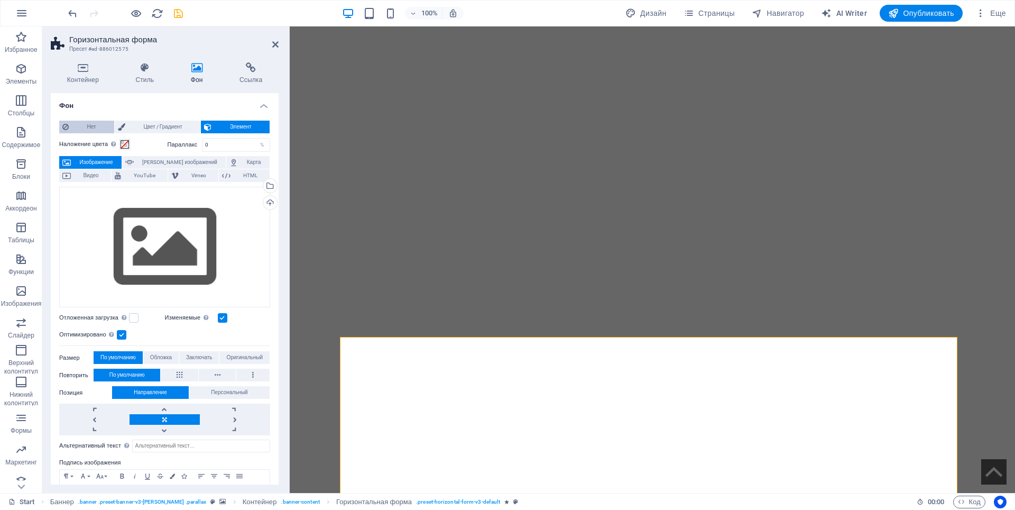
click at [96, 122] on span "Нет" at bounding box center [91, 127] width 39 height 13
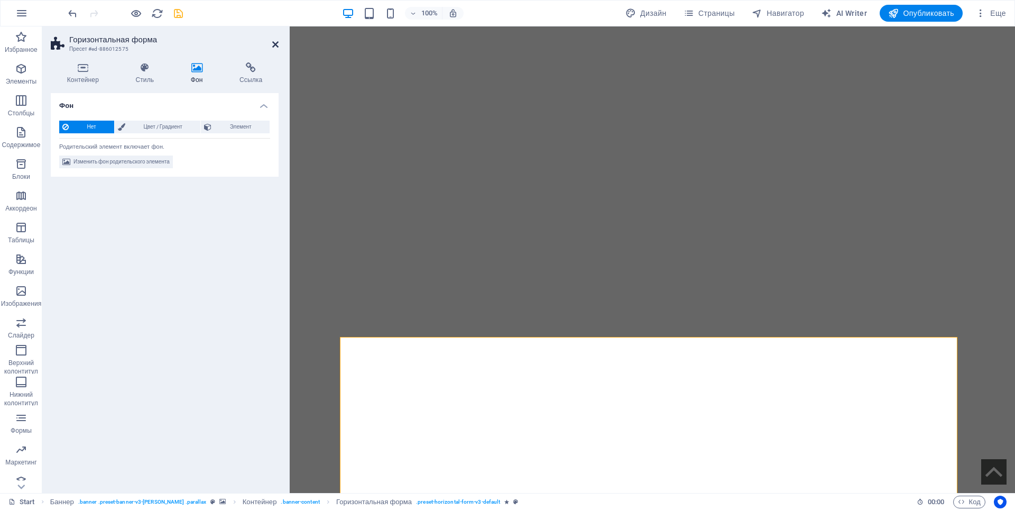
click at [275, 47] on icon at bounding box center [275, 44] width 6 height 8
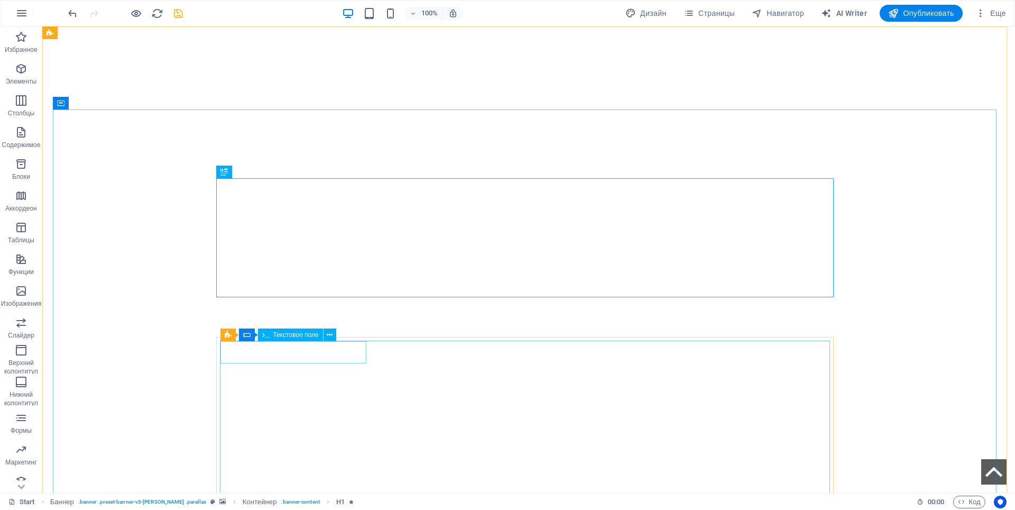
click at [310, 337] on span "Текстовое поле" at bounding box center [295, 334] width 45 height 6
select select "px"
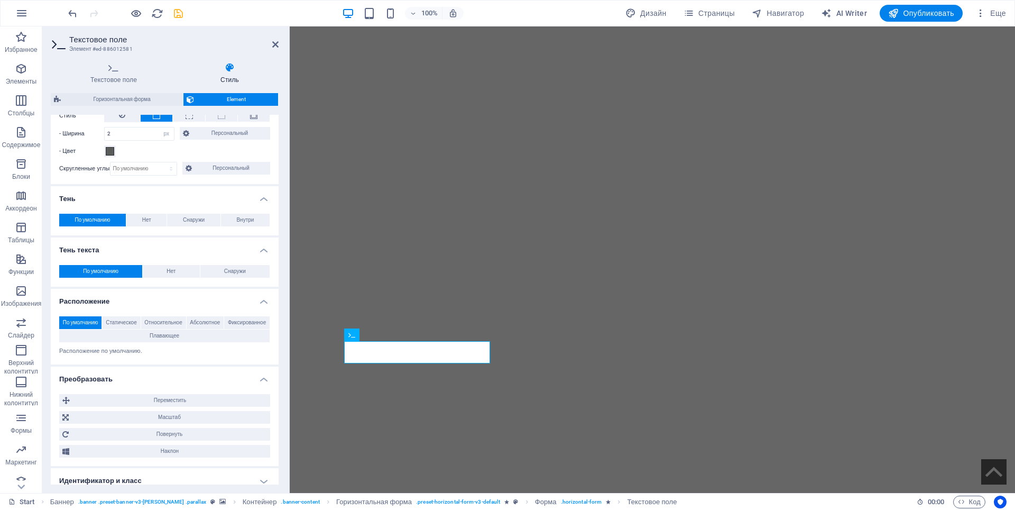
scroll to position [369, 0]
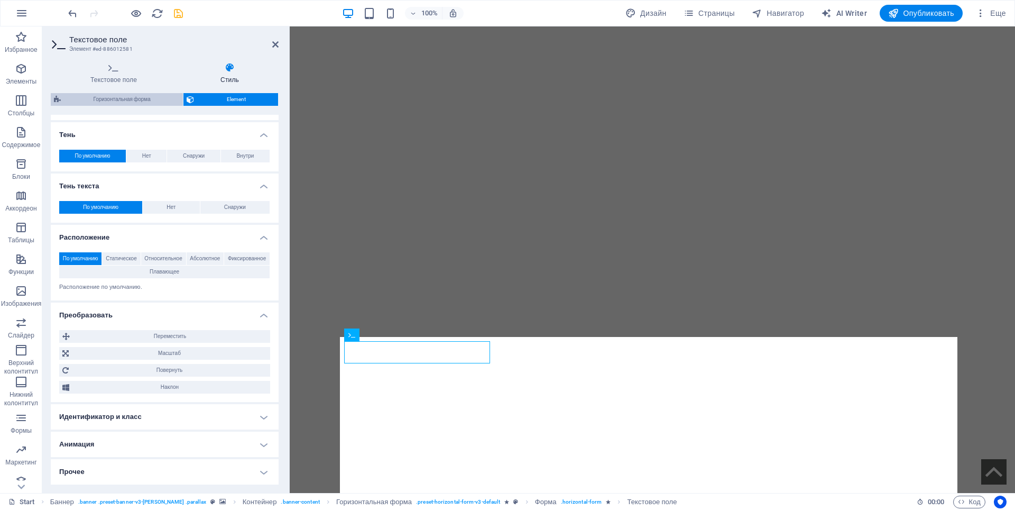
click at [134, 99] on span "Горизонтальная форма" at bounding box center [122, 99] width 116 height 13
select select "rem"
select select "preset-horizontal-form-v3-default"
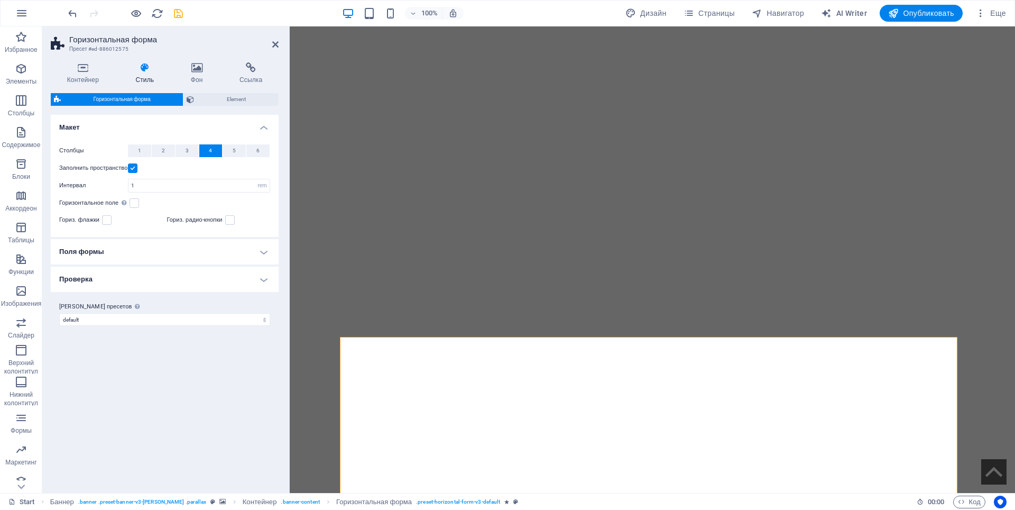
click at [109, 251] on h4 "Поля формы" at bounding box center [165, 251] width 228 height 25
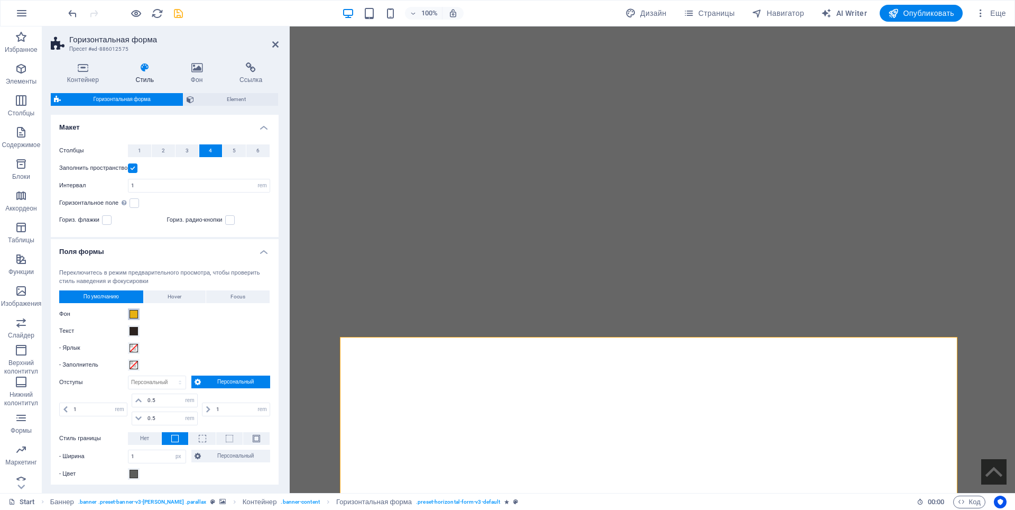
click at [134, 315] on span at bounding box center [134, 314] width 8 height 8
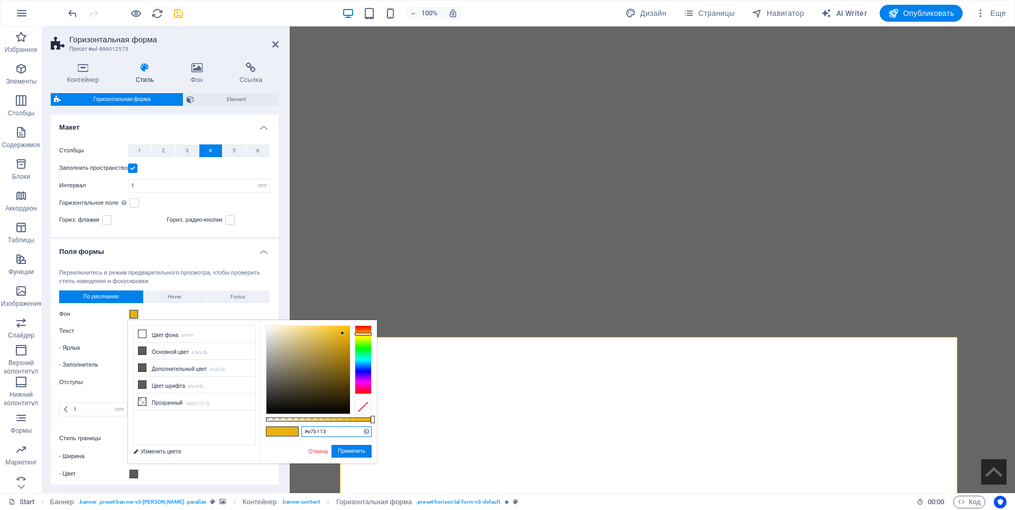
drag, startPoint x: 331, startPoint y: 434, endPoint x: 301, endPoint y: 433, distance: 30.7
click at [301, 433] on div "#e7b113 Поддерживаемые форматы #0852ed rgb(8, 82, 237) rgba(8, 82, 237, 90%) hs…" at bounding box center [318, 468] width 117 height 297
paste input "FEBD11"
type input "#febd11"
click at [352, 451] on button "Применить" at bounding box center [351, 451] width 40 height 13
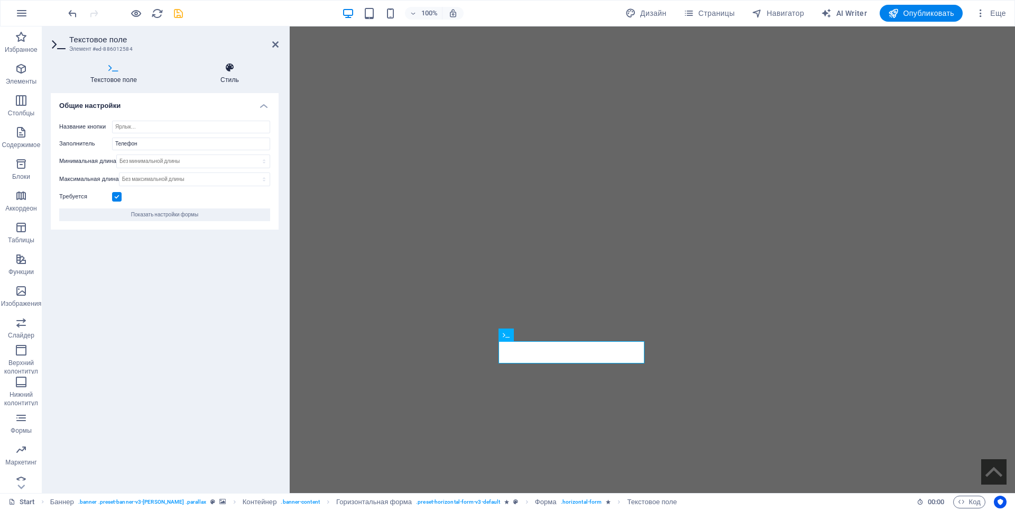
click at [228, 72] on icon at bounding box center [230, 67] width 98 height 11
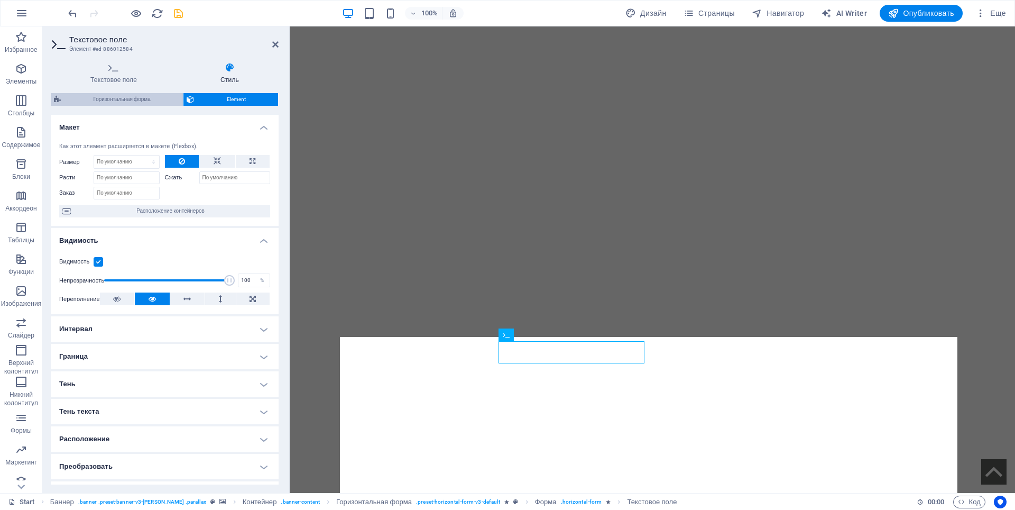
click at [108, 96] on span "Горизонтальная форма" at bounding box center [122, 99] width 116 height 13
select select "rem"
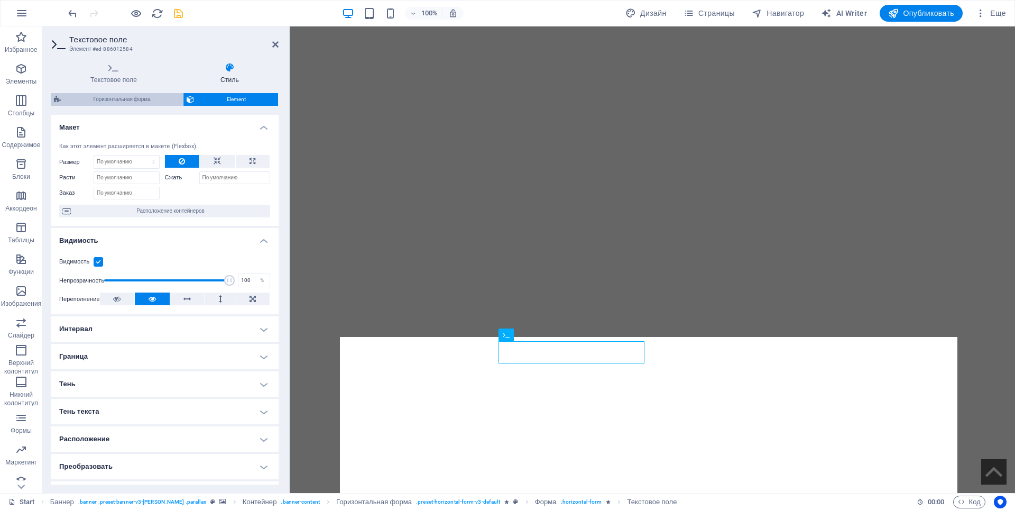
select select "rem"
select select "px"
select select "preset-horizontal-form-v3-default"
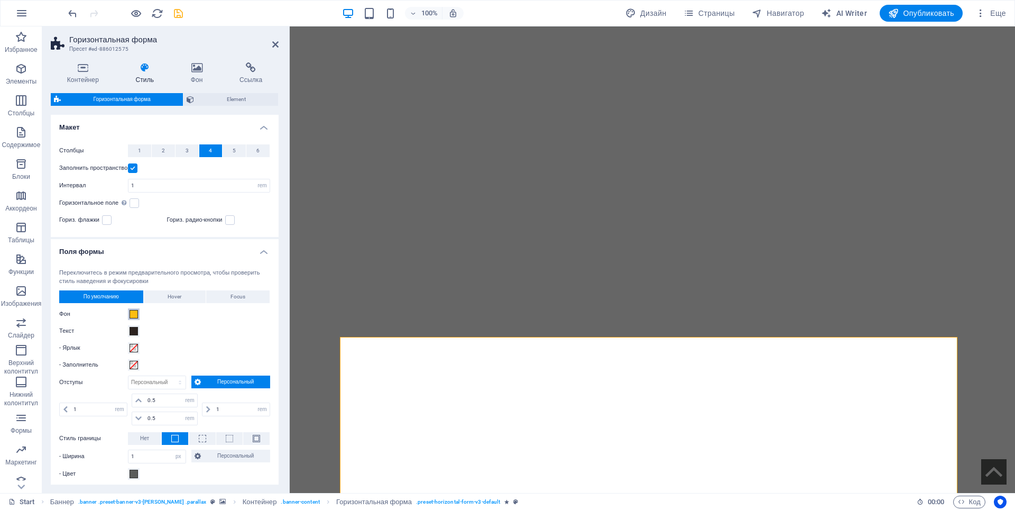
click at [133, 312] on span at bounding box center [134, 314] width 8 height 8
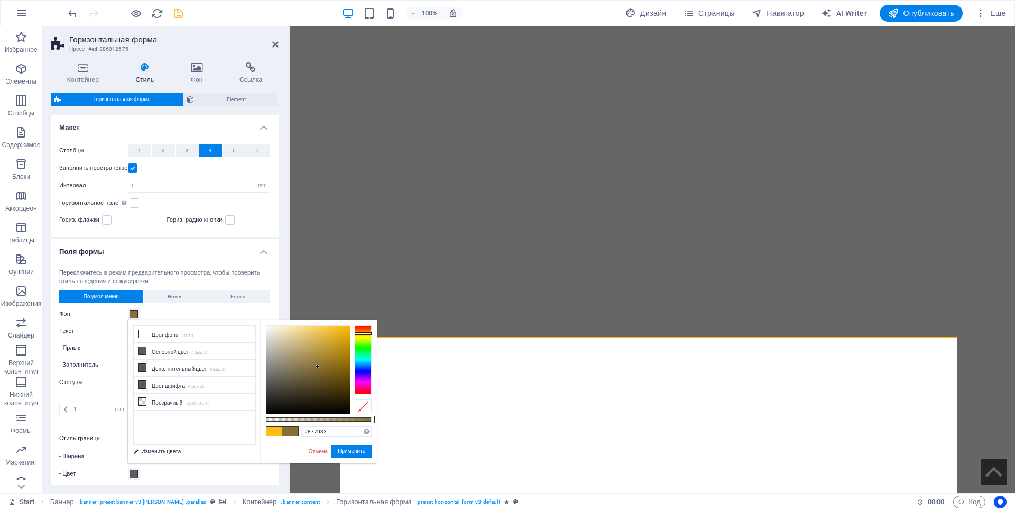
click at [318, 366] on div at bounding box center [308, 370] width 84 height 88
click at [337, 342] on div at bounding box center [308, 370] width 84 height 88
click at [330, 381] on div at bounding box center [308, 370] width 84 height 88
drag, startPoint x: 358, startPoint y: 338, endPoint x: 359, endPoint y: 329, distance: 9.0
click at [359, 329] on div at bounding box center [363, 359] width 17 height 69
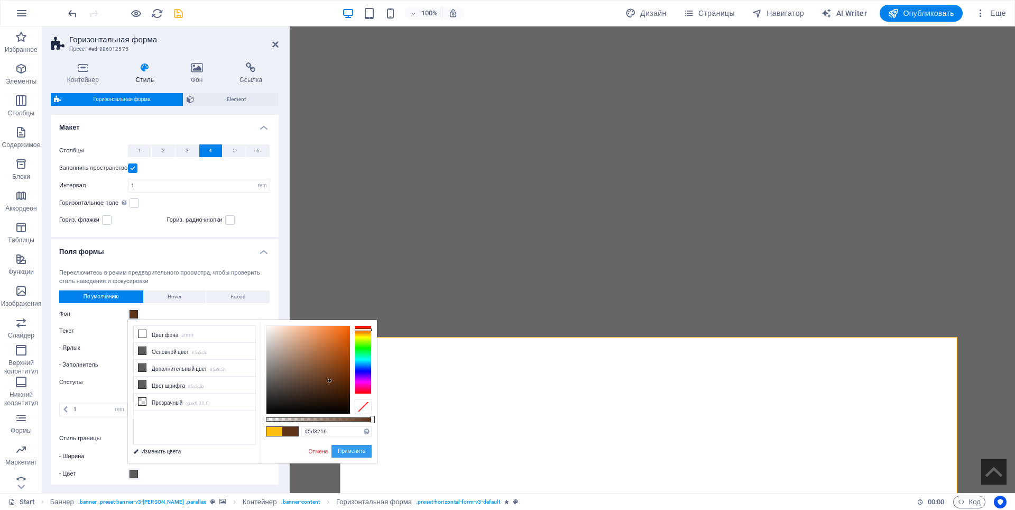
click at [346, 450] on button "Применить" at bounding box center [351, 451] width 40 height 13
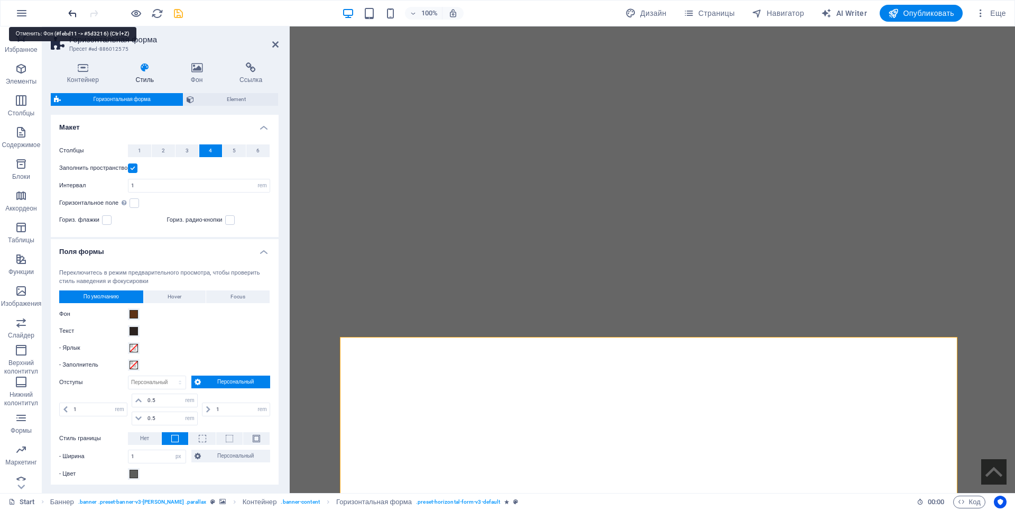
click at [70, 14] on icon "undo" at bounding box center [73, 13] width 12 height 12
click at [132, 315] on span at bounding box center [134, 314] width 8 height 8
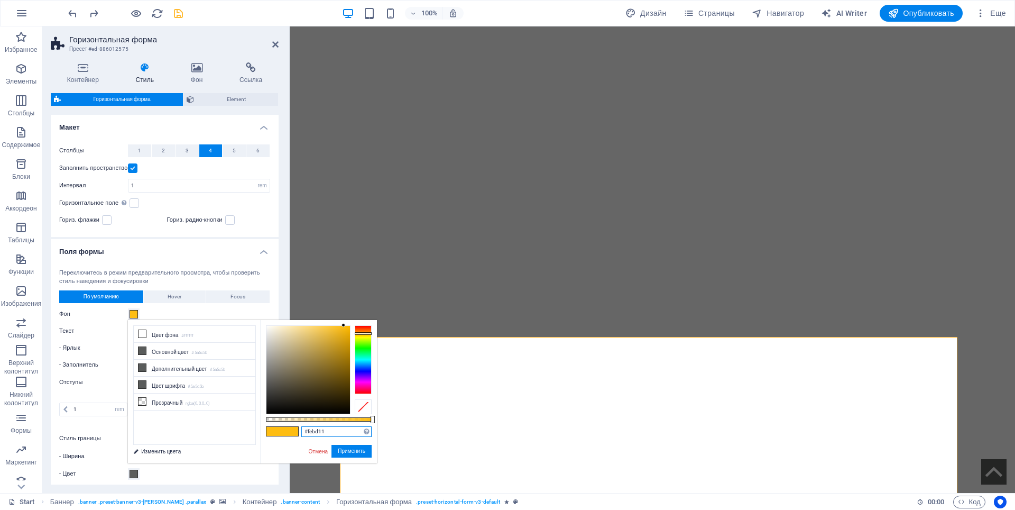
drag, startPoint x: 327, startPoint y: 432, endPoint x: 289, endPoint y: 431, distance: 38.1
click at [289, 431] on div "#febd11 Поддерживаемые форматы #0852ed rgb(8, 82, 237) rgba(8, 82, 237, 90%) hs…" at bounding box center [318, 468] width 117 height 297
paste input "FFB400"
type input "#ffb400"
click at [358, 455] on button "Применить" at bounding box center [351, 451] width 40 height 13
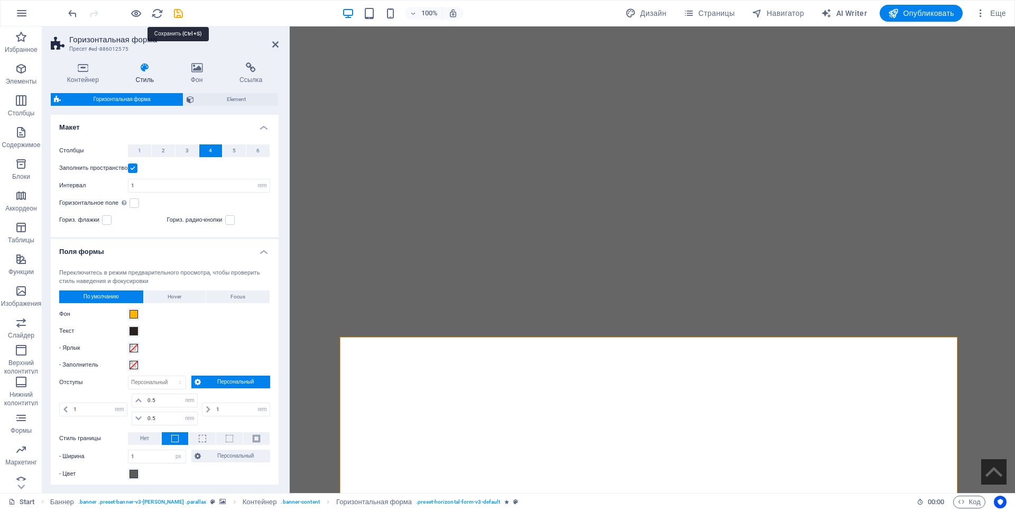
click at [177, 13] on icon "save" at bounding box center [178, 13] width 12 height 12
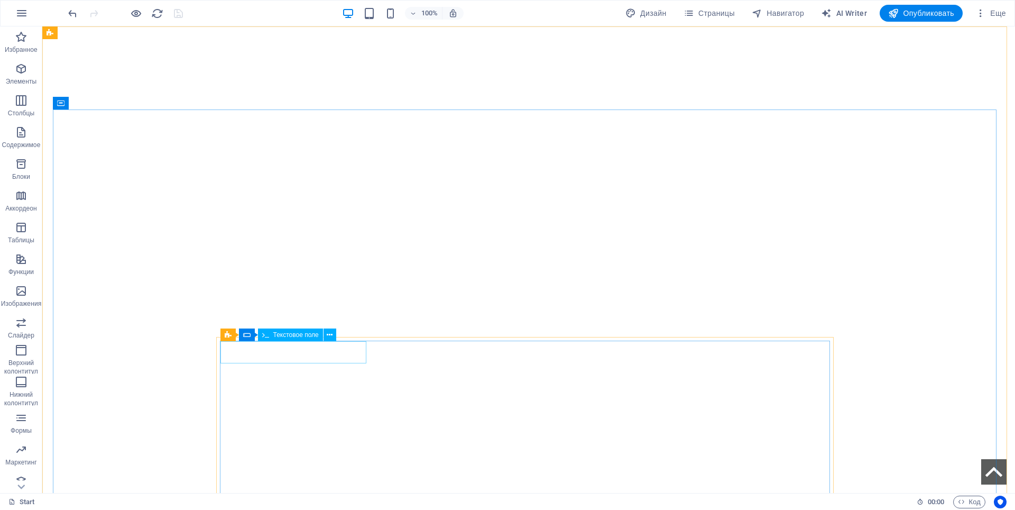
click at [299, 337] on span "Текстовое поле" at bounding box center [295, 334] width 45 height 6
select select "px"
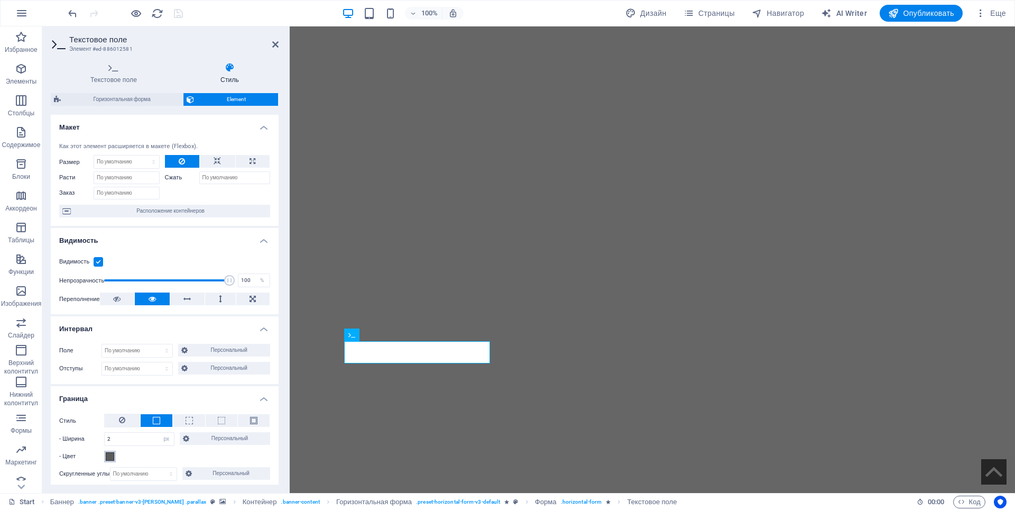
click at [110, 457] on span at bounding box center [110, 456] width 8 height 8
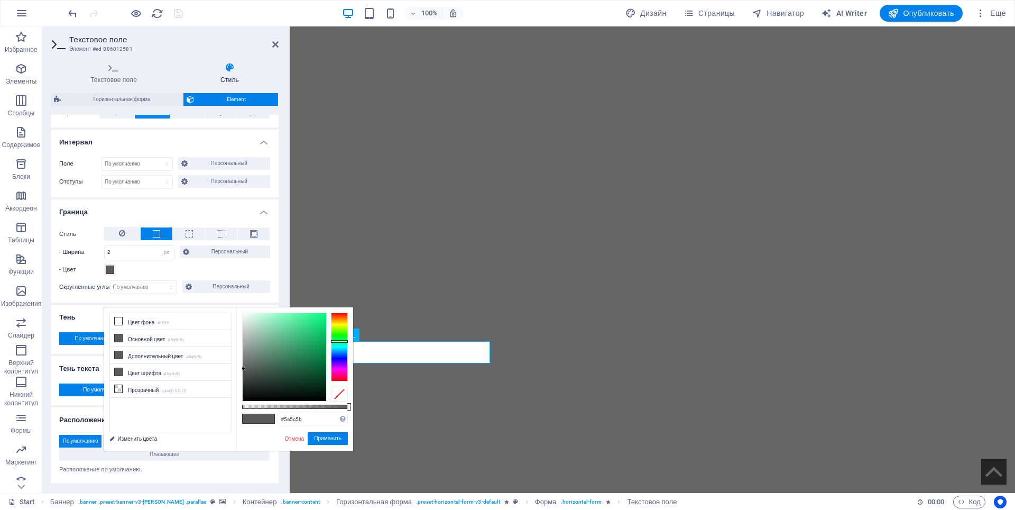
scroll to position [211, 0]
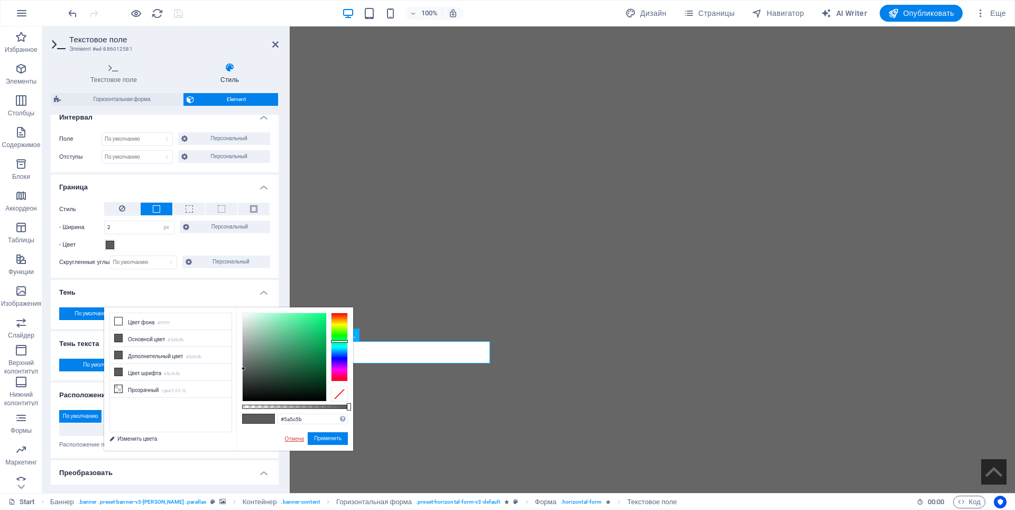
click at [296, 436] on link "Отмена" at bounding box center [295, 439] width 22 height 8
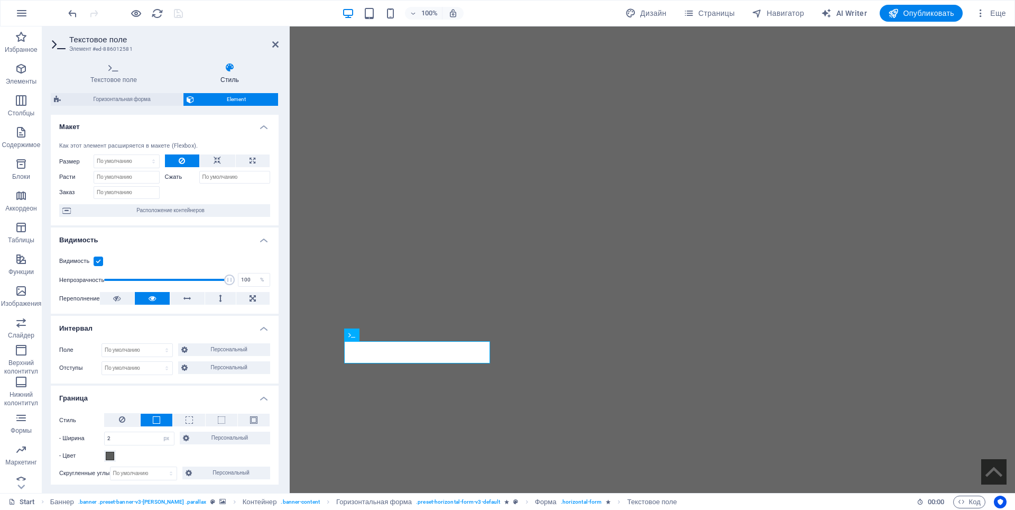
scroll to position [0, 0]
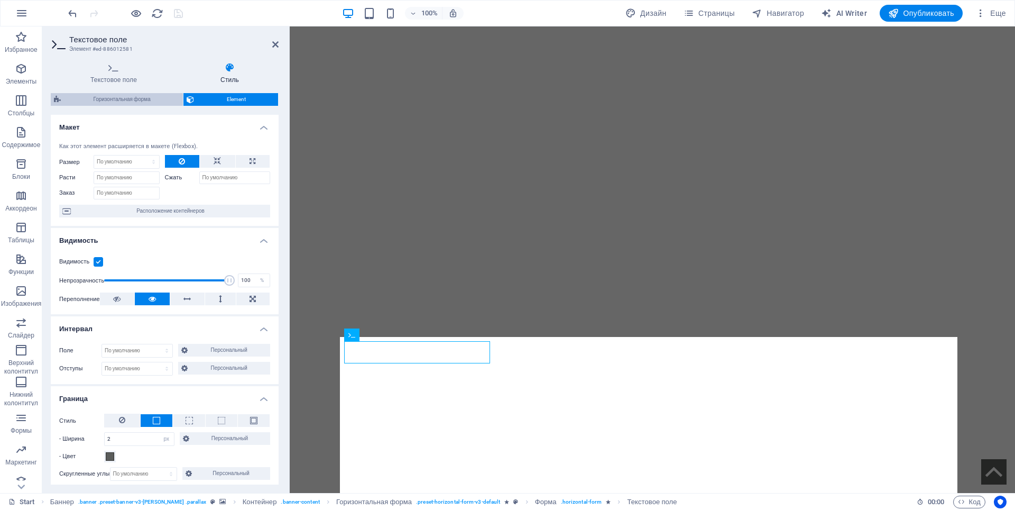
click at [99, 101] on span "Горизонтальная форма" at bounding box center [122, 99] width 116 height 13
select select "rem"
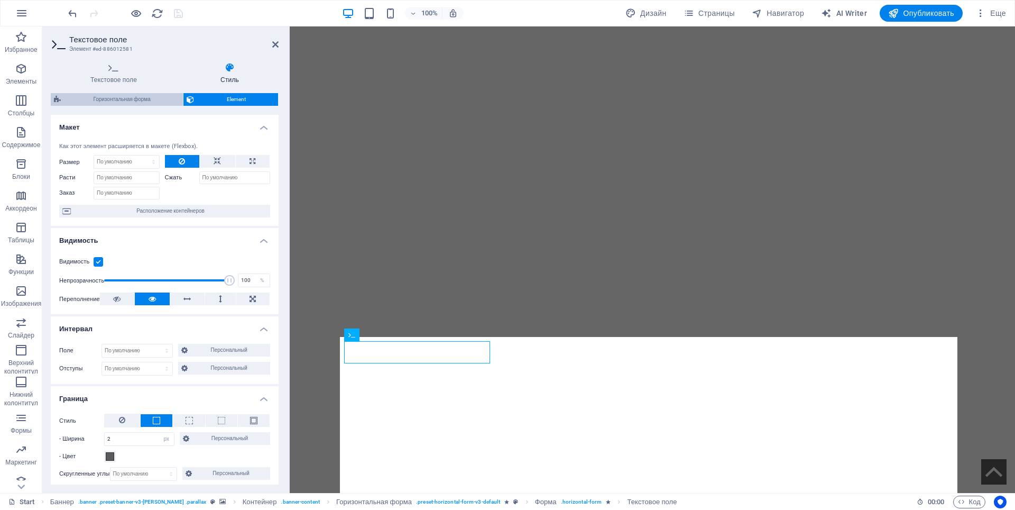
select select "rem"
select select "px"
select select "preset-horizontal-form-v3-default"
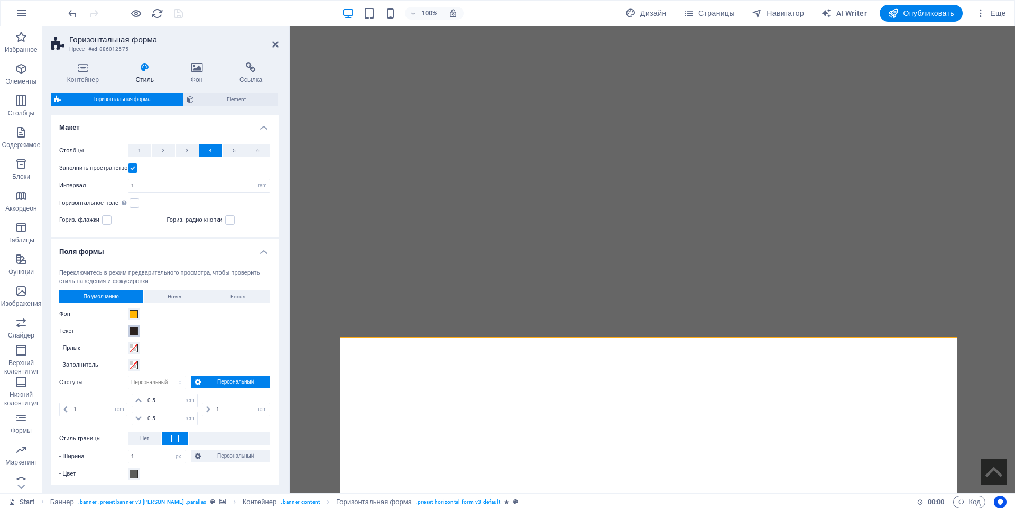
click at [133, 332] on span at bounding box center [134, 331] width 8 height 8
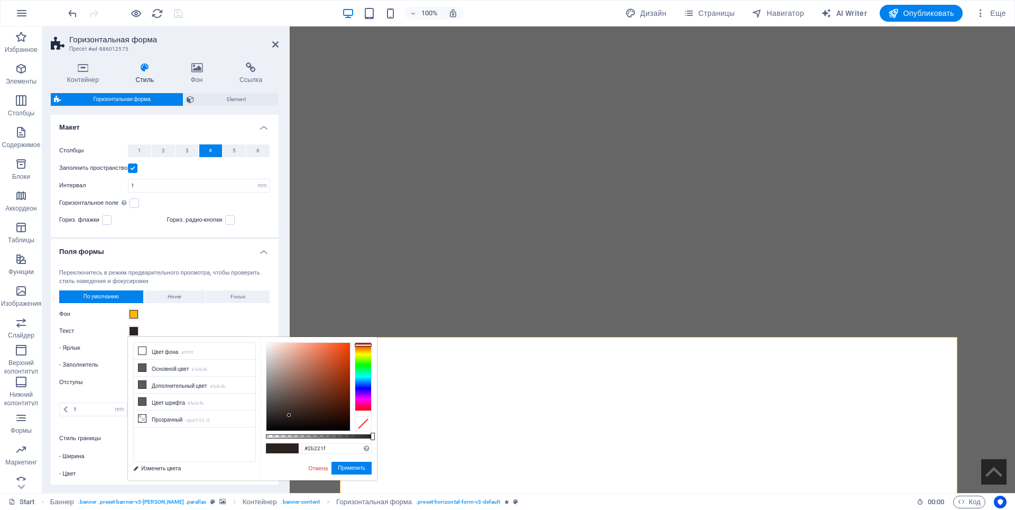
click at [133, 332] on span at bounding box center [134, 331] width 8 height 8
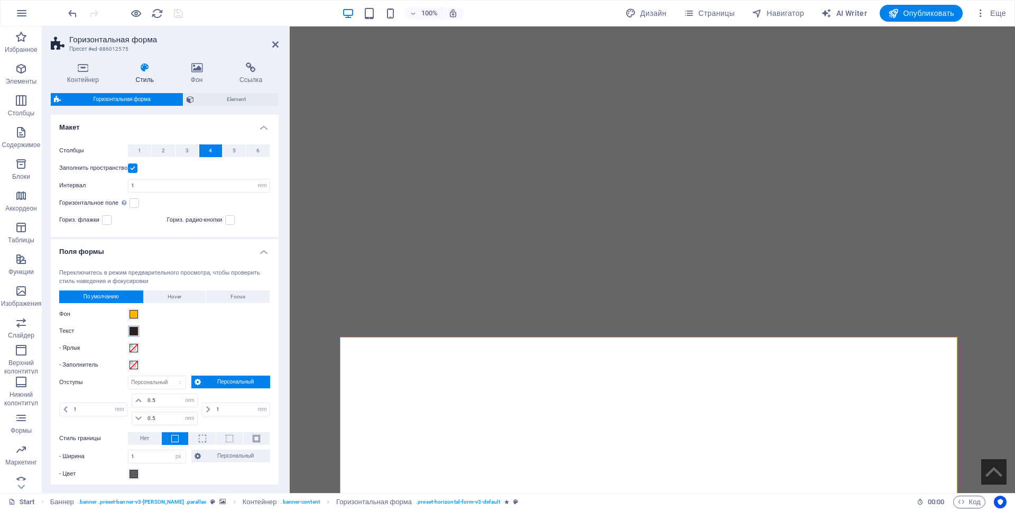
click at [133, 332] on span at bounding box center [134, 331] width 8 height 8
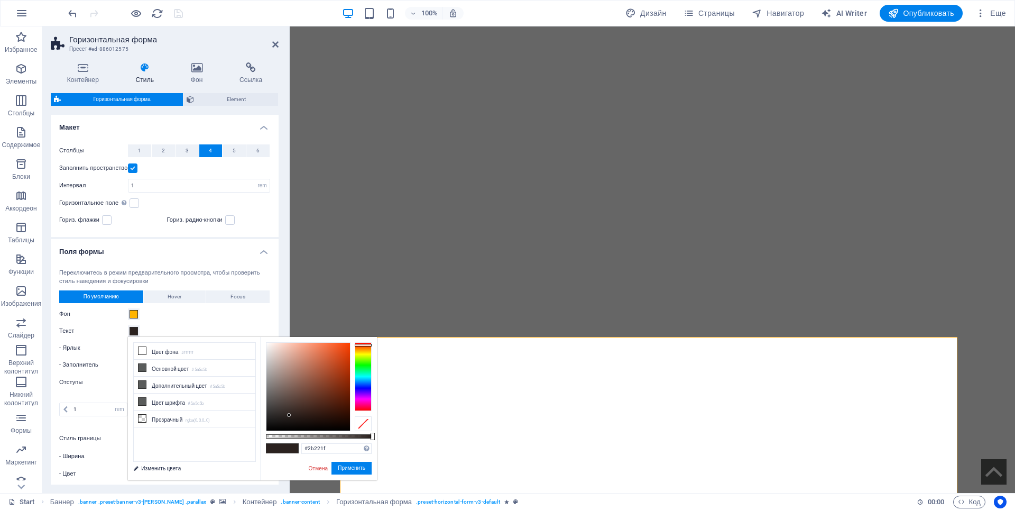
type input "#201d1c"
click at [274, 419] on div at bounding box center [308, 387] width 84 height 88
click at [342, 469] on button "Применить" at bounding box center [351, 468] width 40 height 13
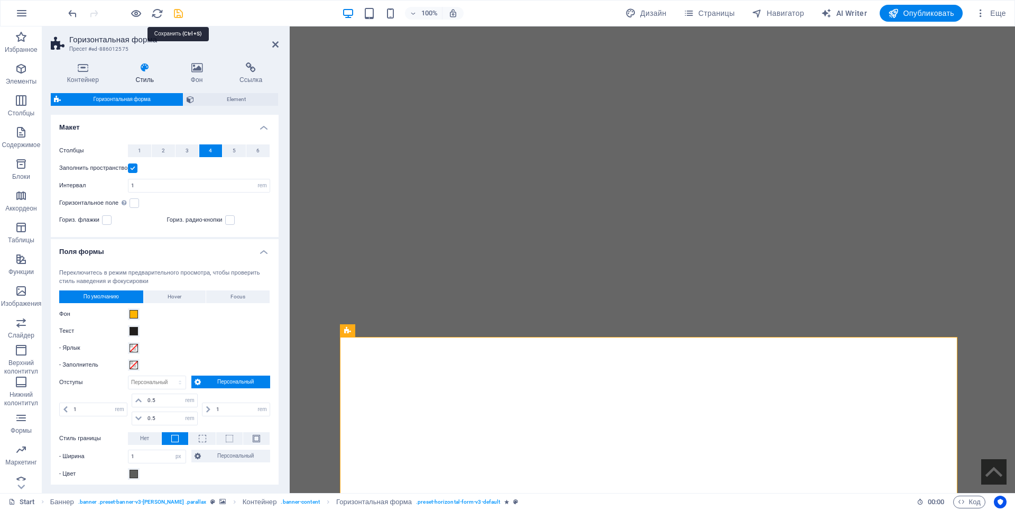
click at [176, 12] on icon "save" at bounding box center [178, 13] width 12 height 12
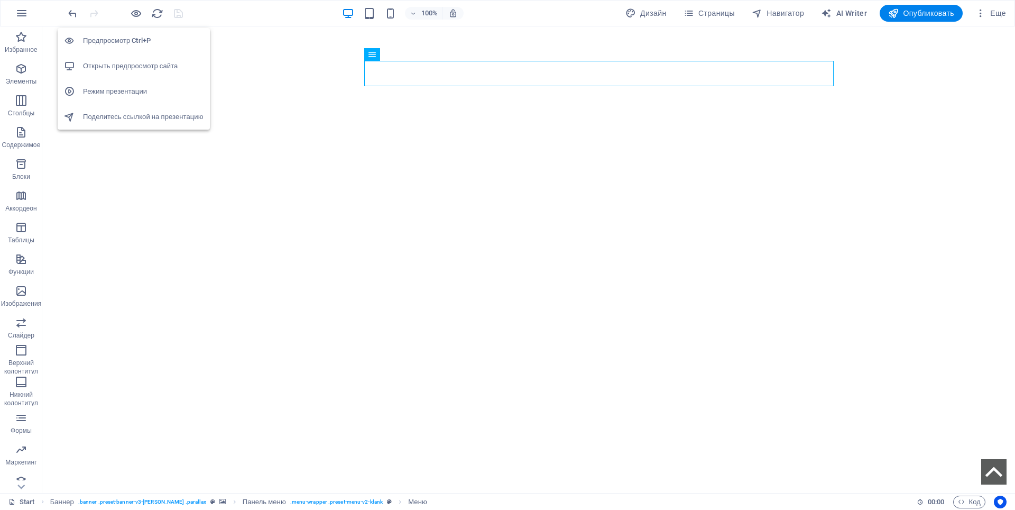
click at [126, 62] on h6 "Открыть предпросмотр сайта" at bounding box center [143, 66] width 121 height 13
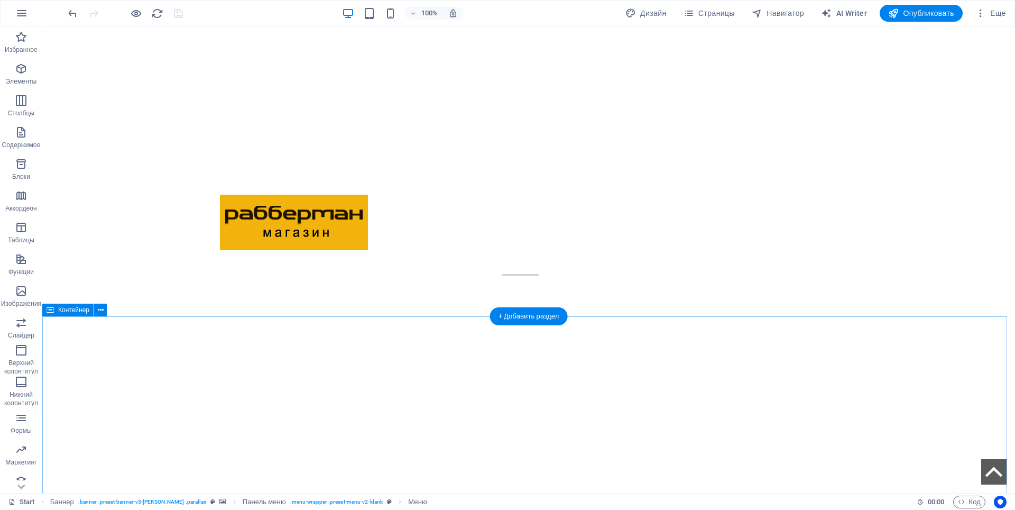
scroll to position [476, 0]
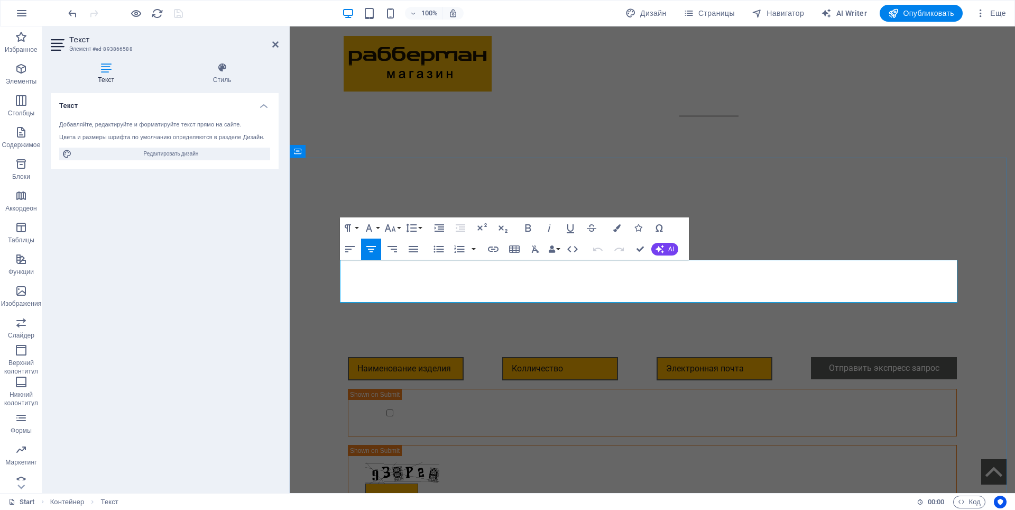
drag, startPoint x: 442, startPoint y: 266, endPoint x: 375, endPoint y: 271, distance: 67.3
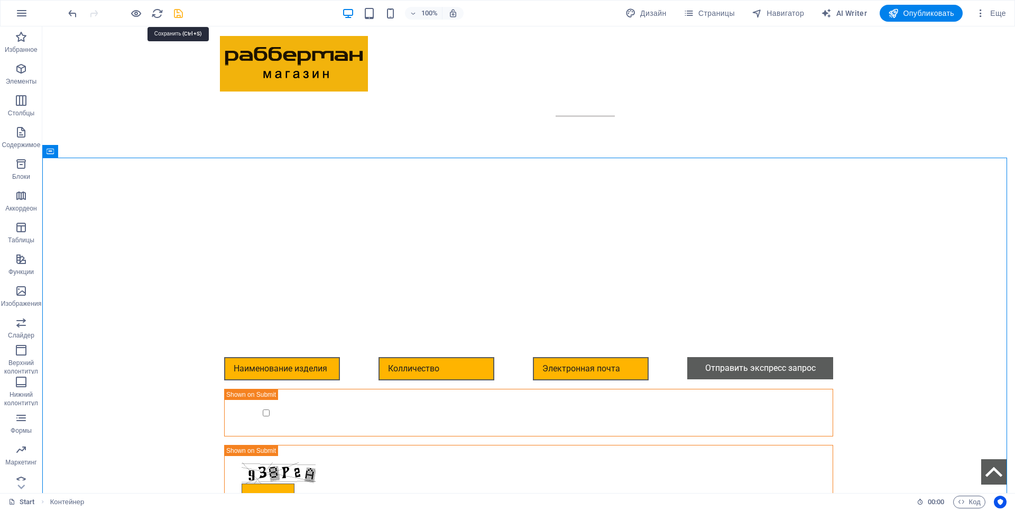
click at [176, 11] on icon "save" at bounding box center [178, 13] width 12 height 12
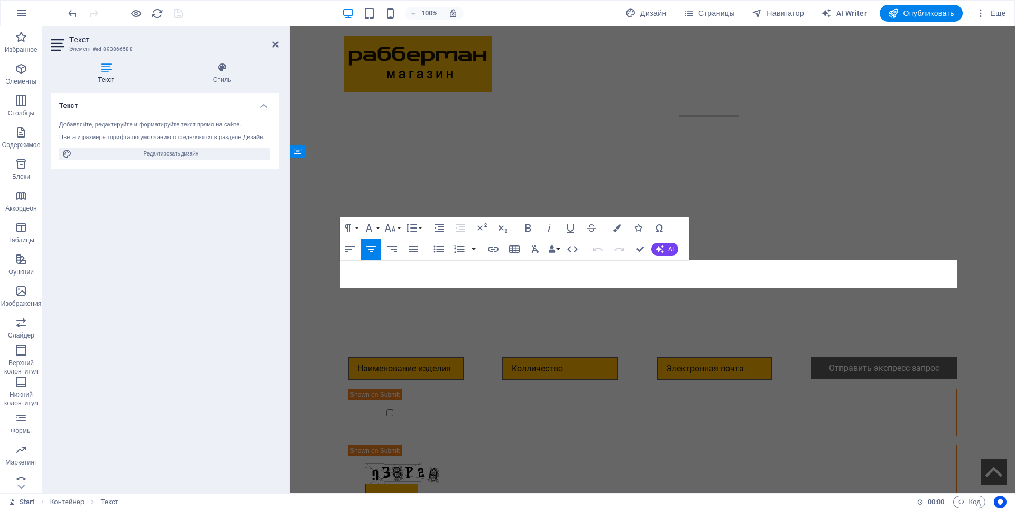
drag, startPoint x: 448, startPoint y: 270, endPoint x: 416, endPoint y: 271, distance: 32.8
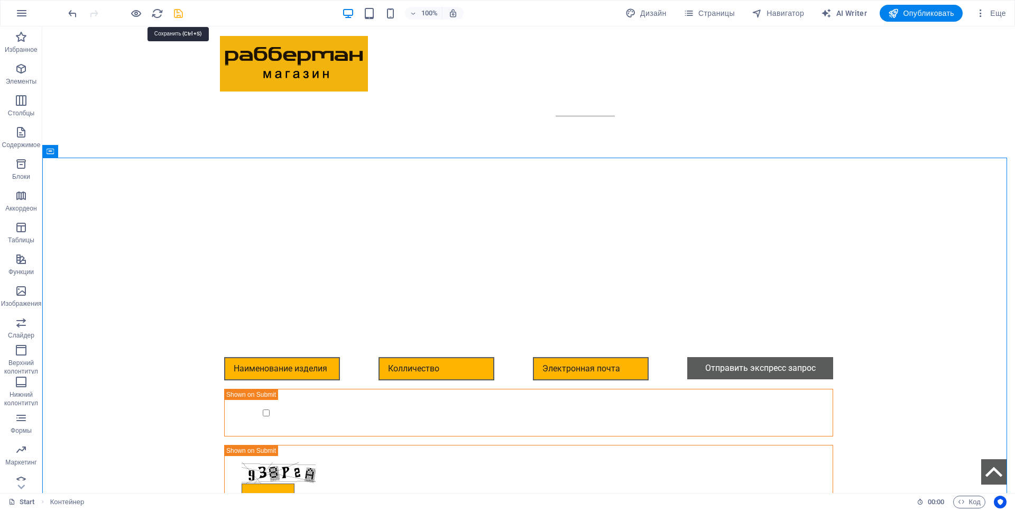
click at [179, 15] on icon "save" at bounding box center [178, 13] width 12 height 12
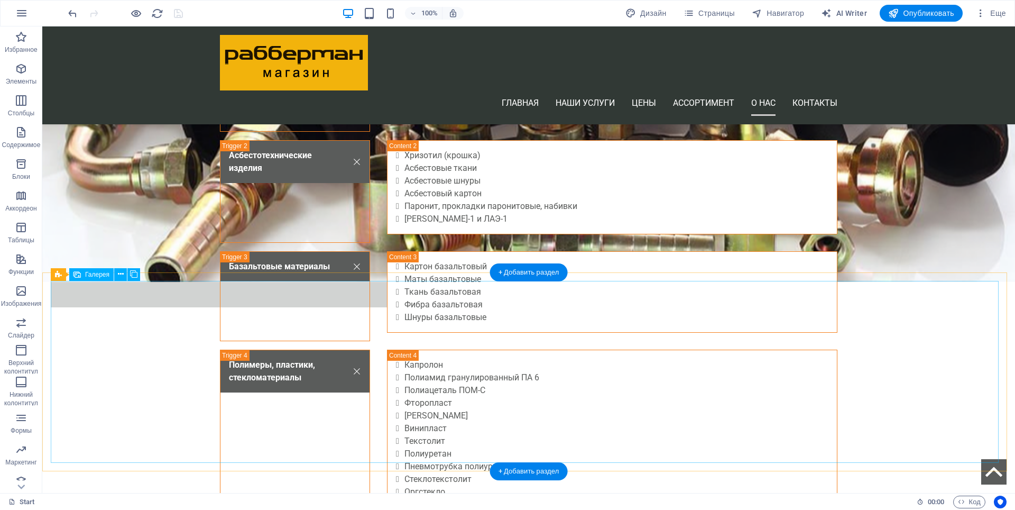
scroll to position [2485, 0]
